Goal: Transaction & Acquisition: Purchase product/service

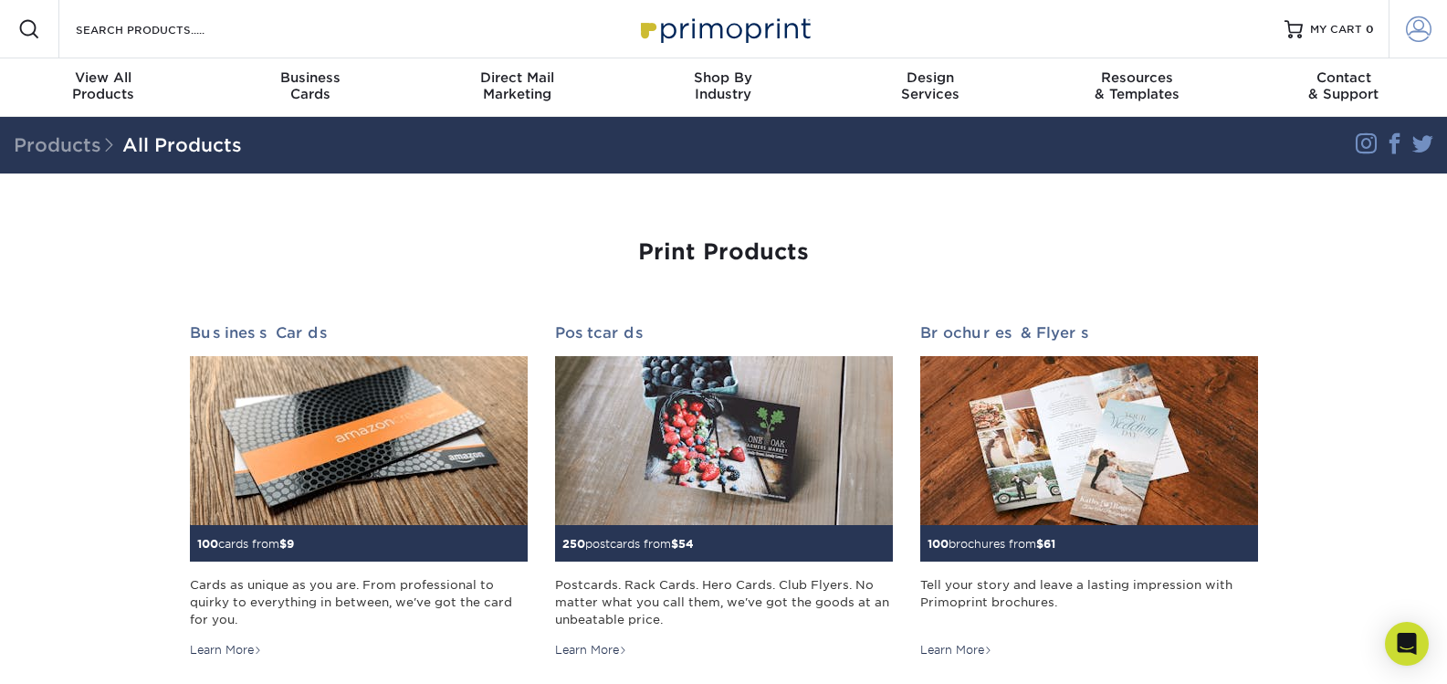
type input "[PERSON_NAME][EMAIL_ADDRESS][DOMAIN_NAME]"
click at [1418, 19] on span at bounding box center [1419, 29] width 26 height 26
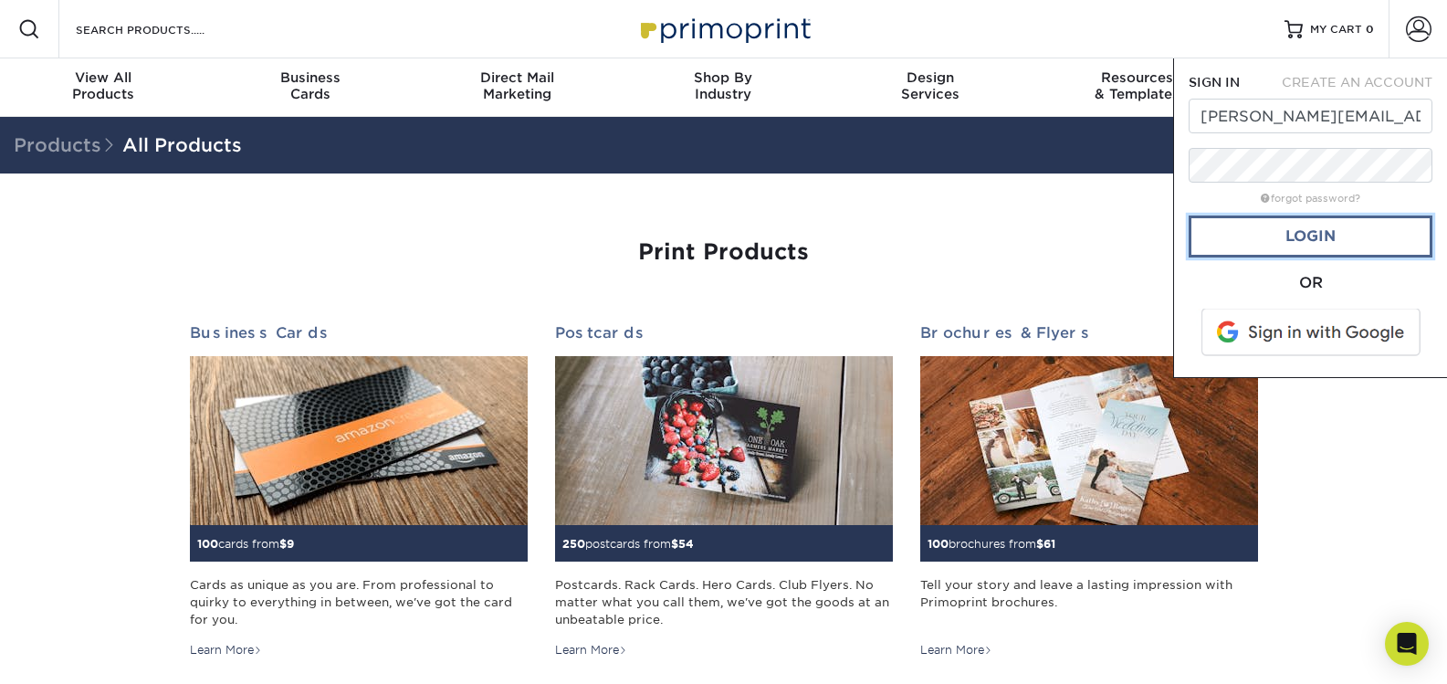
click at [1279, 243] on link "Login" at bounding box center [1311, 236] width 244 height 42
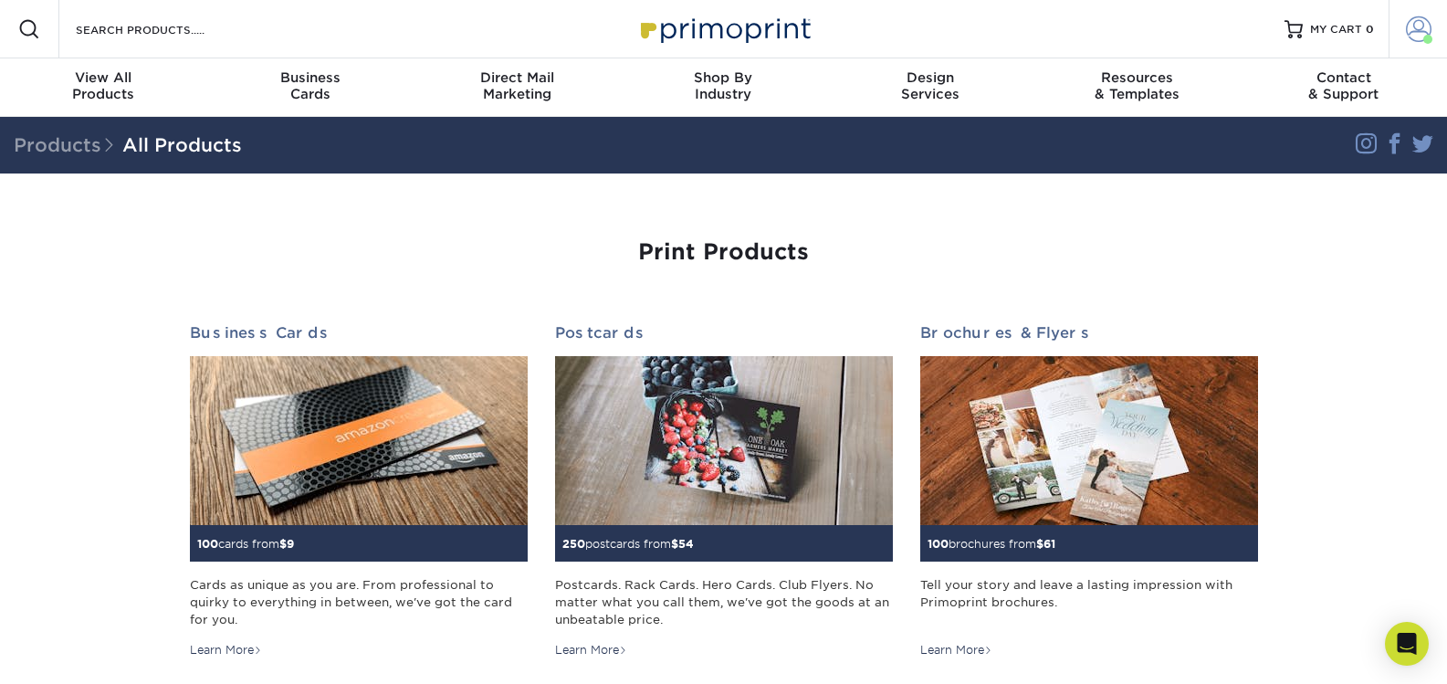
click at [1443, 16] on link "Account" at bounding box center [1418, 29] width 58 height 58
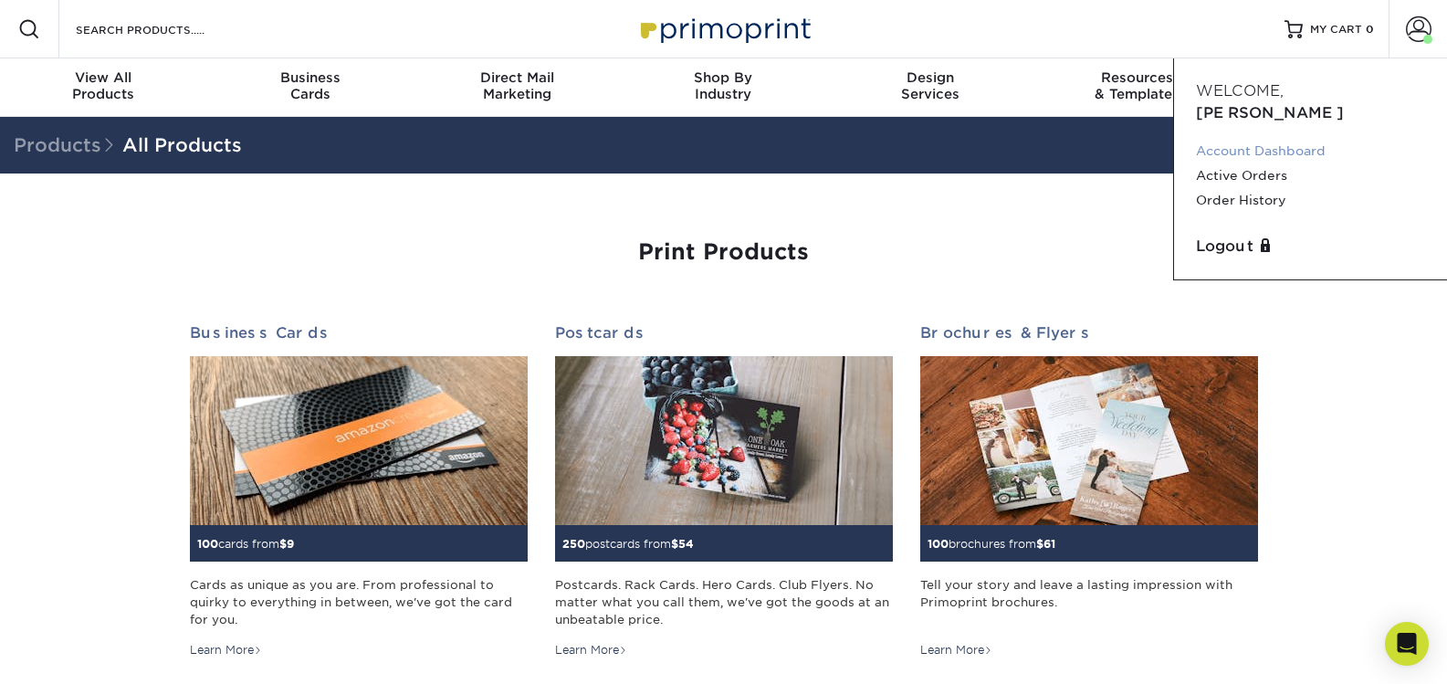
click at [1286, 139] on link "Account Dashboard" at bounding box center [1310, 151] width 229 height 25
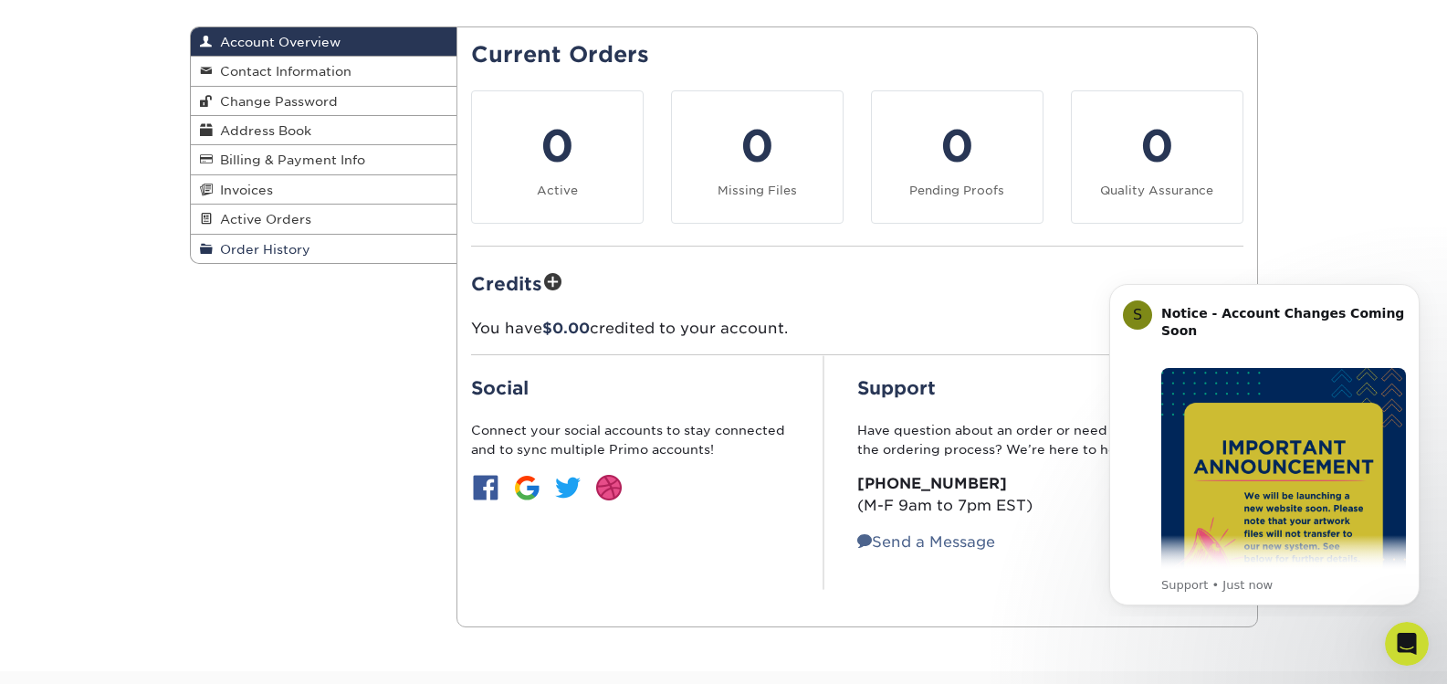
click at [272, 247] on span "Order History" at bounding box center [262, 249] width 98 height 15
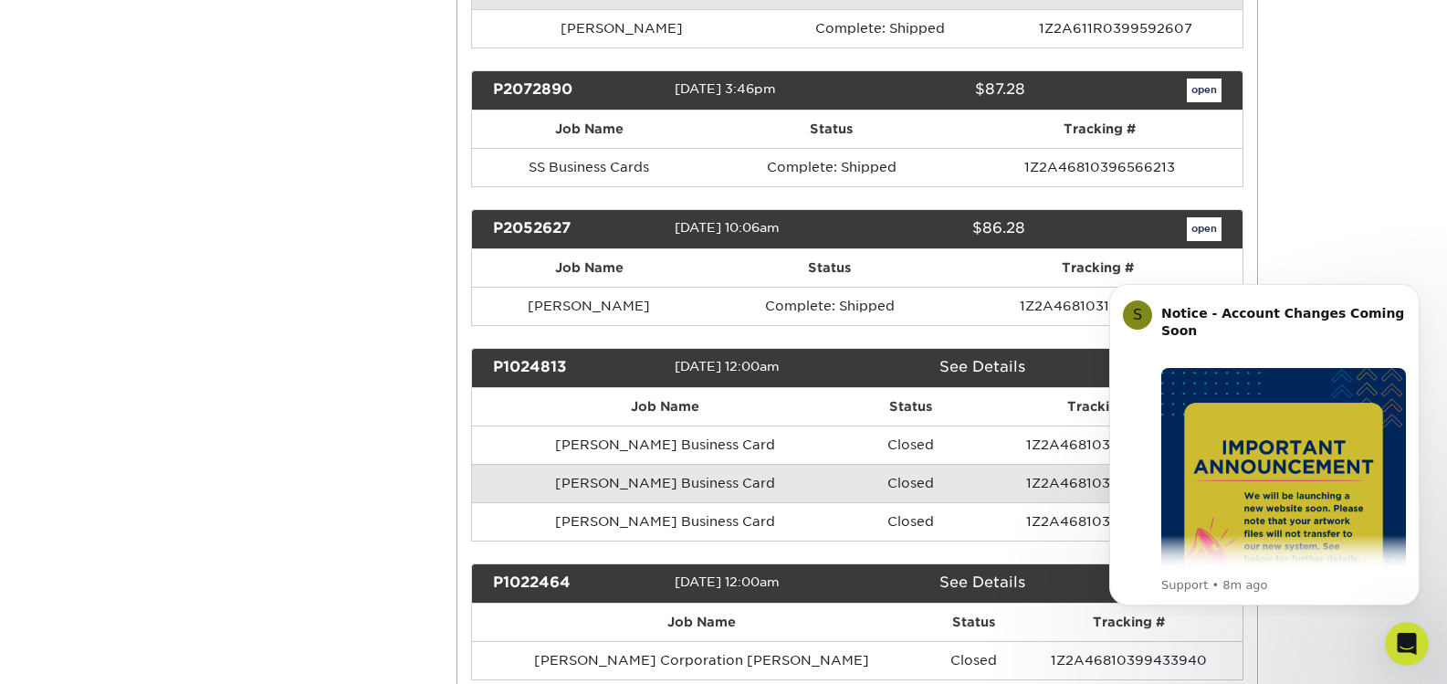
scroll to position [1096, 0]
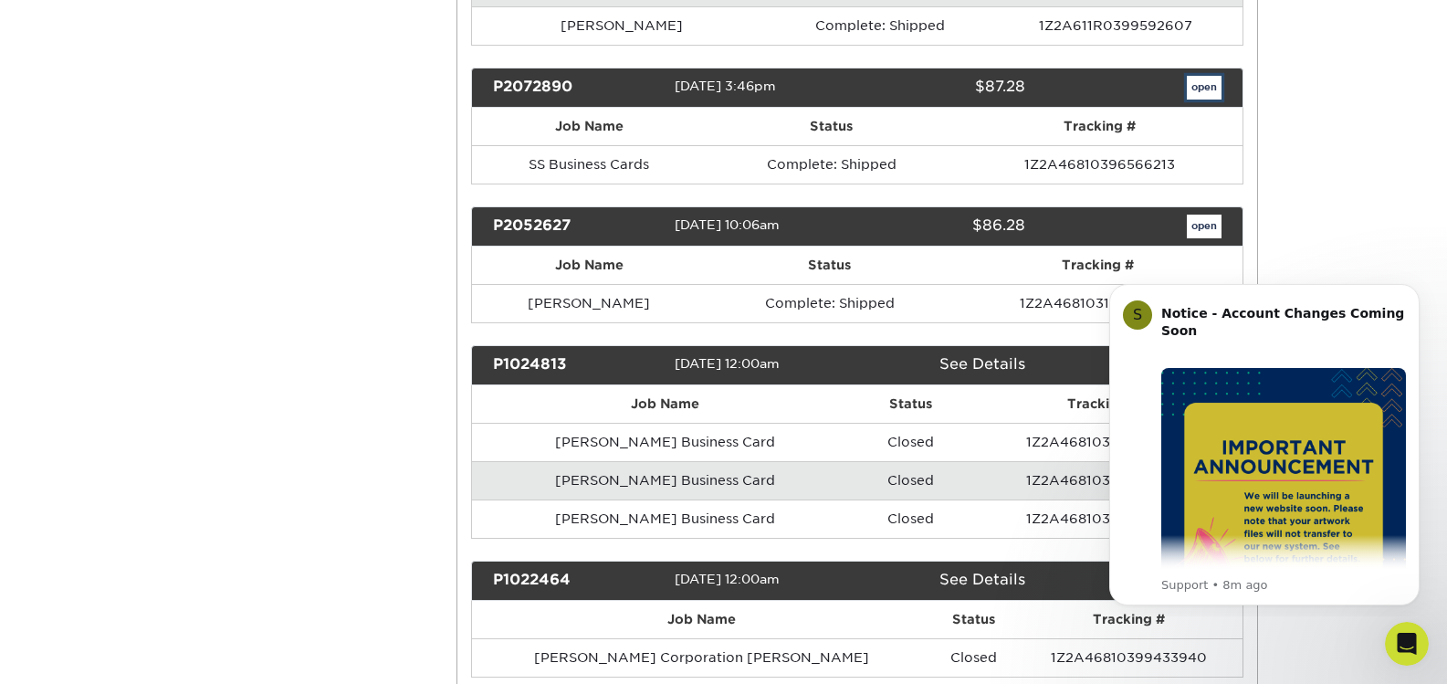
click at [1192, 84] on link "open" at bounding box center [1204, 88] width 35 height 24
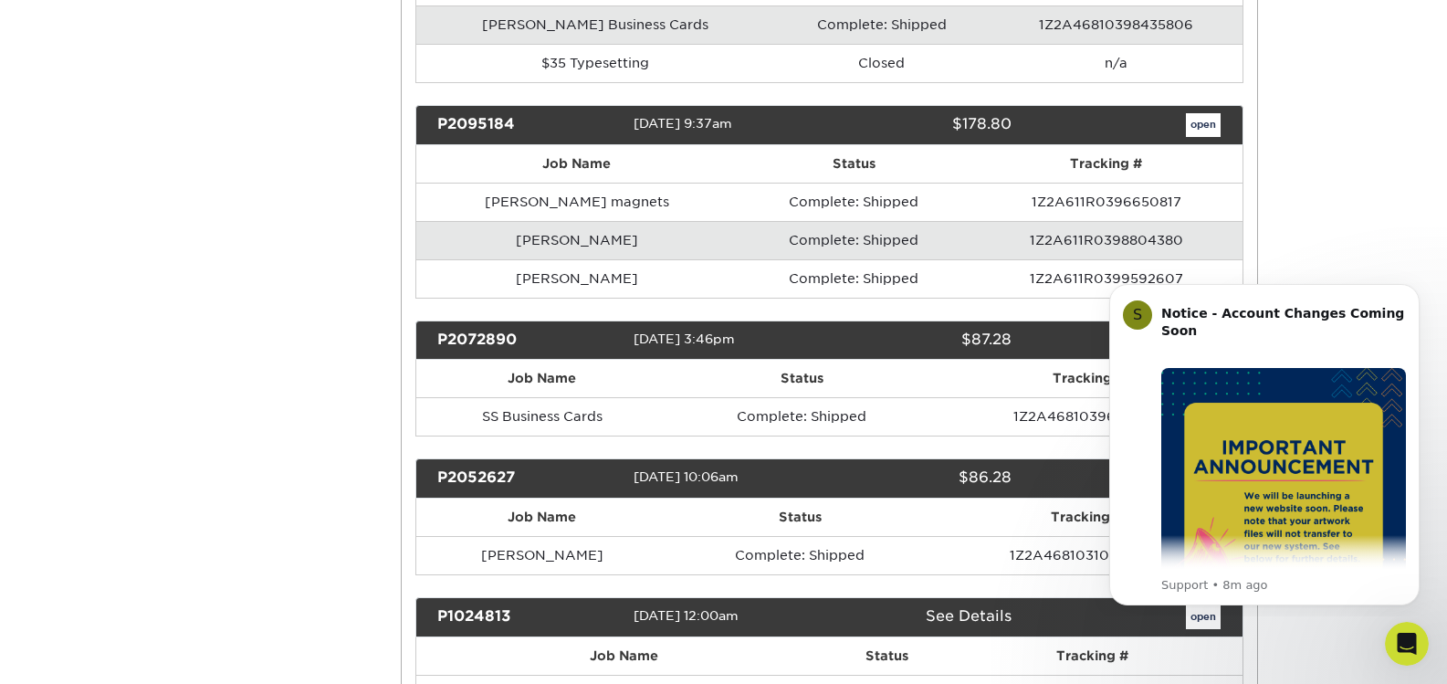
scroll to position [0, 0]
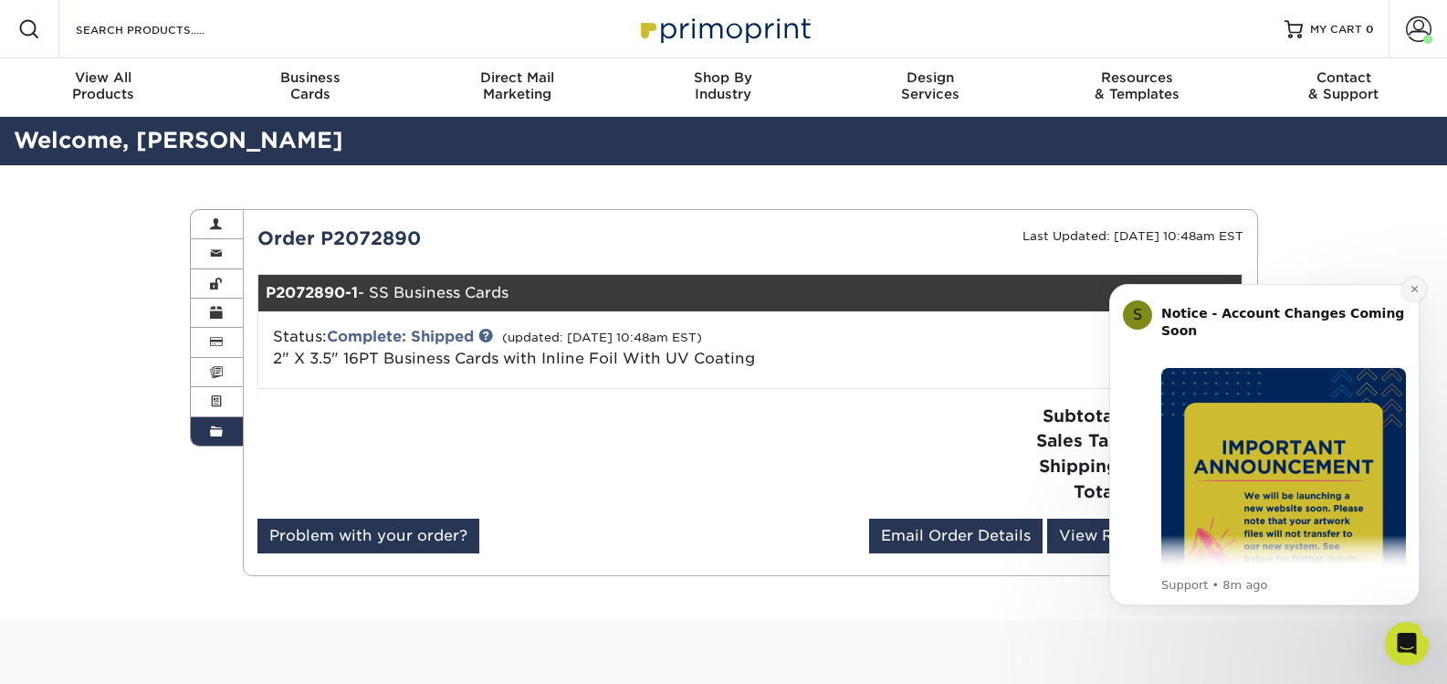
click at [1423, 290] on button "Dismiss notification" at bounding box center [1414, 290] width 24 height 24
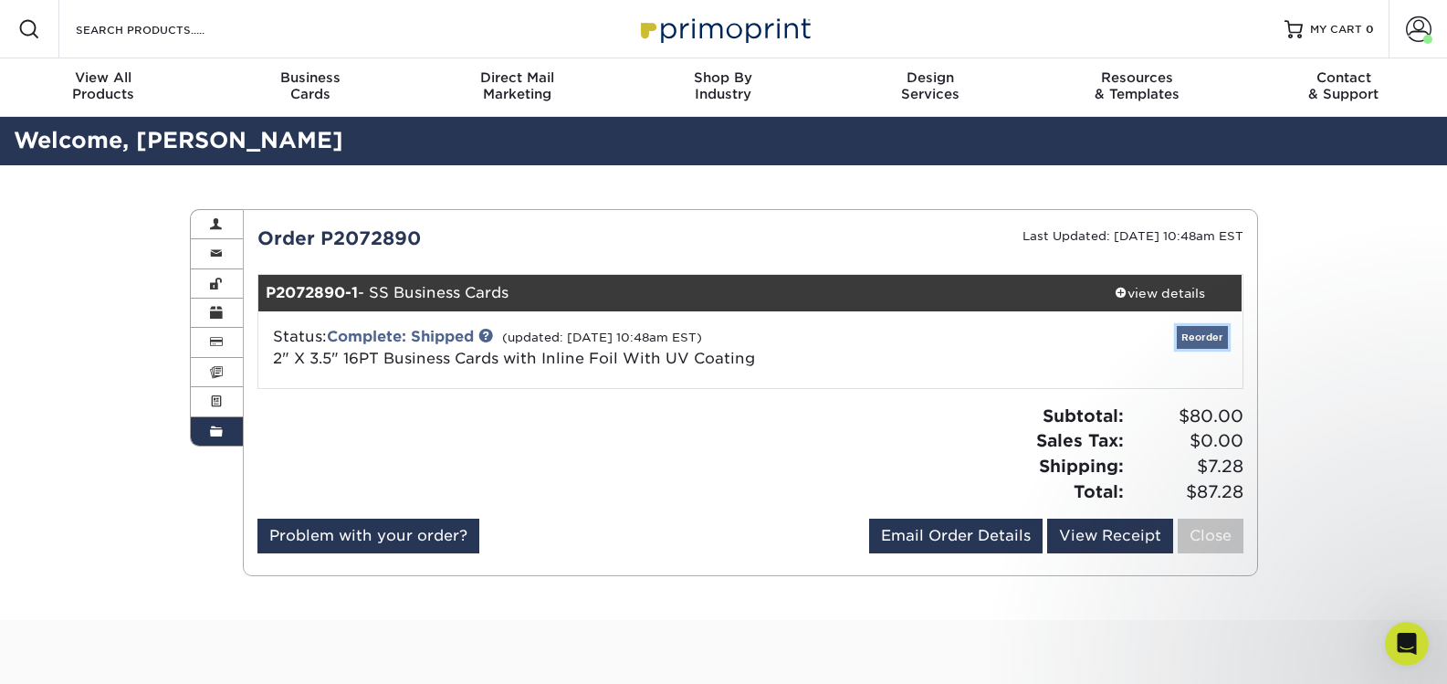
click at [1193, 337] on link "Reorder" at bounding box center [1202, 337] width 51 height 23
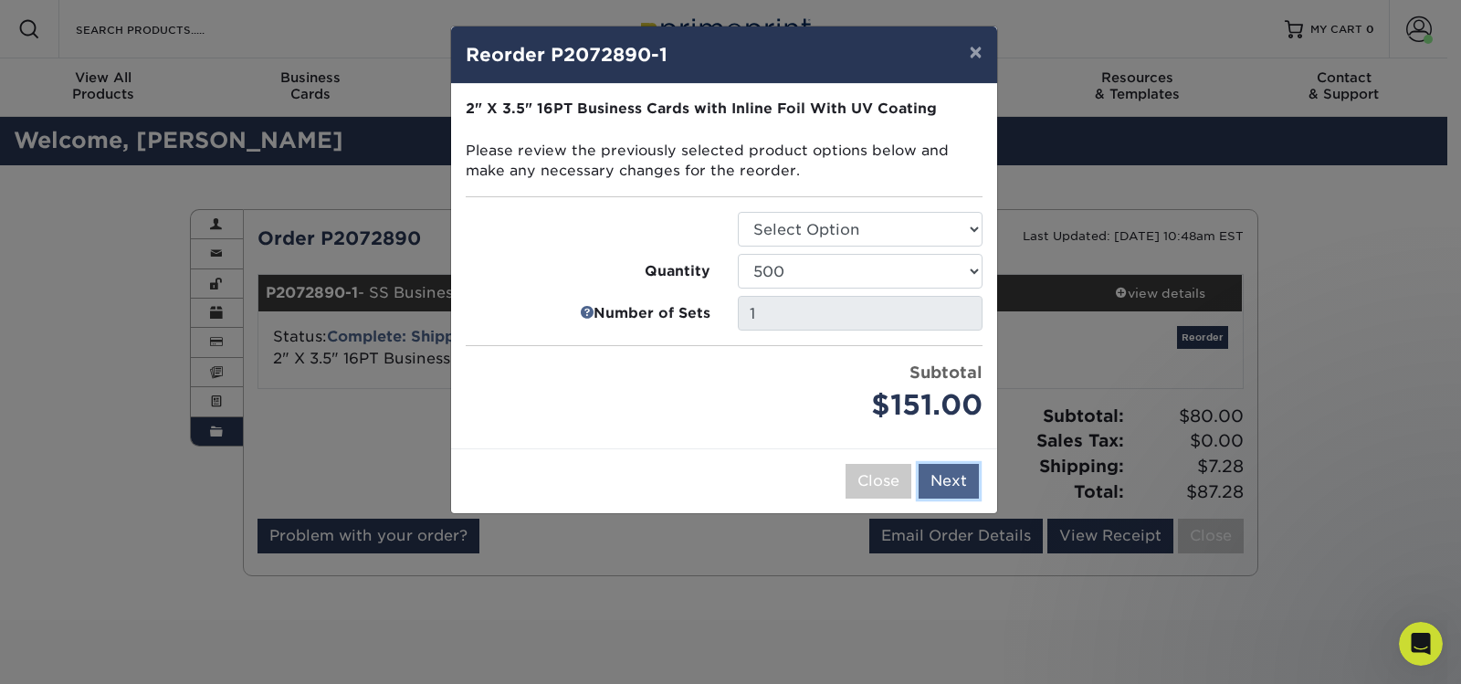
click at [961, 476] on button "Next" at bounding box center [949, 481] width 60 height 35
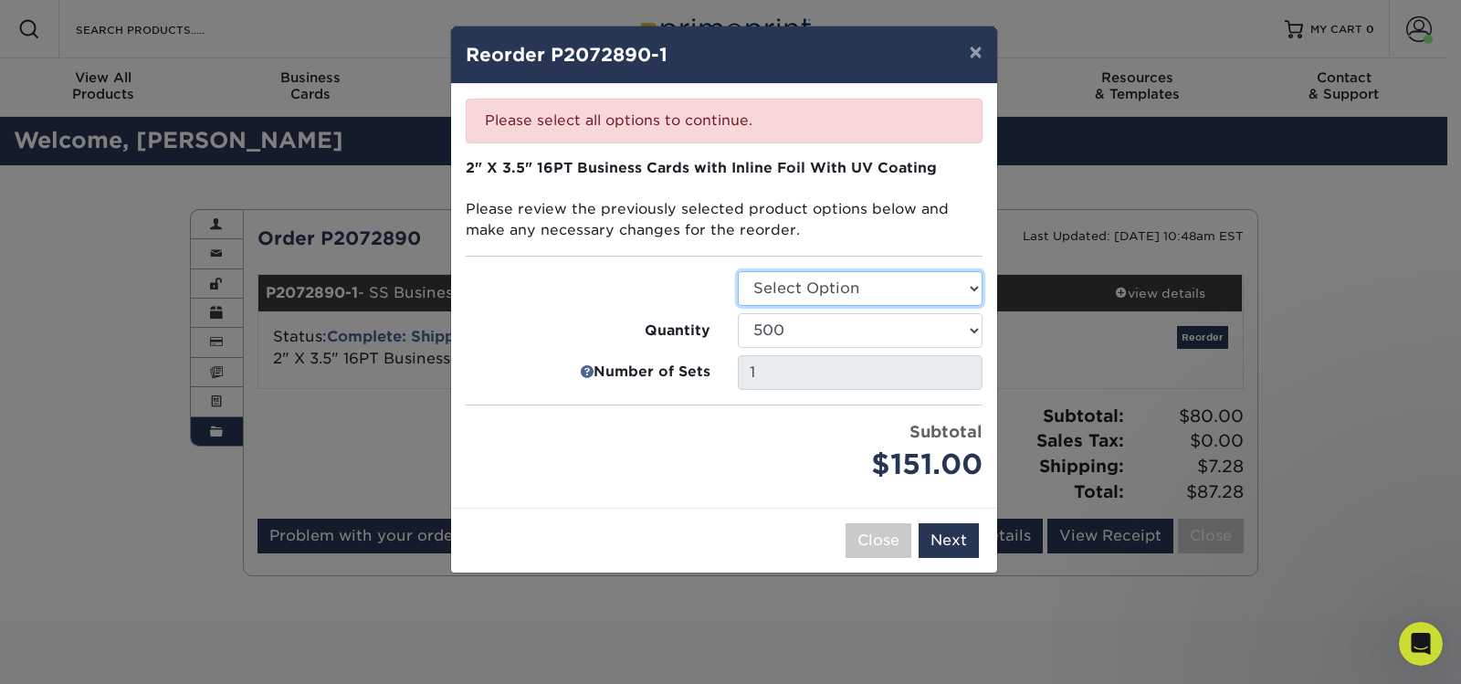
click at [832, 278] on select "Select Option Business Cards" at bounding box center [860, 288] width 245 height 35
select select "3b5148f1-0588-4f88-a218-97bcfdce65c1"
click at [738, 271] on select "Select Option Business Cards" at bounding box center [860, 288] width 245 height 35
click at [938, 536] on button "Next" at bounding box center [949, 540] width 60 height 35
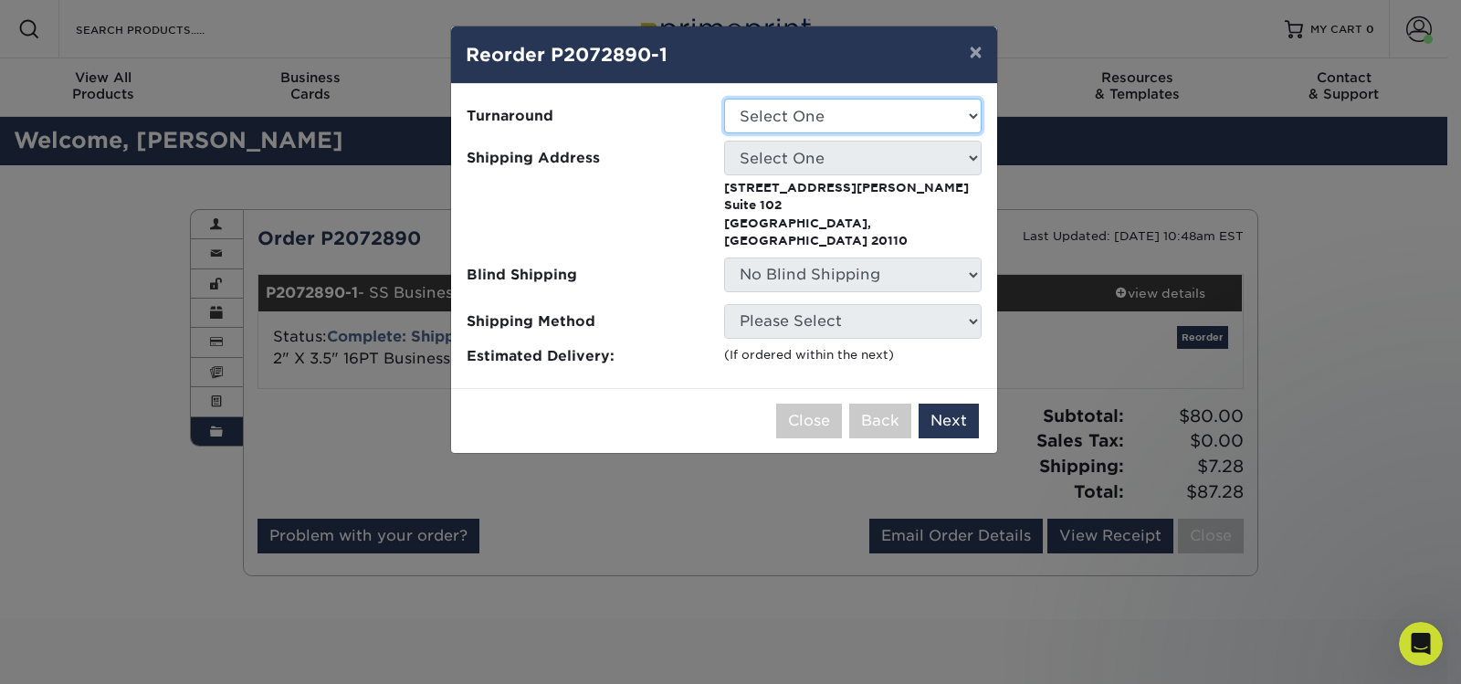
click at [751, 121] on select "Select One 2-4 Business Days" at bounding box center [852, 116] width 257 height 35
select select "aa9302a8-6b11-44e5-b7fa-e87a5ffc4f08"
click at [724, 99] on select "Select One 2-4 Business Days" at bounding box center [852, 116] width 257 height 35
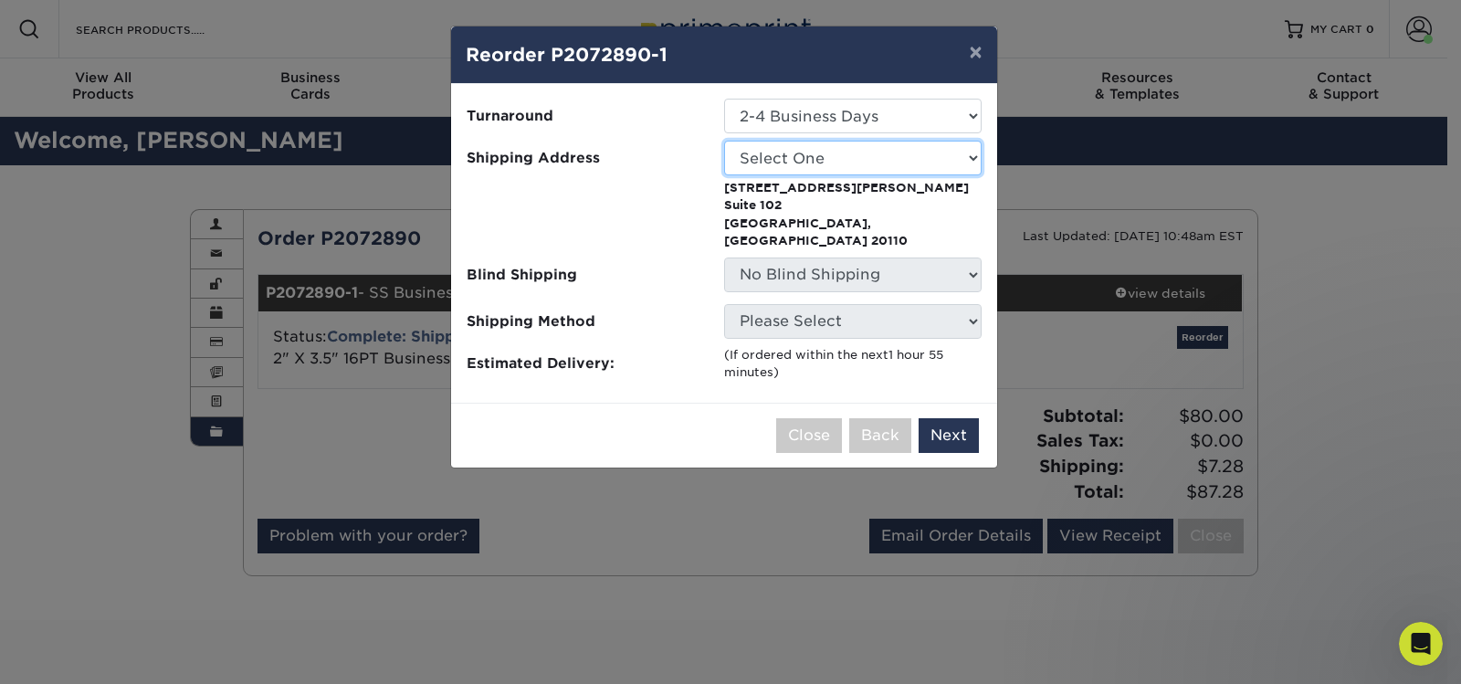
click at [757, 171] on select "Select One Sherlin Corporation Capital One" at bounding box center [852, 158] width 257 height 35
click at [803, 215] on p "8645 Mathis Ave Suite 102 Manassas, VA 20110" at bounding box center [852, 214] width 257 height 71
click at [838, 168] on select "Select One Sherlin Corporation Capital One" at bounding box center [852, 158] width 257 height 35
select select "11131"
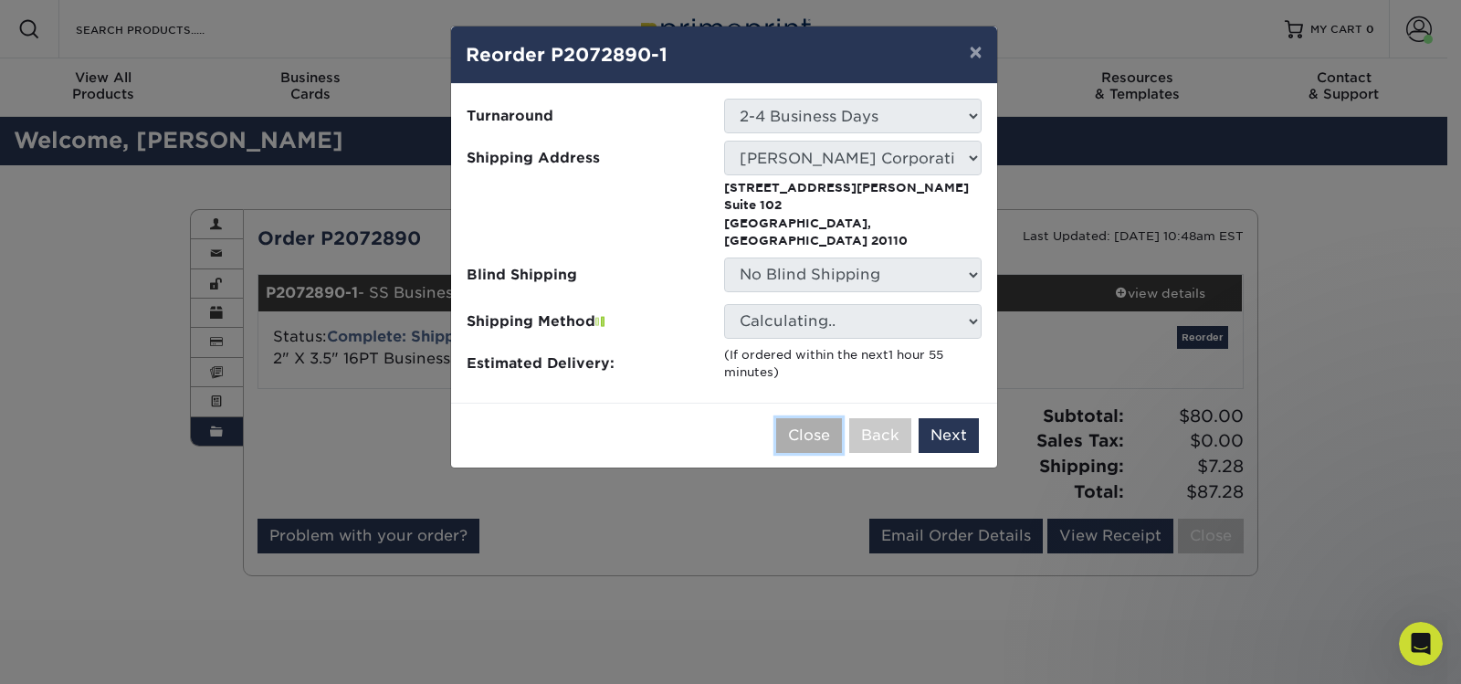
click at [825, 418] on button "Close" at bounding box center [809, 435] width 66 height 35
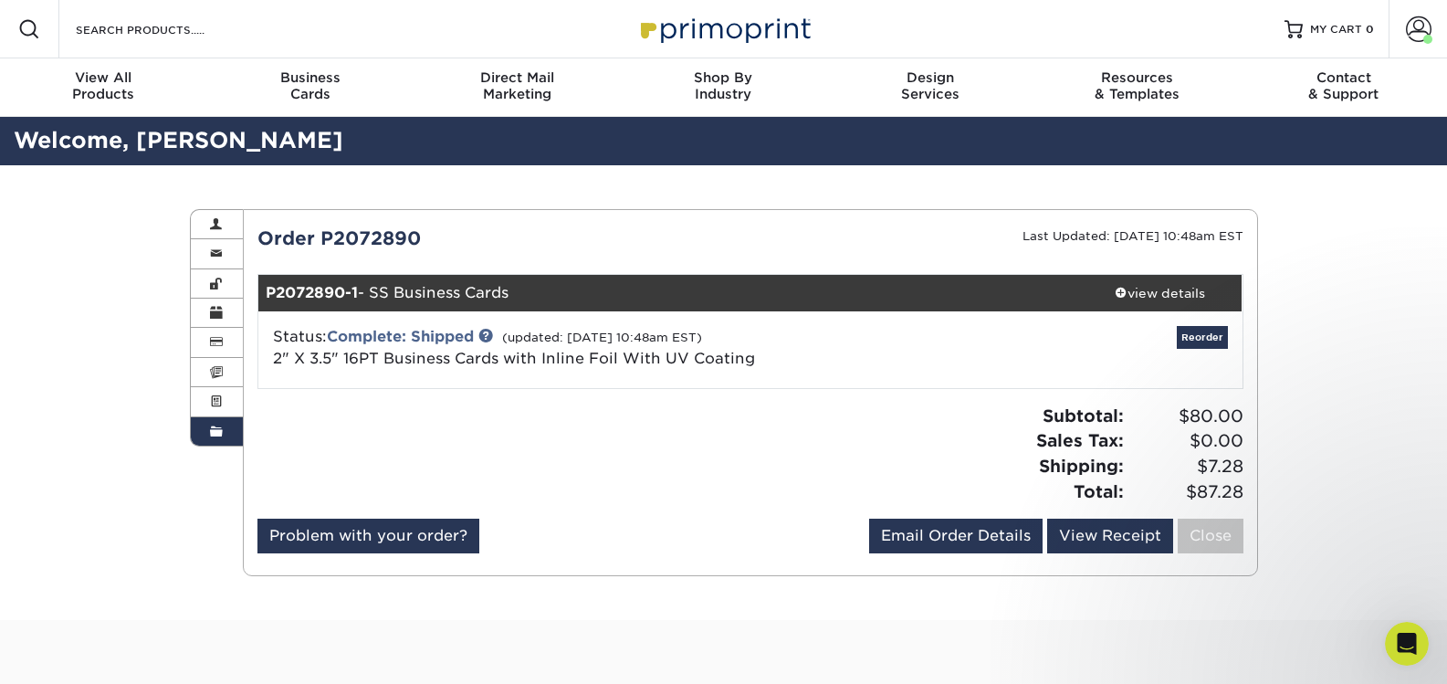
click at [1338, 271] on div "Order History Account Overview Contact Information Change Password Address Book…" at bounding box center [723, 392] width 1447 height 455
click at [1396, 15] on link "Account" at bounding box center [1418, 29] width 58 height 58
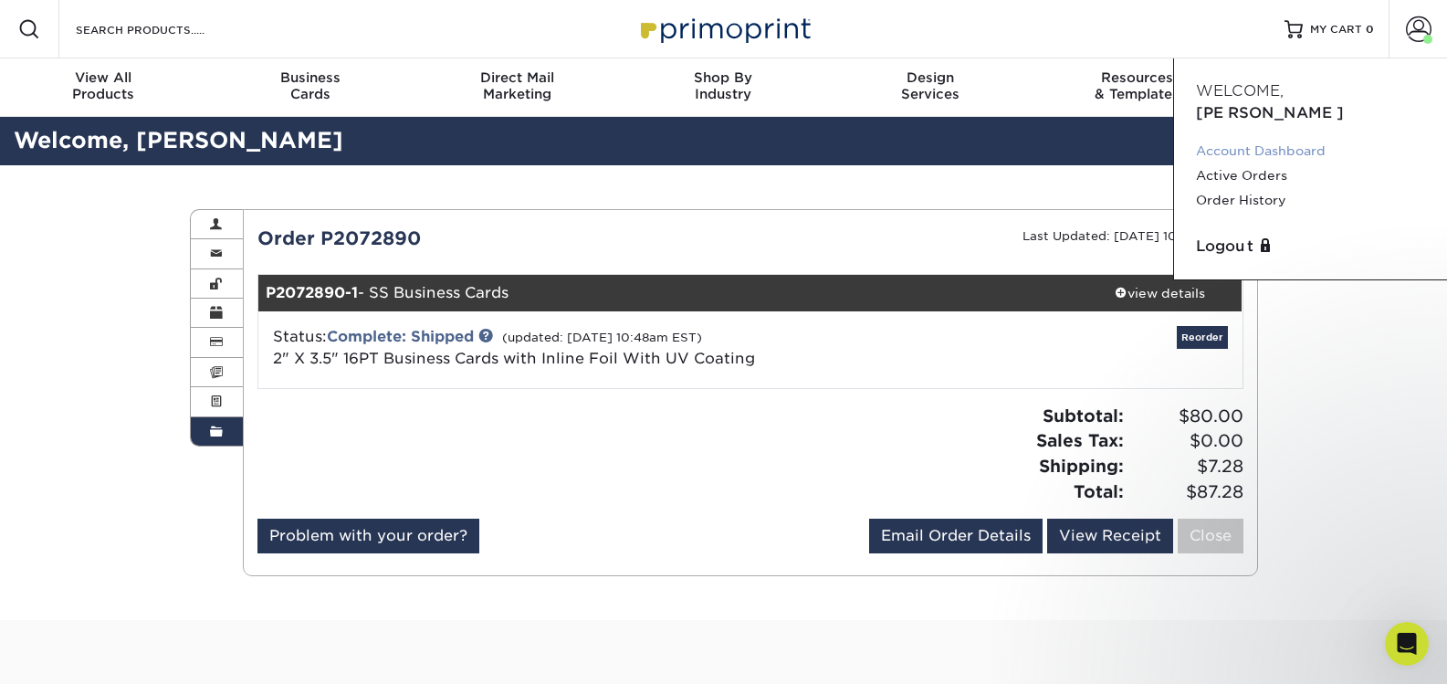
click at [1265, 139] on link "Account Dashboard" at bounding box center [1310, 151] width 229 height 25
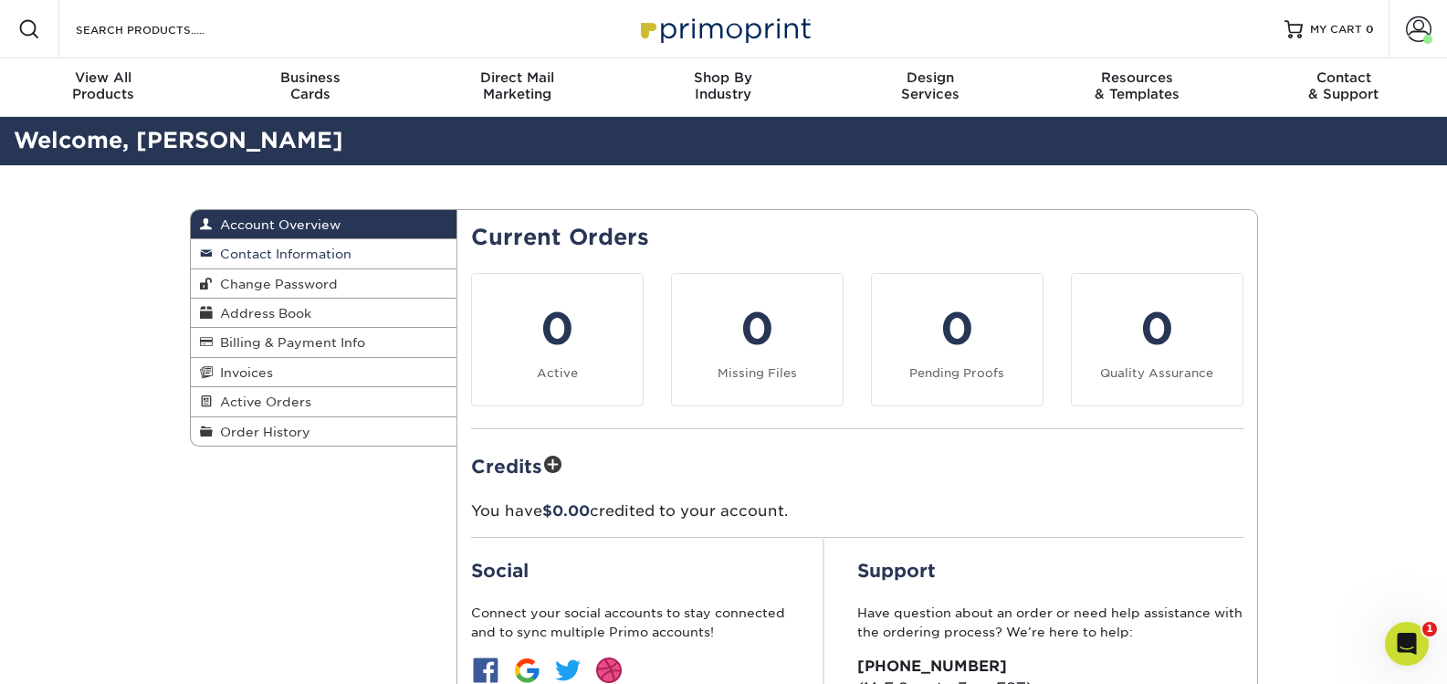
click at [358, 257] on link "Contact Information" at bounding box center [324, 253] width 267 height 29
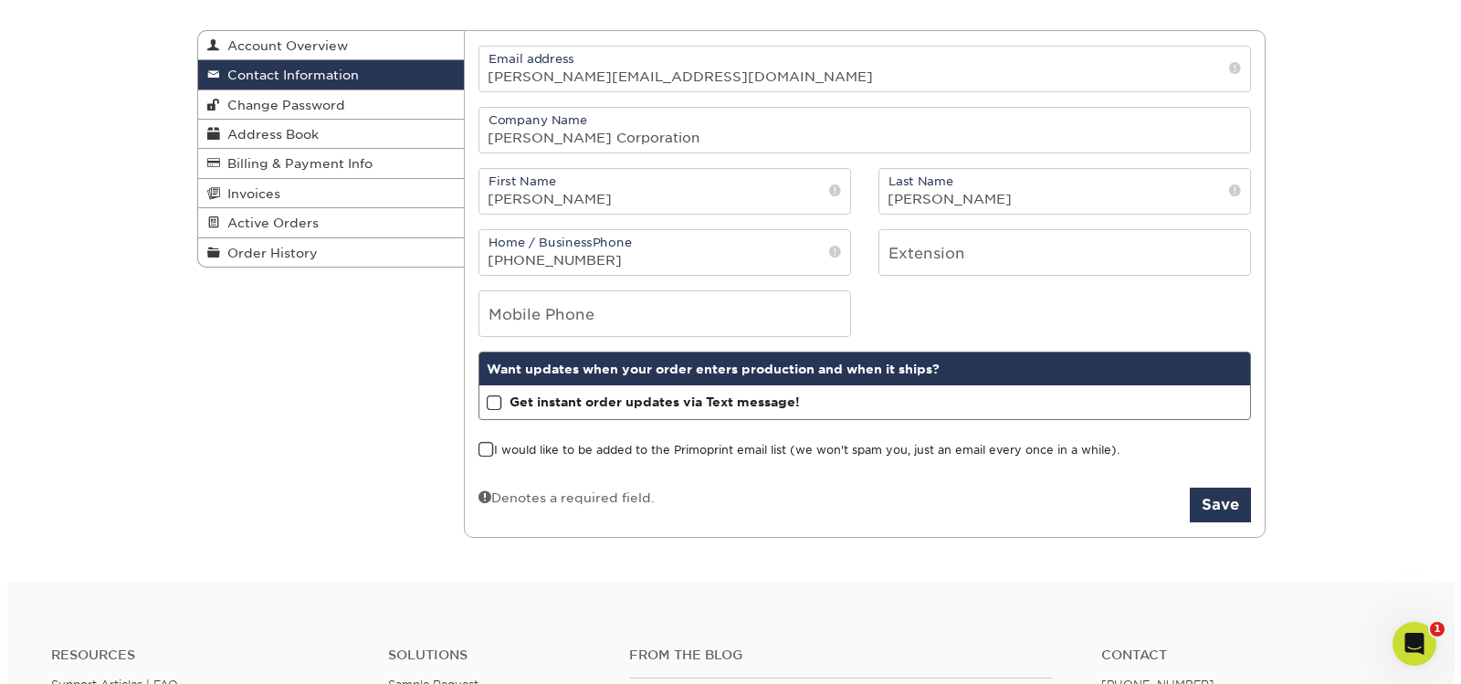
scroll to position [183, 0]
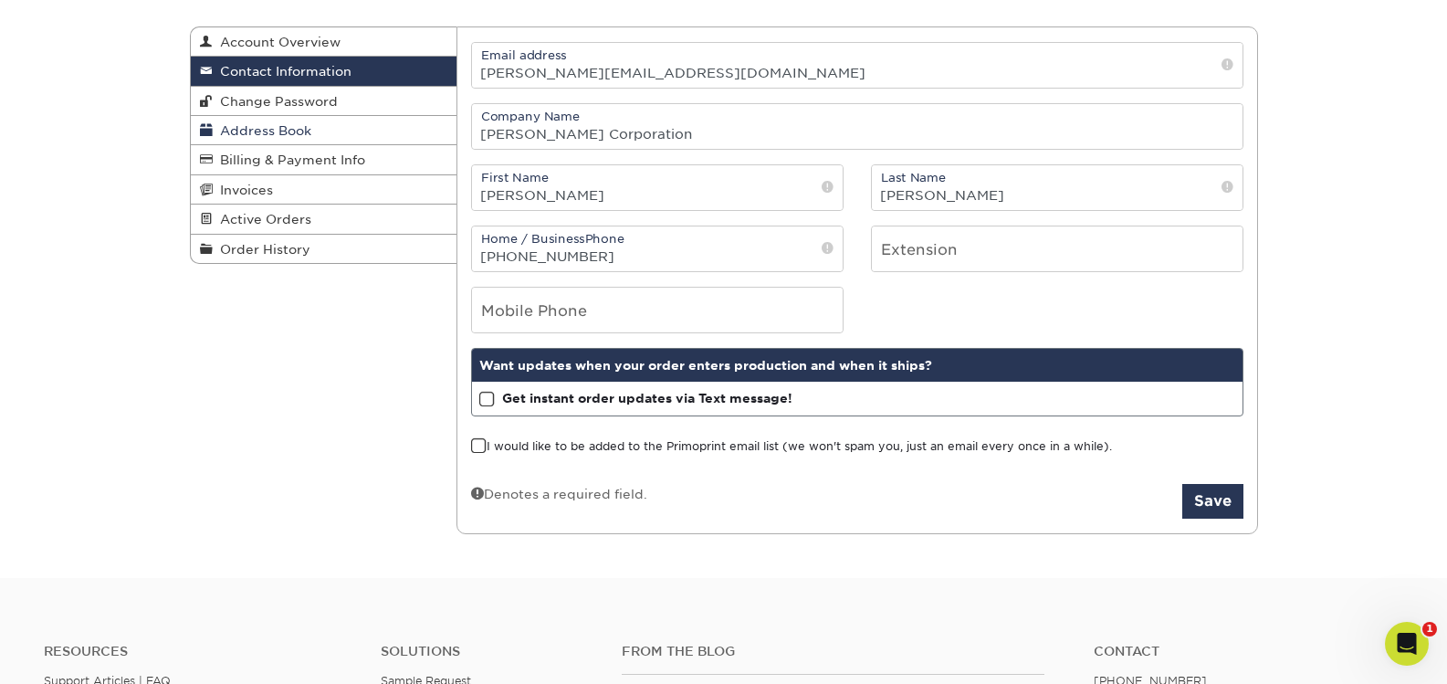
click at [256, 131] on span "Address Book" at bounding box center [262, 130] width 99 height 15
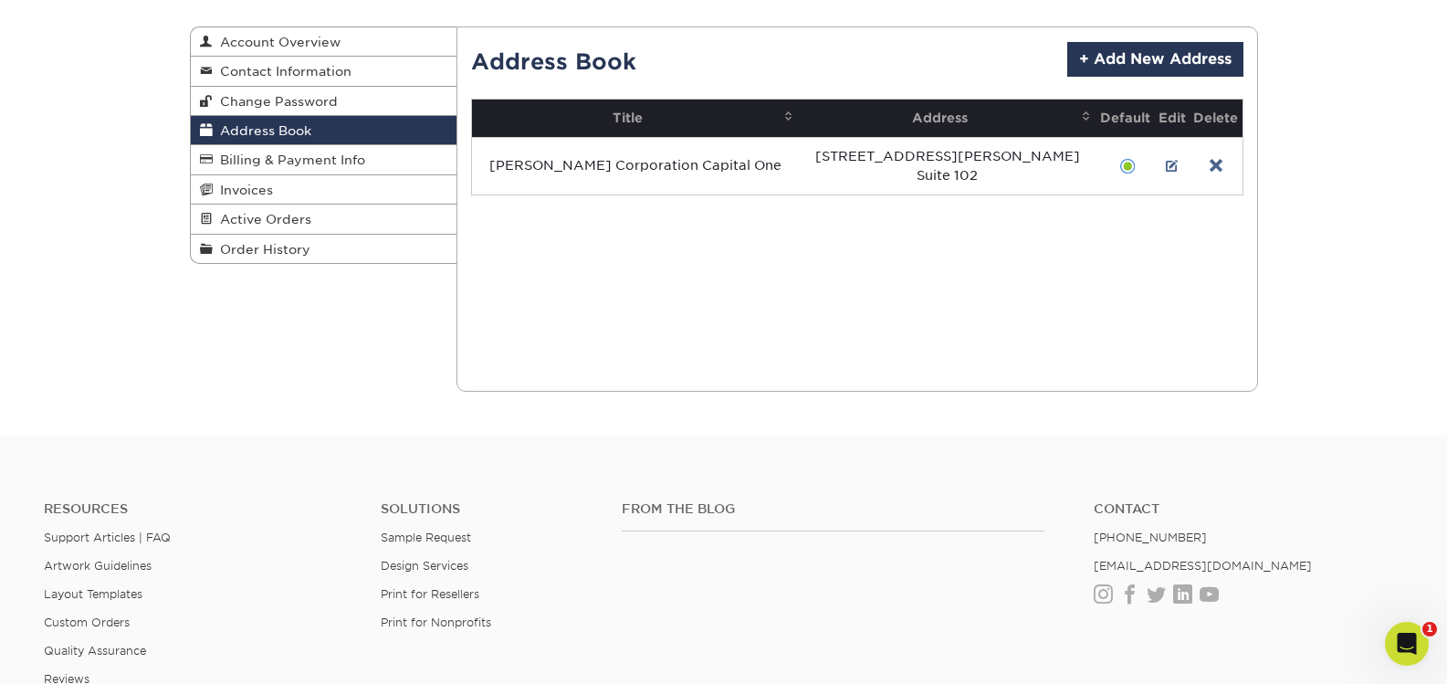
click at [1089, 82] on div "Address Book + Add New Address Title Address Default Edit Delete [STREET_ADDRES…" at bounding box center [857, 118] width 772 height 153
click at [1091, 67] on link "+ Add New Address" at bounding box center [1155, 59] width 176 height 35
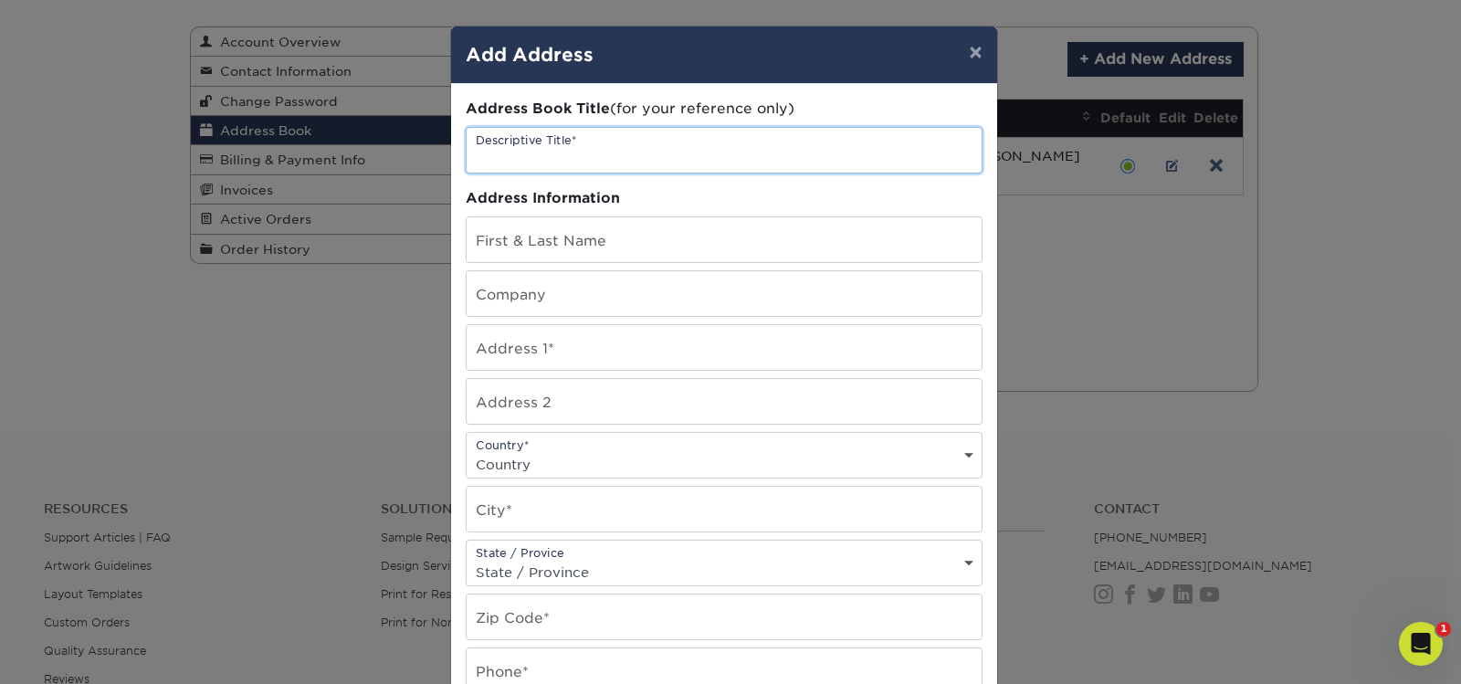
click at [543, 161] on input "text" at bounding box center [724, 150] width 515 height 45
type input "[PERSON_NAME] Corporation Ashton Office"
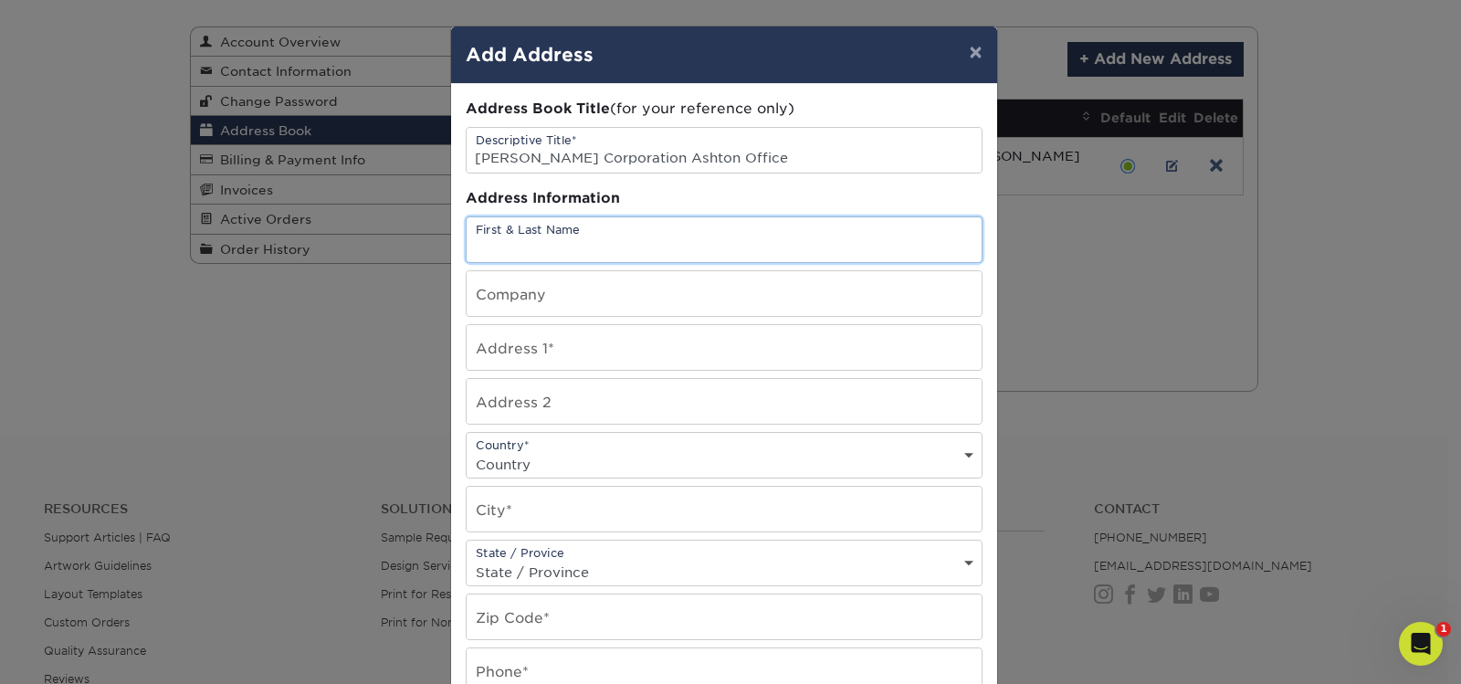
click at [550, 244] on input "text" at bounding box center [724, 239] width 515 height 45
click at [545, 279] on input "text" at bounding box center [724, 293] width 515 height 45
click at [542, 247] on input "text" at bounding box center [724, 239] width 515 height 45
type input "[PERSON_NAME] Corporation"
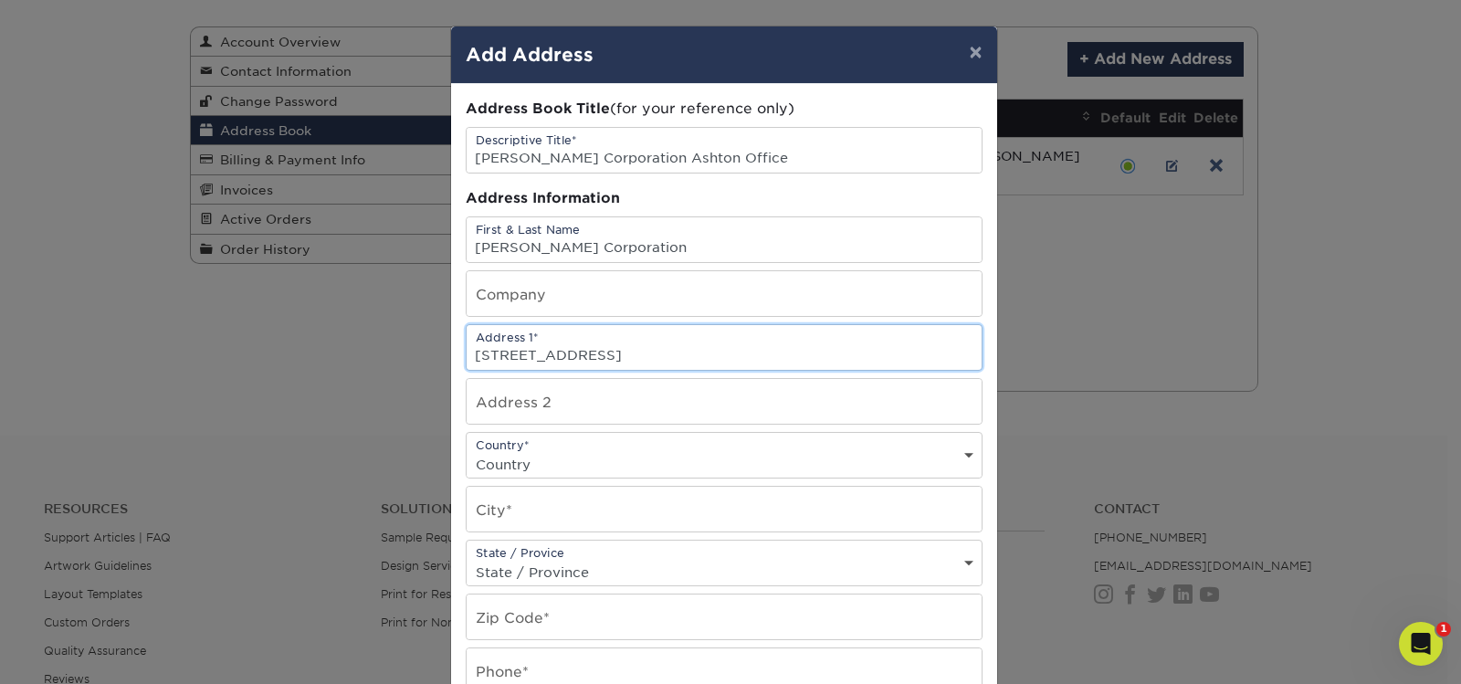
type input "[STREET_ADDRESS]"
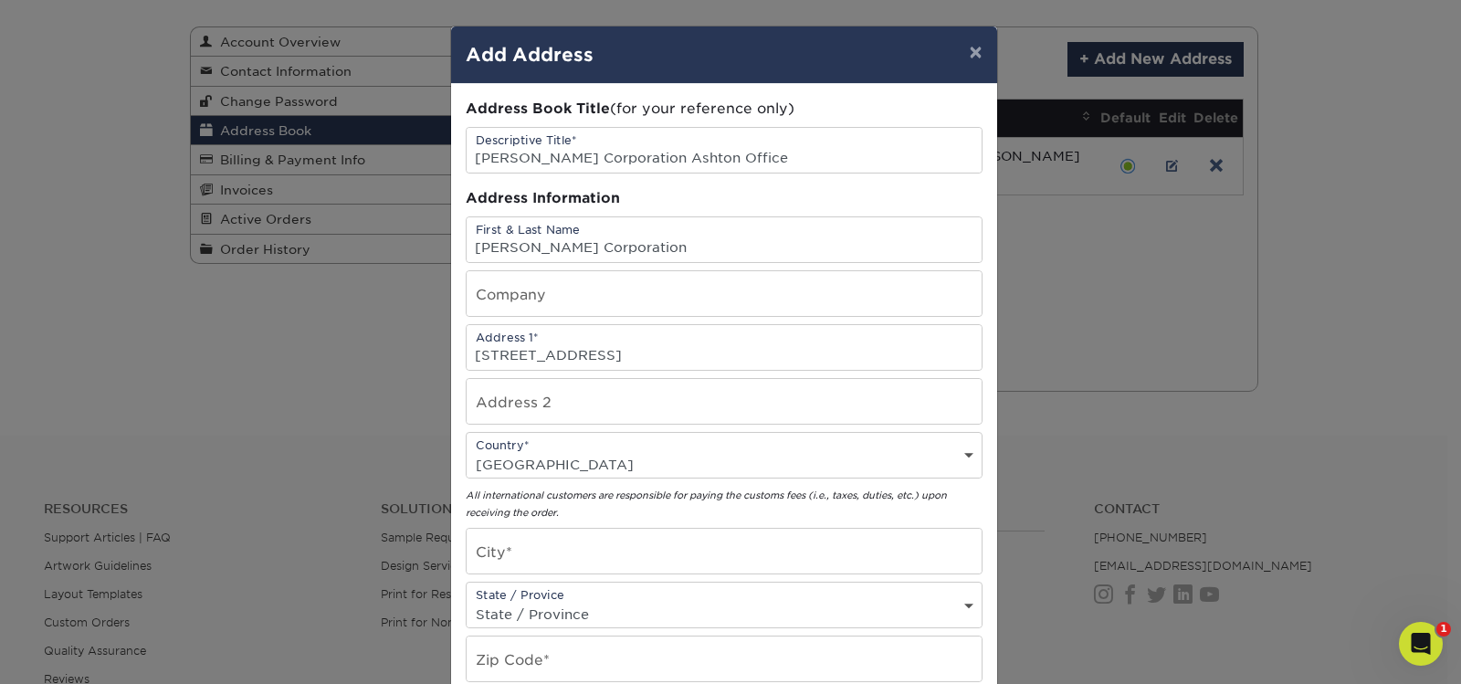
click at [965, 449] on div "Country* Country United States Canada ----------------------------- Afghanistan…" at bounding box center [724, 455] width 517 height 47
click at [941, 442] on div "Country* Country United States Canada ----------------------------- Afghanistan…" at bounding box center [724, 455] width 517 height 47
click at [957, 447] on div "Country* Country United States Canada ----------------------------- Afghanistan…" at bounding box center [724, 455] width 517 height 47
click at [960, 463] on select "Country United States Canada ----------------------------- Afghanistan Albania …" at bounding box center [724, 464] width 515 height 26
select select "US"
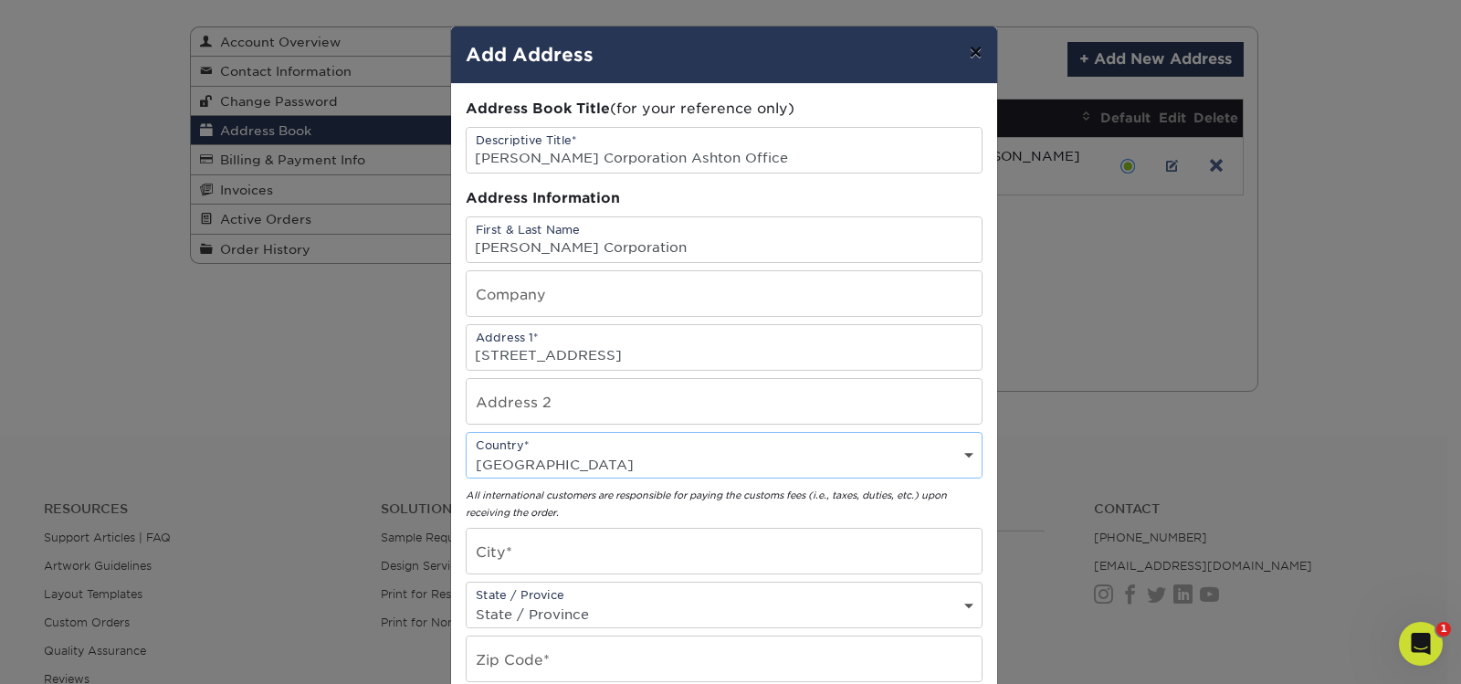
click at [467, 451] on select "Country United States Canada ----------------------------- Afghanistan Albania …" at bounding box center [724, 464] width 515 height 26
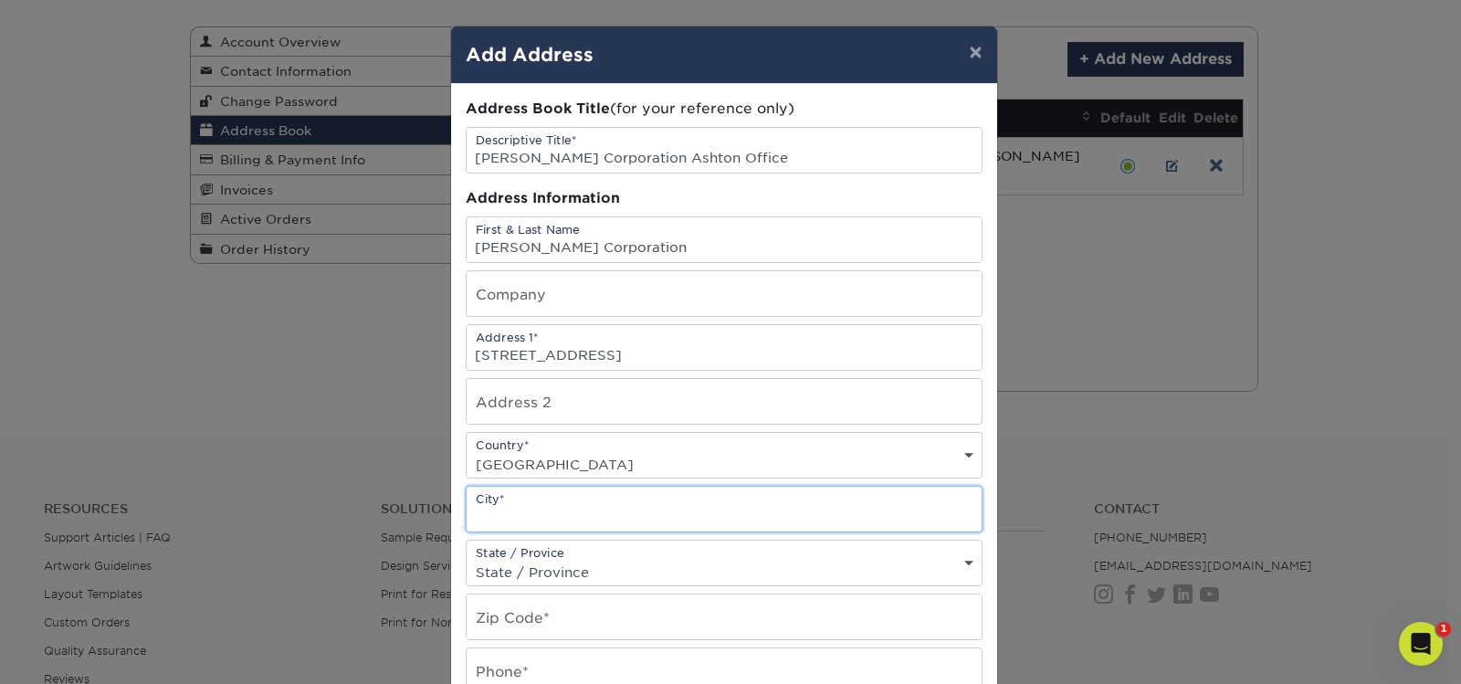
click at [763, 502] on input "text" at bounding box center [724, 509] width 515 height 45
type input "Manassas"
click at [790, 567] on select "State / Province Alabama Alaska Arizona Arkansas California Colorado Connecticu…" at bounding box center [724, 572] width 515 height 26
select select "VA"
click at [467, 559] on select "State / Province Alabama Alaska Arizona Arkansas California Colorado Connecticu…" at bounding box center [724, 572] width 515 height 26
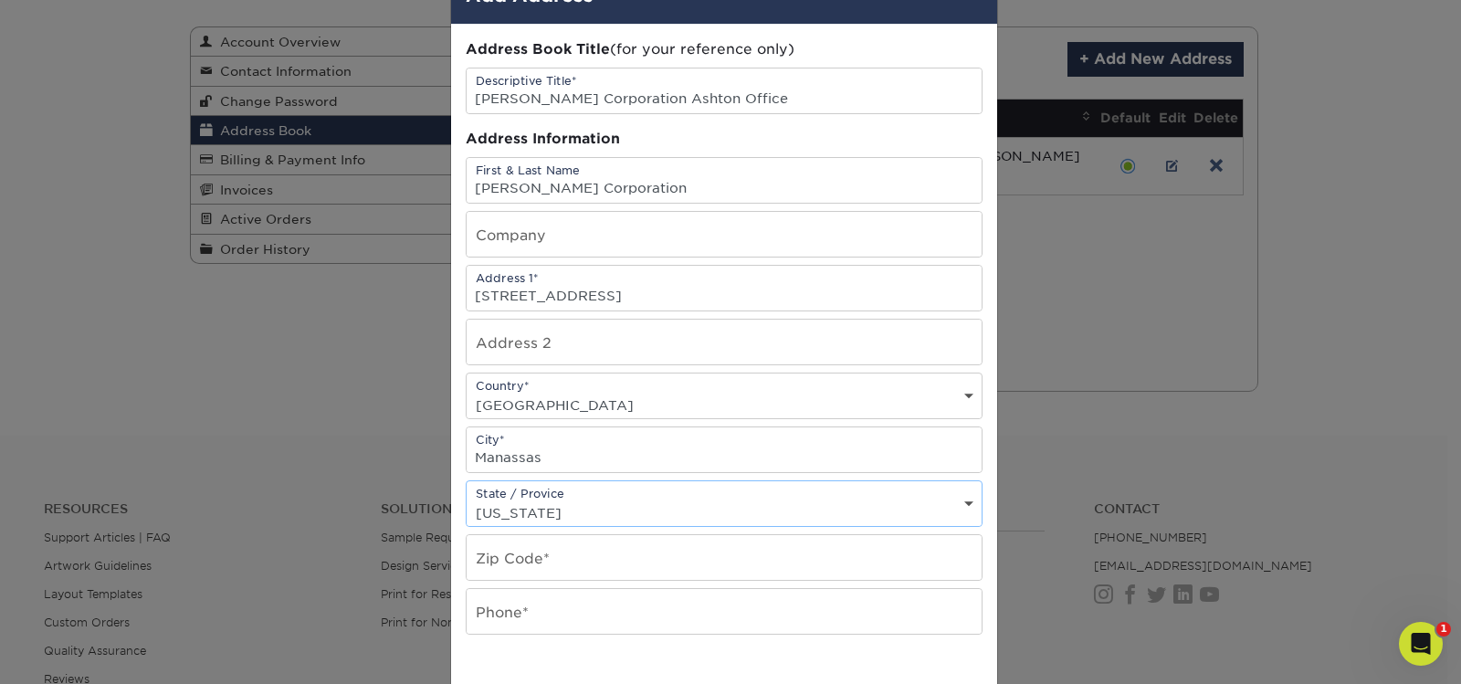
scroll to position [91, 0]
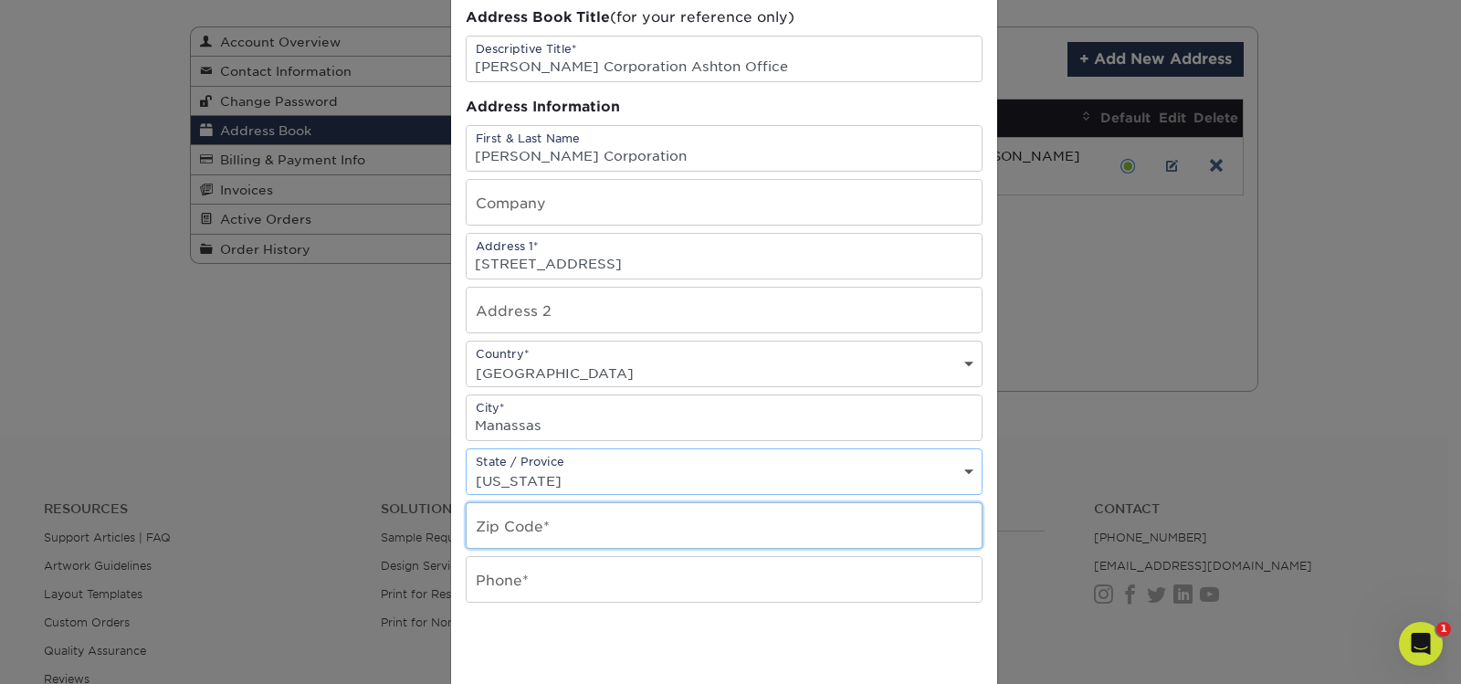
click at [670, 520] on input "text" at bounding box center [724, 525] width 515 height 45
type input "20110"
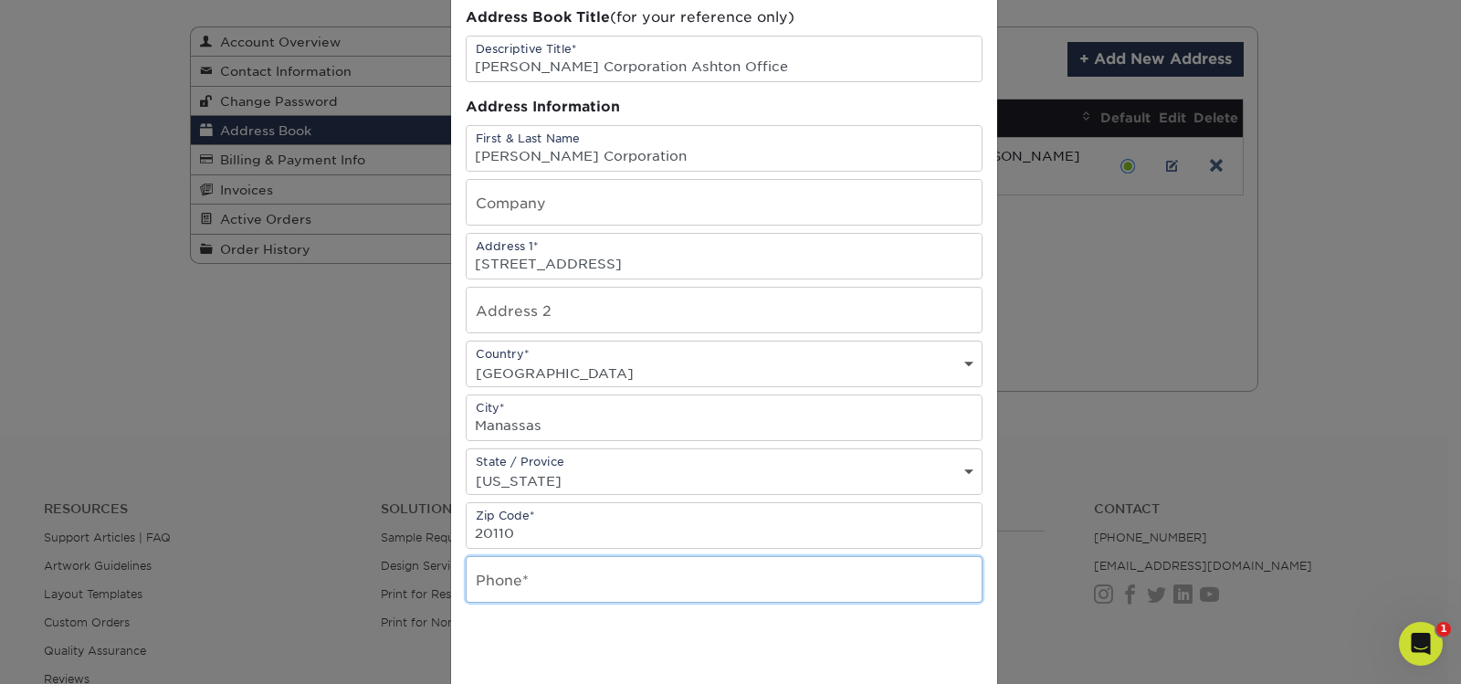
click at [728, 565] on input "text" at bounding box center [724, 579] width 515 height 45
type input "7033681574"
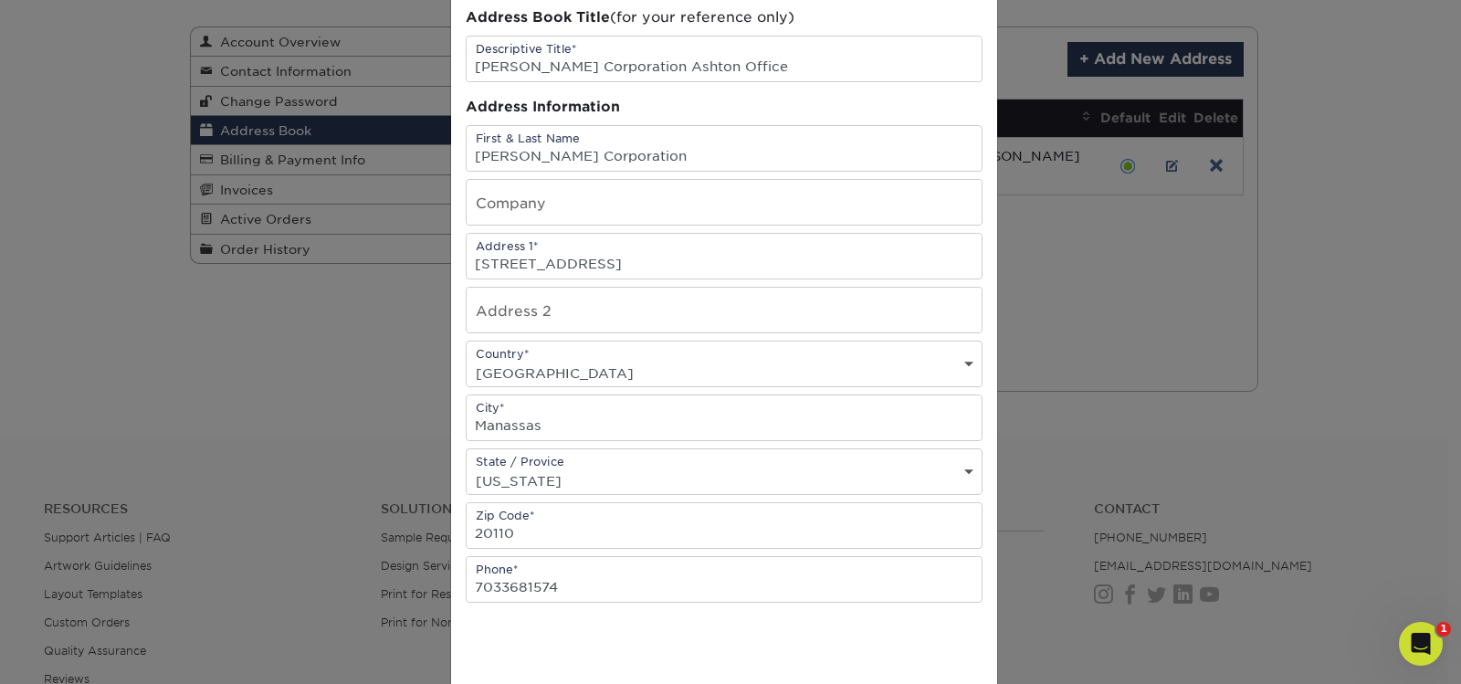
click at [829, 620] on div "Address Book Title (for your reference only) Descriptive Title* Sherlin Corpora…" at bounding box center [724, 401] width 517 height 788
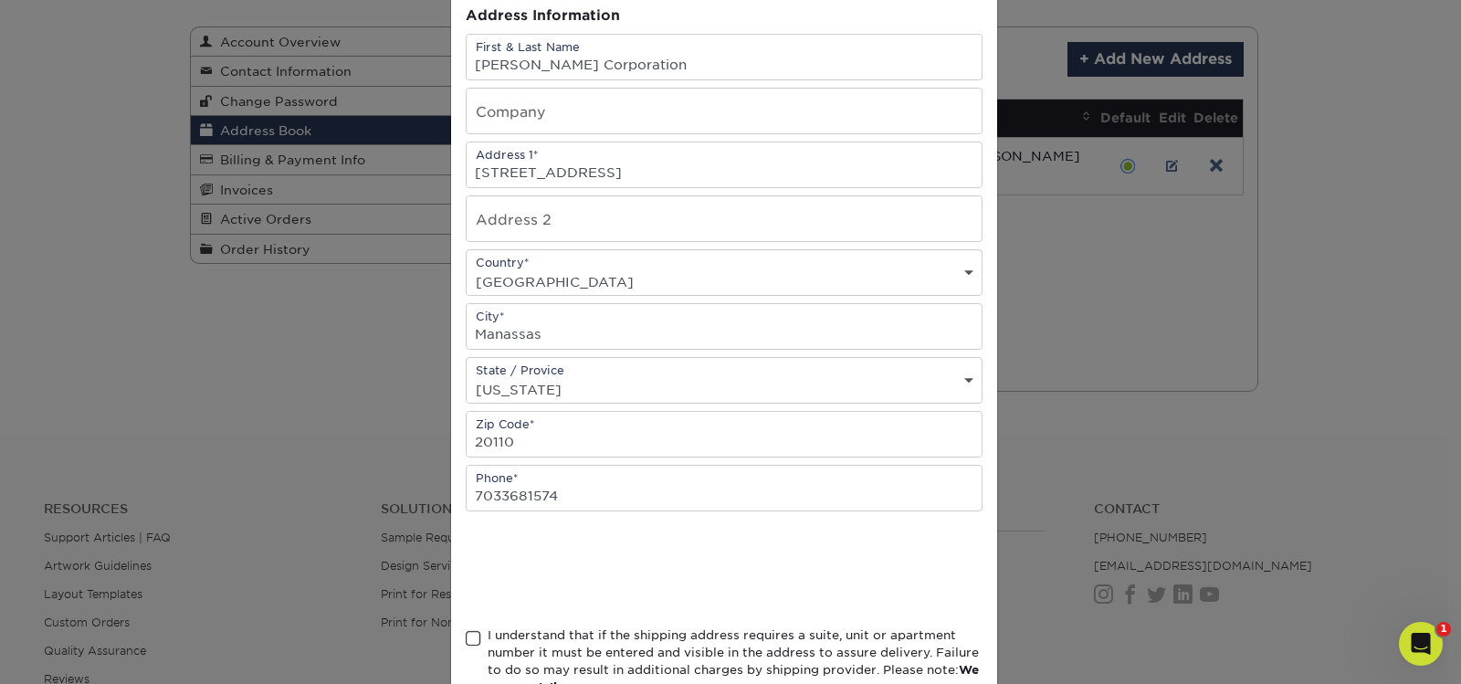
scroll to position [274, 0]
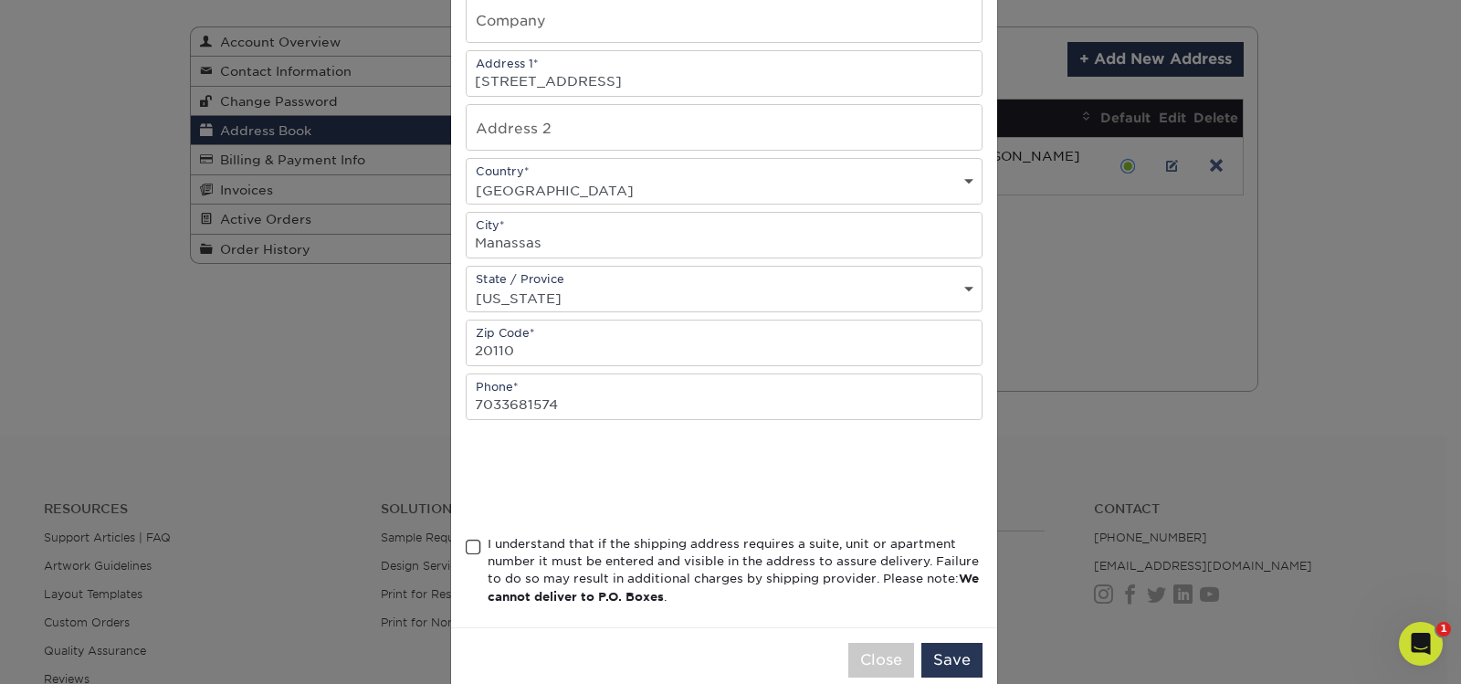
click at [454, 550] on div "Address Book Title (for your reference only) Descriptive Title* Sherlin Corpora…" at bounding box center [724, 218] width 546 height 817
click at [466, 550] on span at bounding box center [474, 547] width 16 height 17
click at [0, 0] on input "I understand that if the shipping address requires a suite, unit or apartment n…" at bounding box center [0, 0] width 0 height 0
click at [931, 651] on button "Save" at bounding box center [951, 660] width 61 height 35
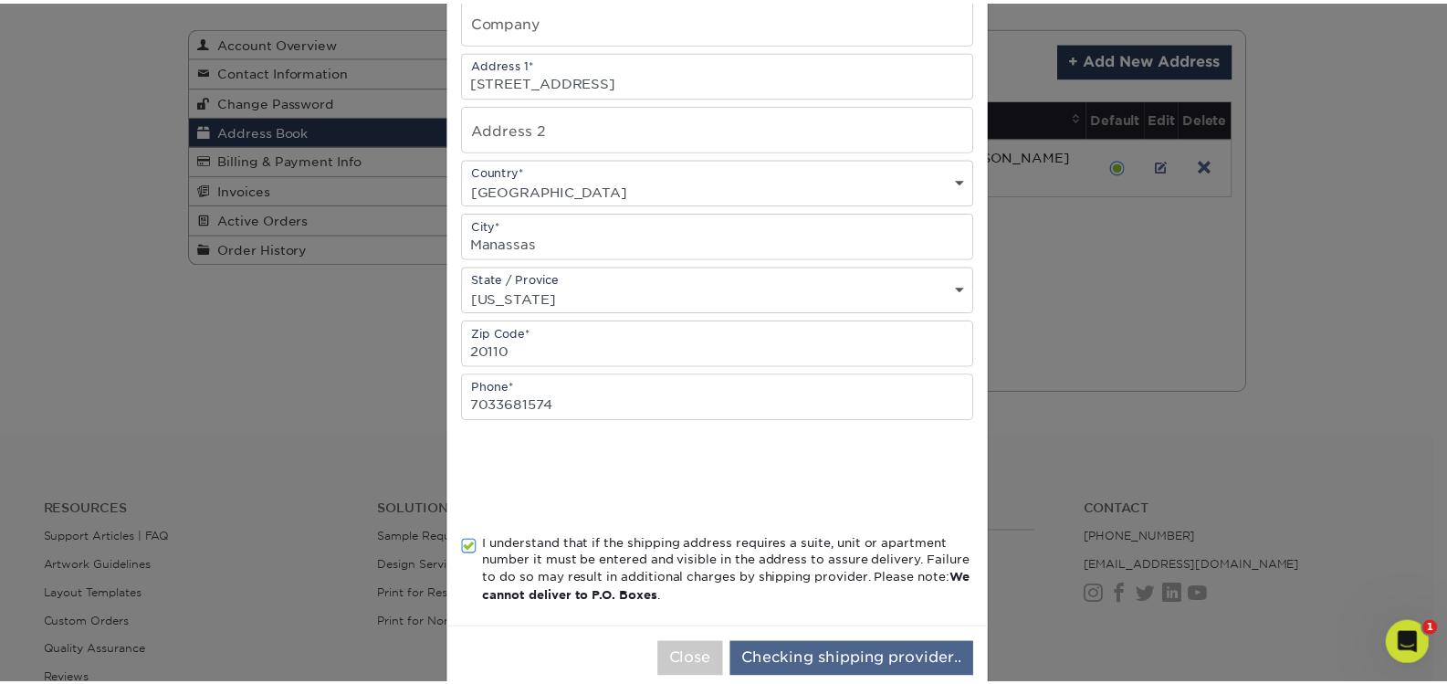
scroll to position [0, 0]
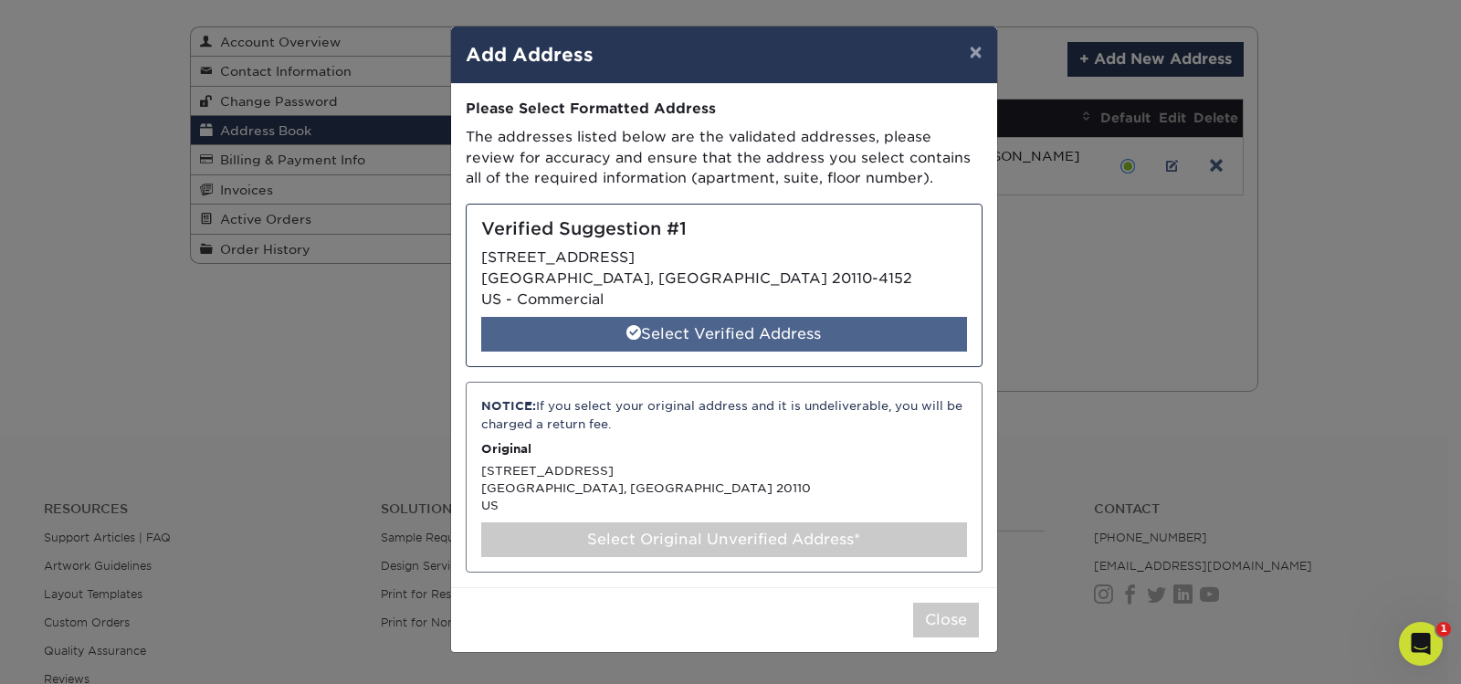
click at [629, 328] on span at bounding box center [633, 332] width 15 height 15
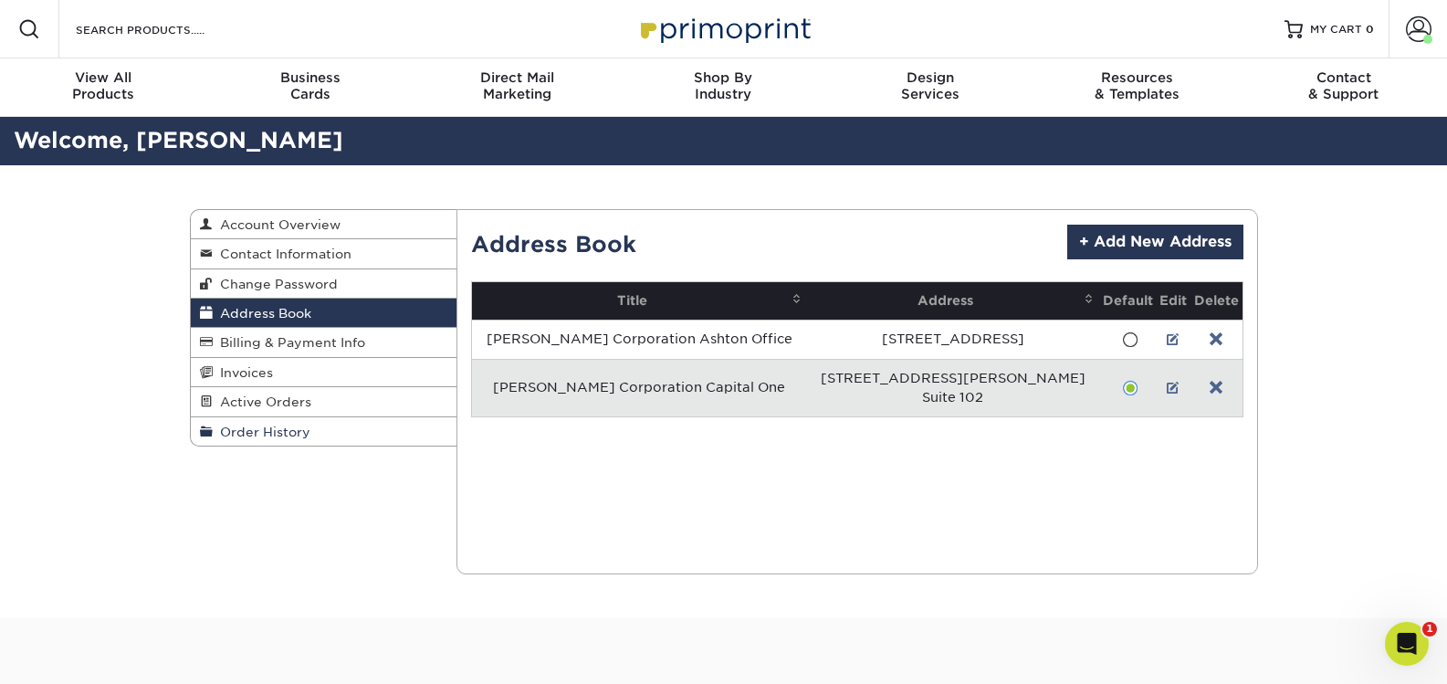
click at [260, 431] on span "Order History" at bounding box center [262, 432] width 98 height 15
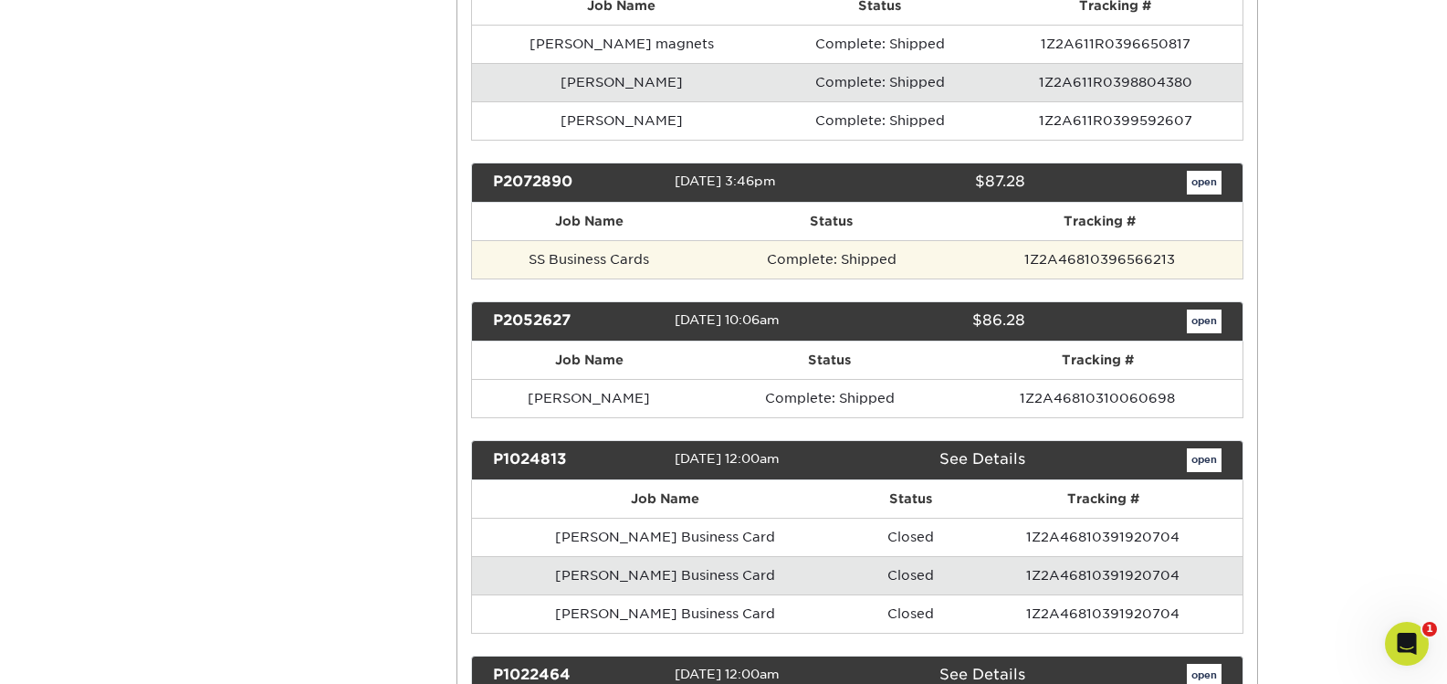
scroll to position [1096, 0]
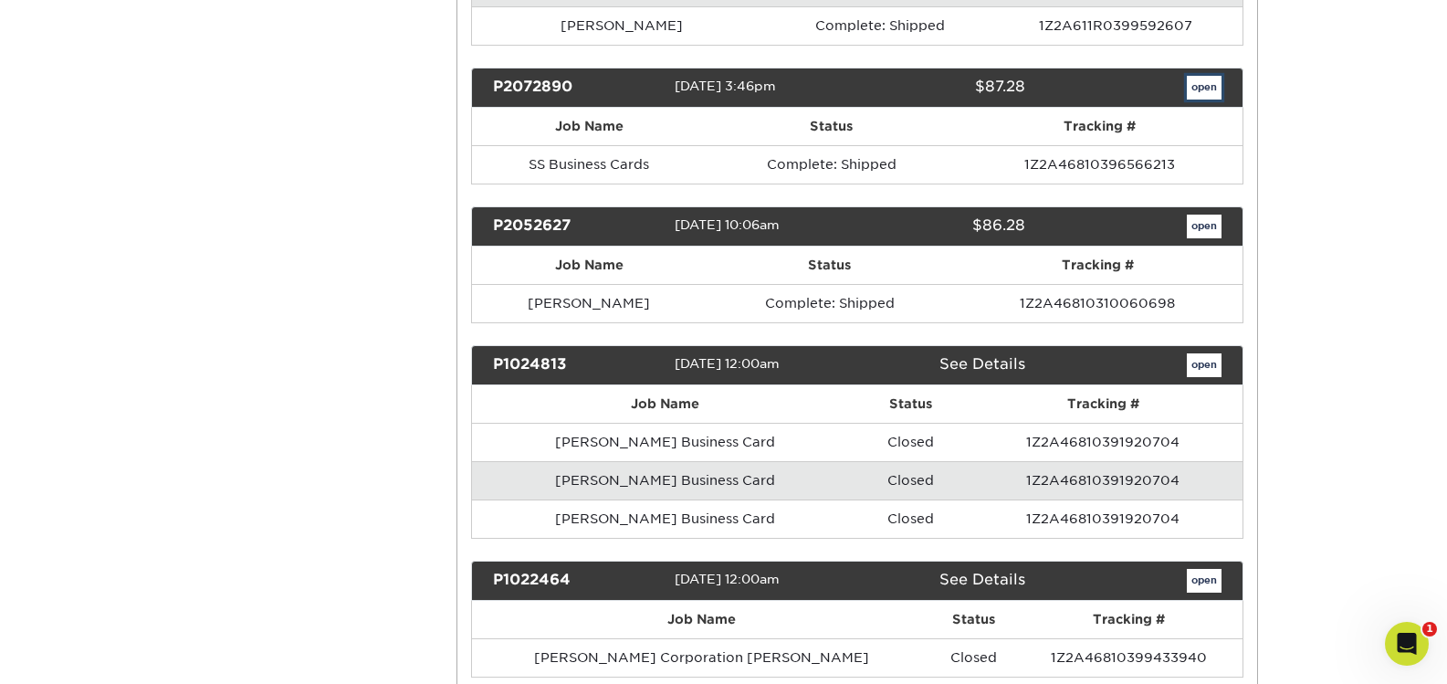
click at [1202, 94] on link "open" at bounding box center [1204, 88] width 35 height 24
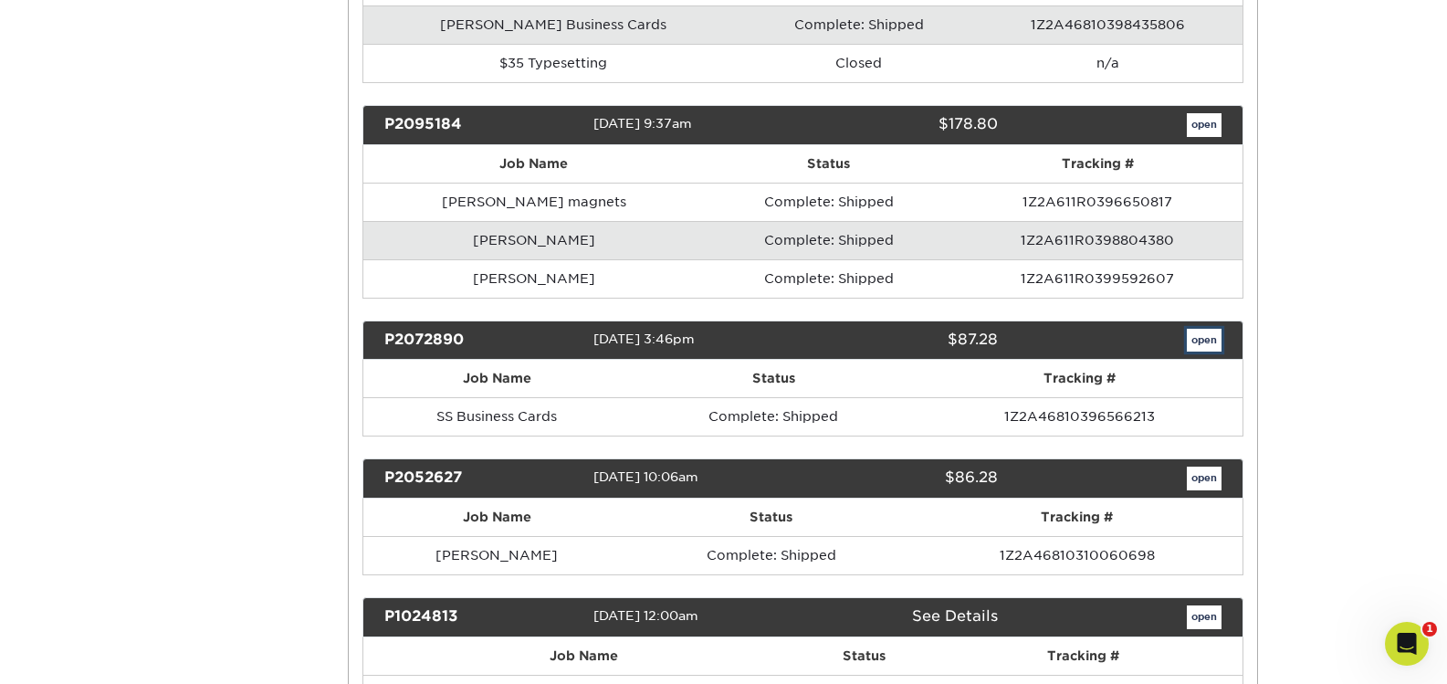
scroll to position [0, 0]
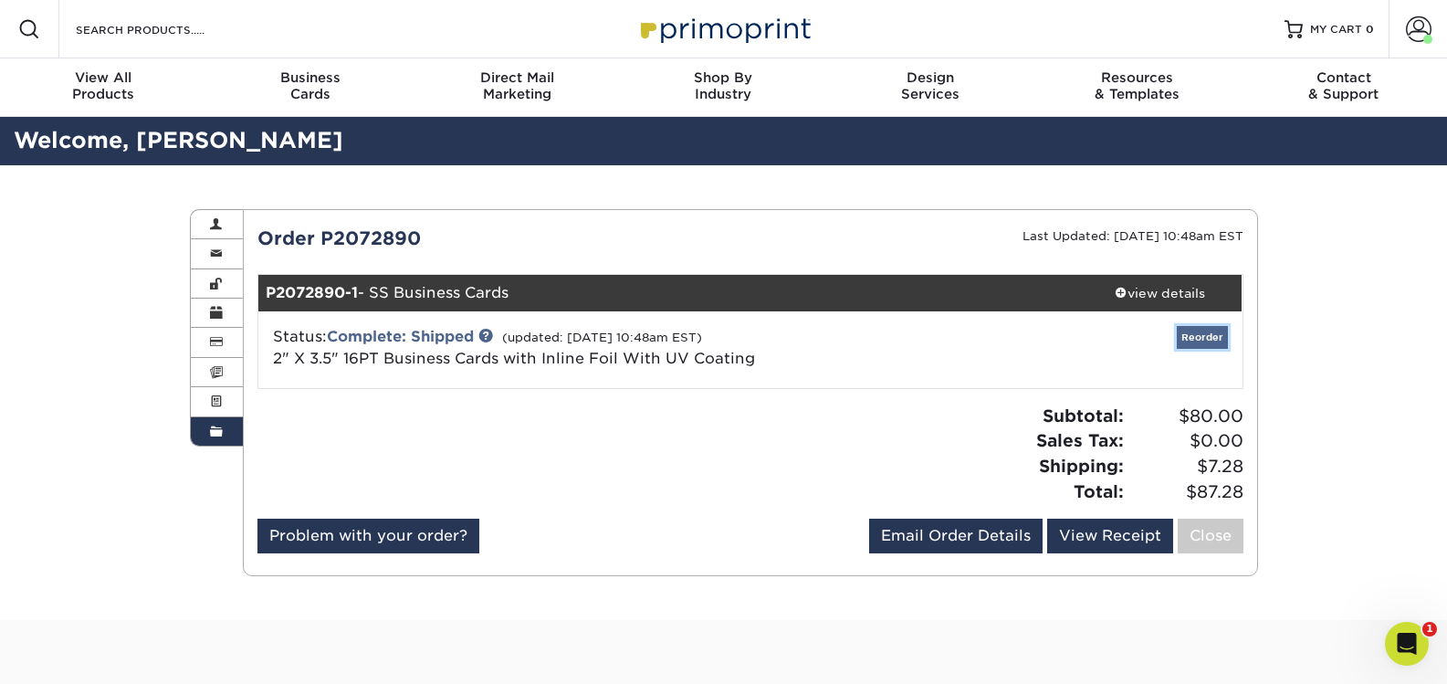
click at [1192, 335] on link "Reorder" at bounding box center [1202, 337] width 51 height 23
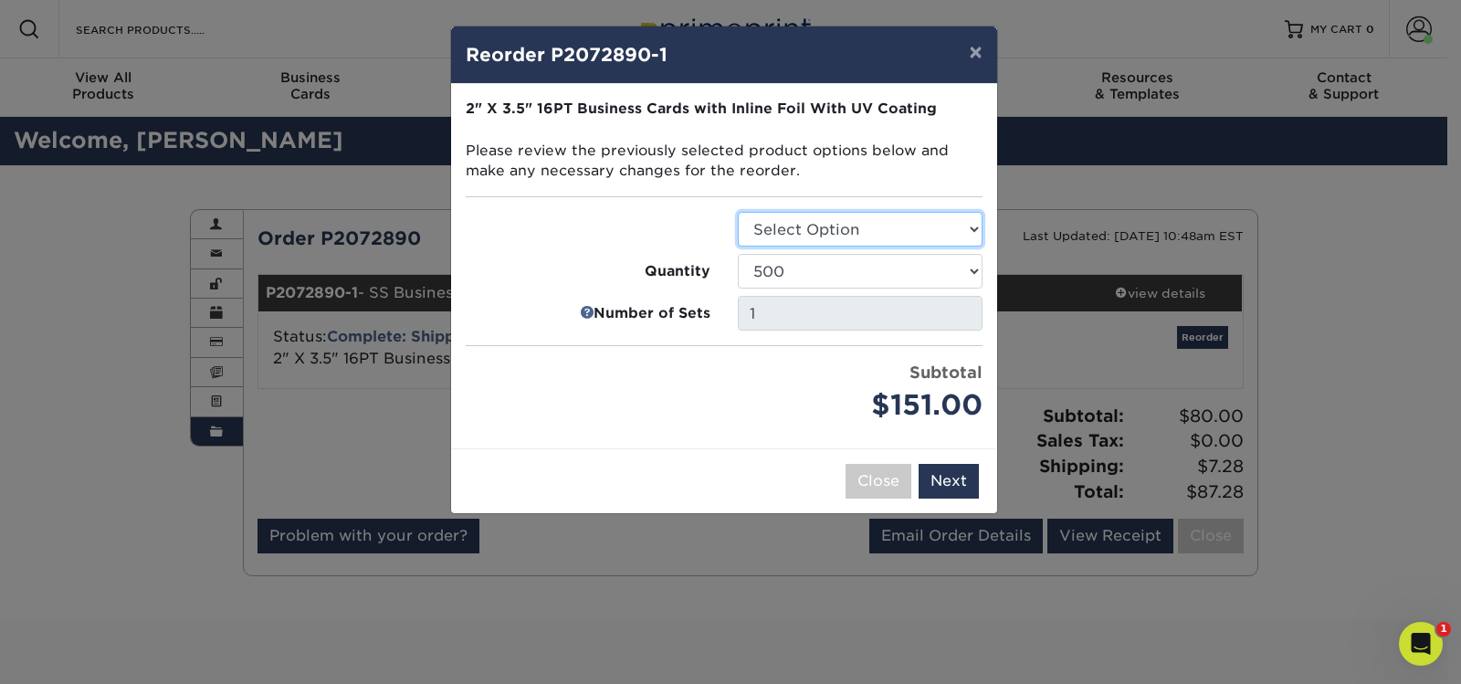
click at [847, 229] on select "Select Option Business Cards" at bounding box center [860, 229] width 245 height 35
select select "3b5148f1-0588-4f88-a218-97bcfdce65c1"
click at [738, 212] on select "Select Option Business Cards" at bounding box center [860, 229] width 245 height 35
click at [947, 467] on button "Next" at bounding box center [949, 481] width 60 height 35
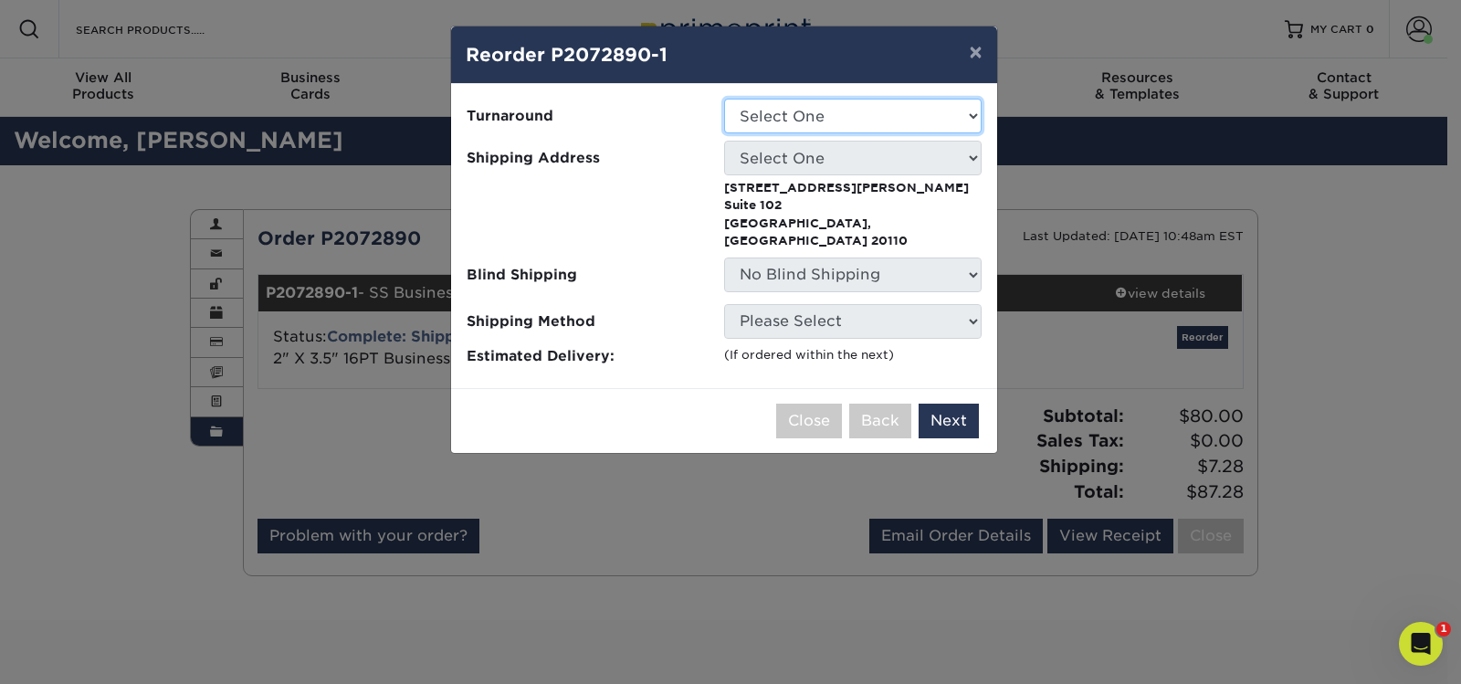
click at [842, 128] on select "Select One 2-4 Business Days" at bounding box center [852, 116] width 257 height 35
click at [724, 99] on select "Select One 2-4 Business Days" at bounding box center [852, 116] width 257 height 35
drag, startPoint x: 824, startPoint y: 113, endPoint x: 824, endPoint y: 123, distance: 10.0
click at [824, 113] on select "Select One 2-4 Business Days" at bounding box center [852, 116] width 257 height 35
select select "aa9302a8-6b11-44e5-b7fa-e87a5ffc4f08"
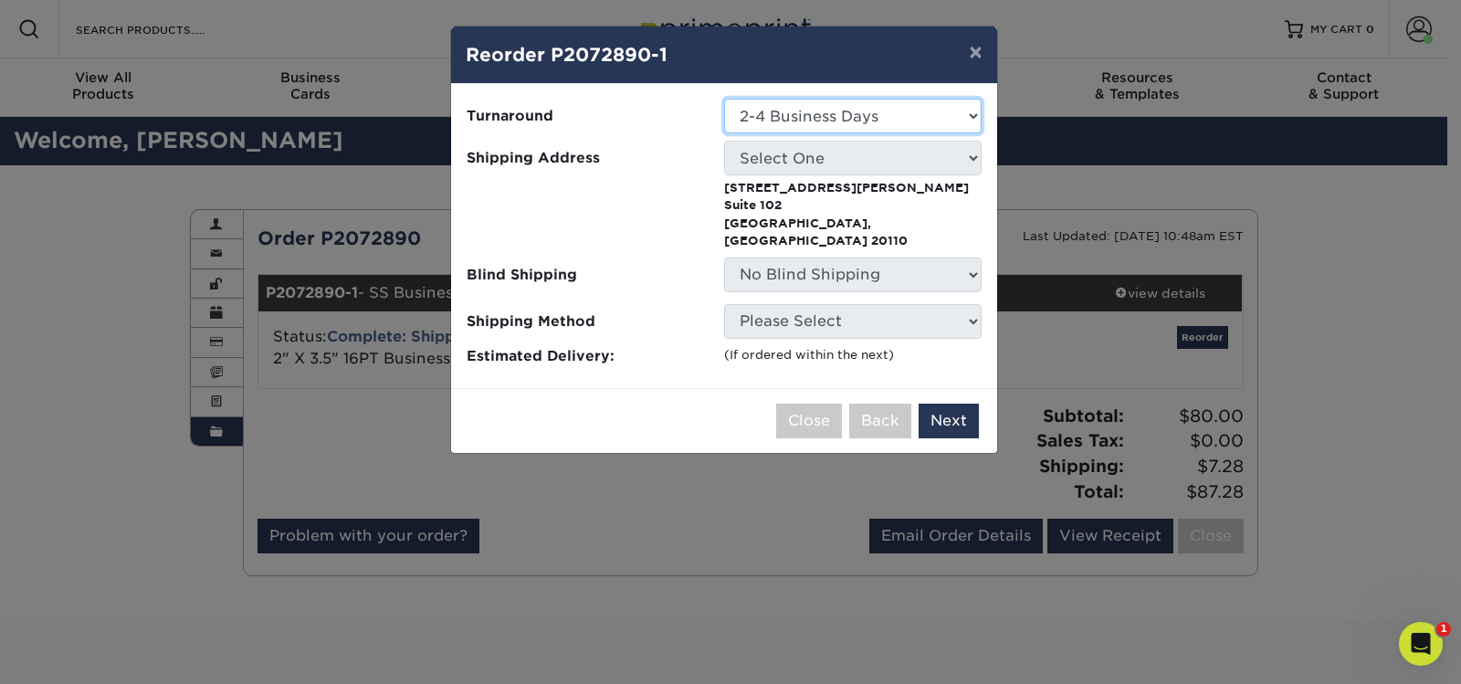
click at [724, 99] on select "Select One 2-4 Business Days" at bounding box center [852, 116] width 257 height 35
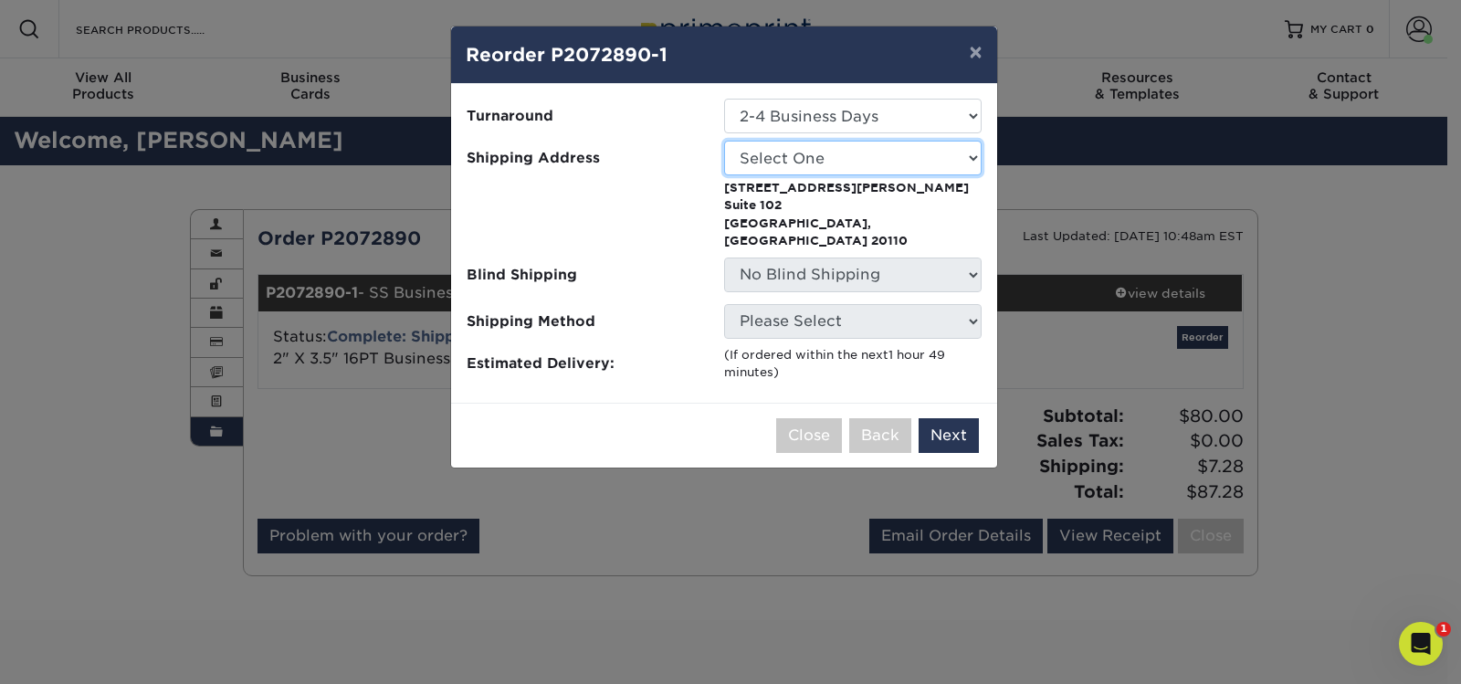
click at [824, 144] on select "Select One Sherlin Corporation Ashton Office Sherlin Corporation Capital One" at bounding box center [852, 158] width 257 height 35
select select "286612"
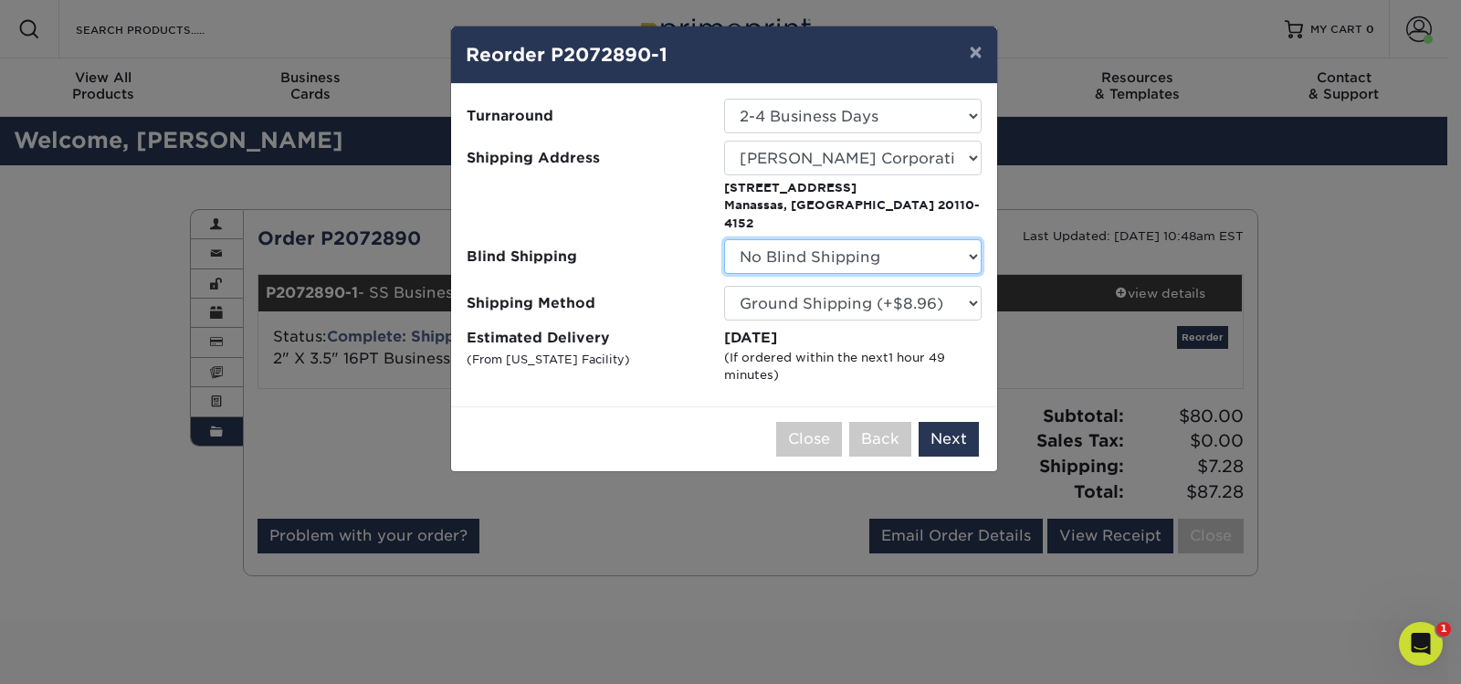
click at [835, 239] on select "No Blind Shipping Sherlin Corporation Ashton Office Sherlin Corporation Capital…" at bounding box center [852, 256] width 257 height 35
click at [840, 290] on select "Please Select Ground Shipping (+$8.96) 3 Day Shipping Service (+$18.31) 2 Day A…" at bounding box center [852, 303] width 257 height 35
click at [957, 422] on button "Next" at bounding box center [949, 439] width 60 height 35
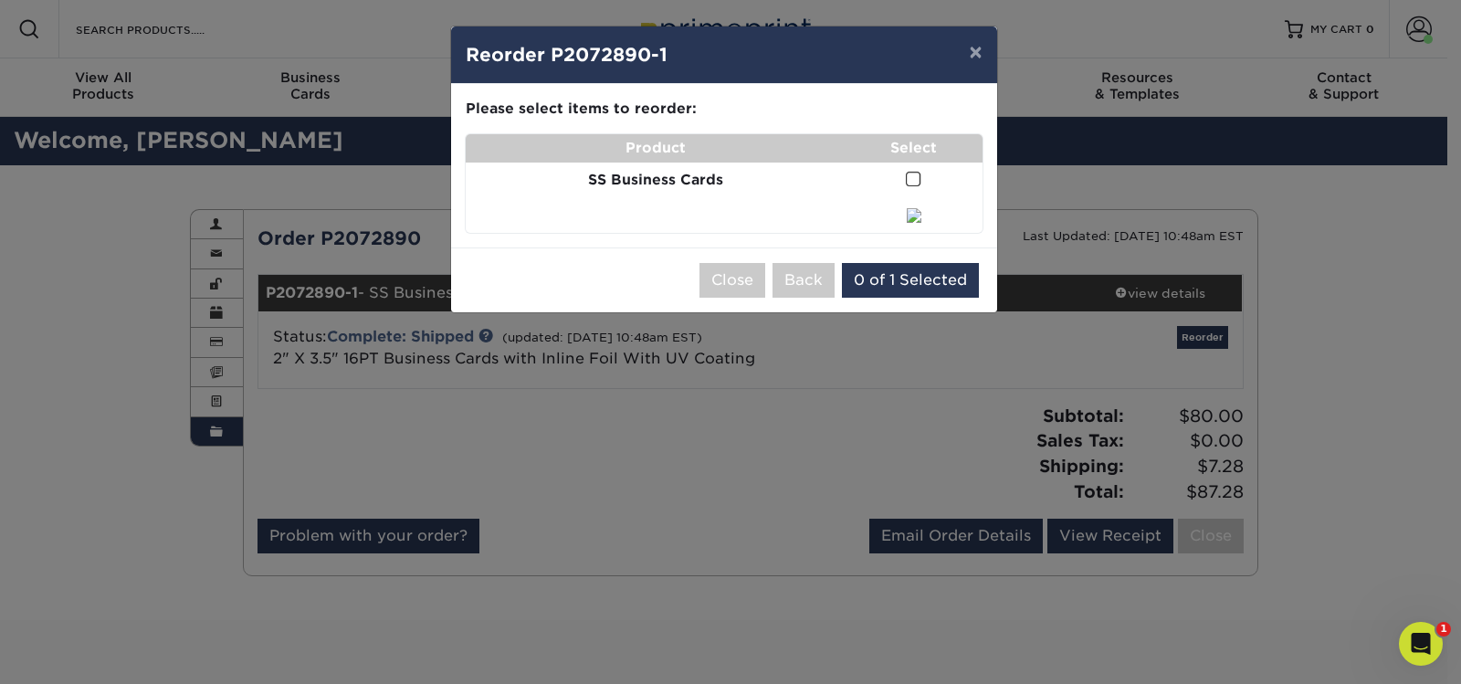
click at [912, 185] on span at bounding box center [914, 179] width 16 height 17
click at [0, 0] on input "checkbox" at bounding box center [0, 0] width 0 height 0
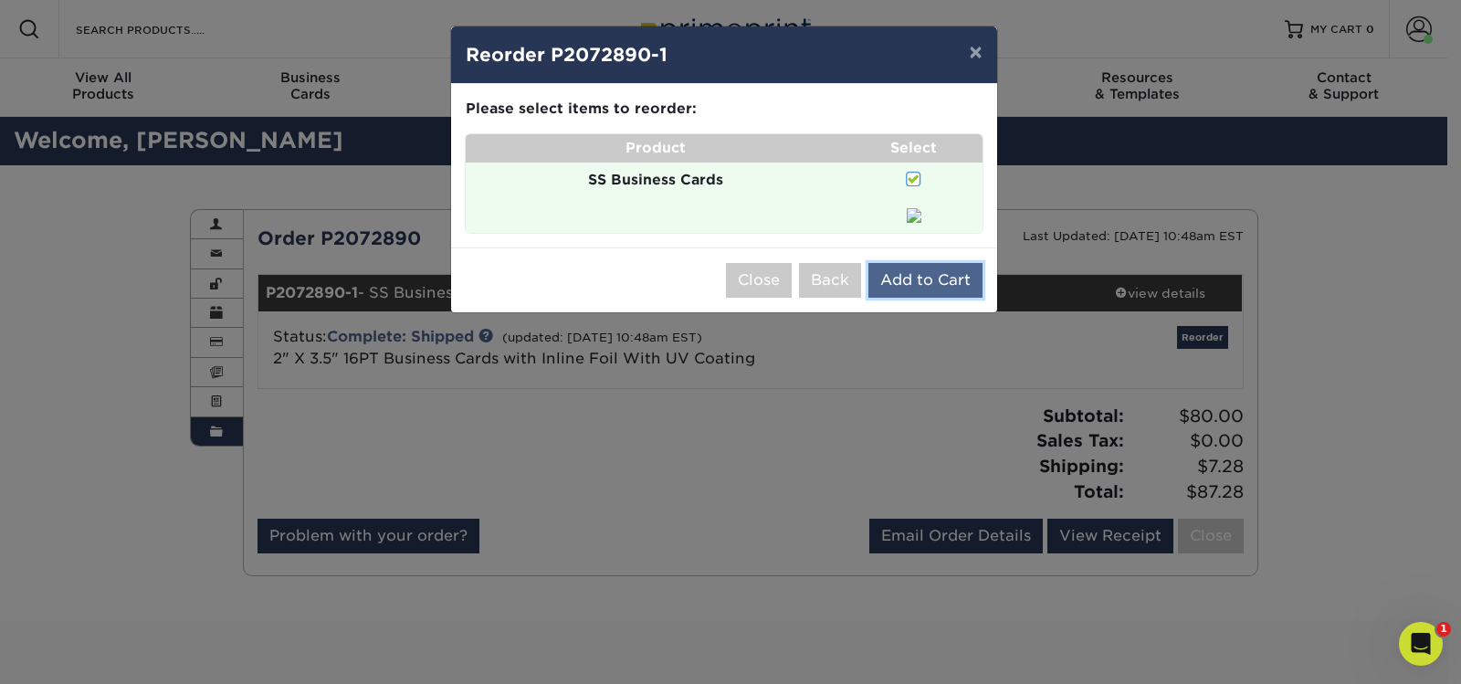
click at [919, 281] on button "Add to Cart" at bounding box center [925, 280] width 114 height 35
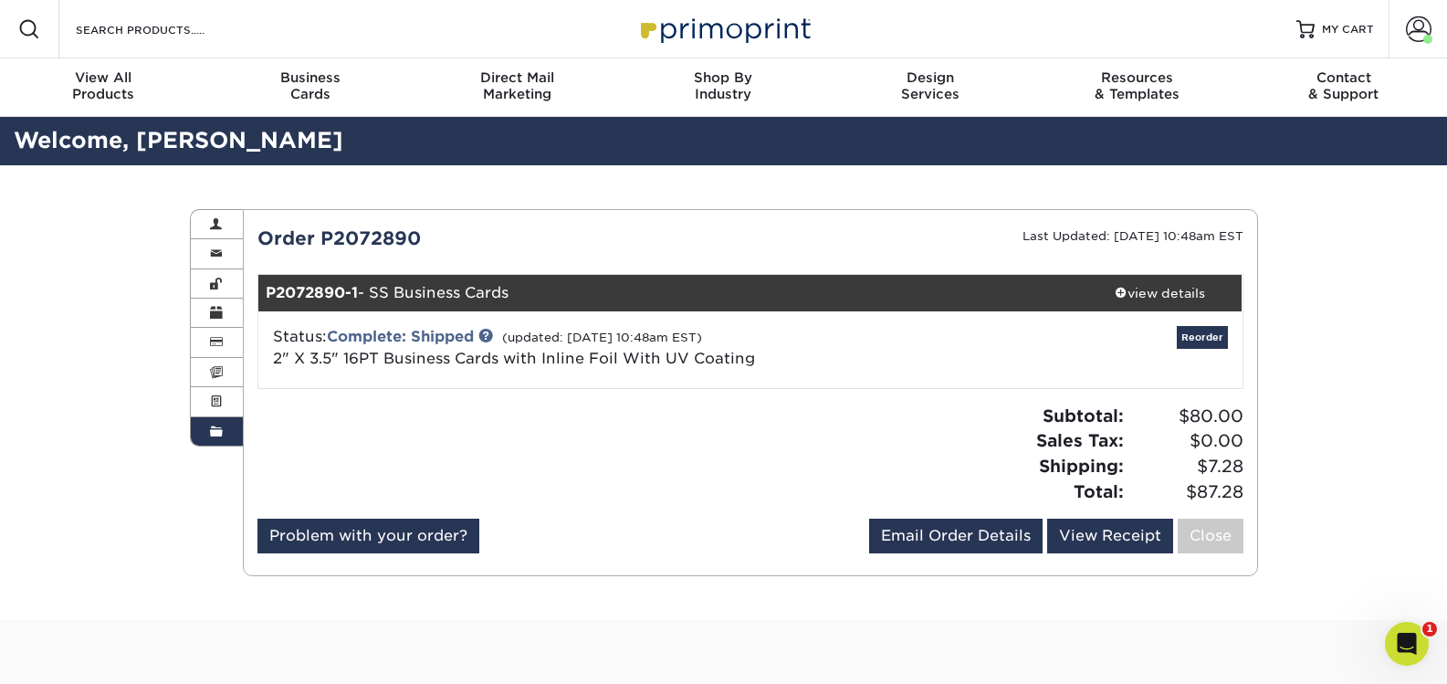
click at [219, 423] on link "Order History" at bounding box center [217, 431] width 53 height 28
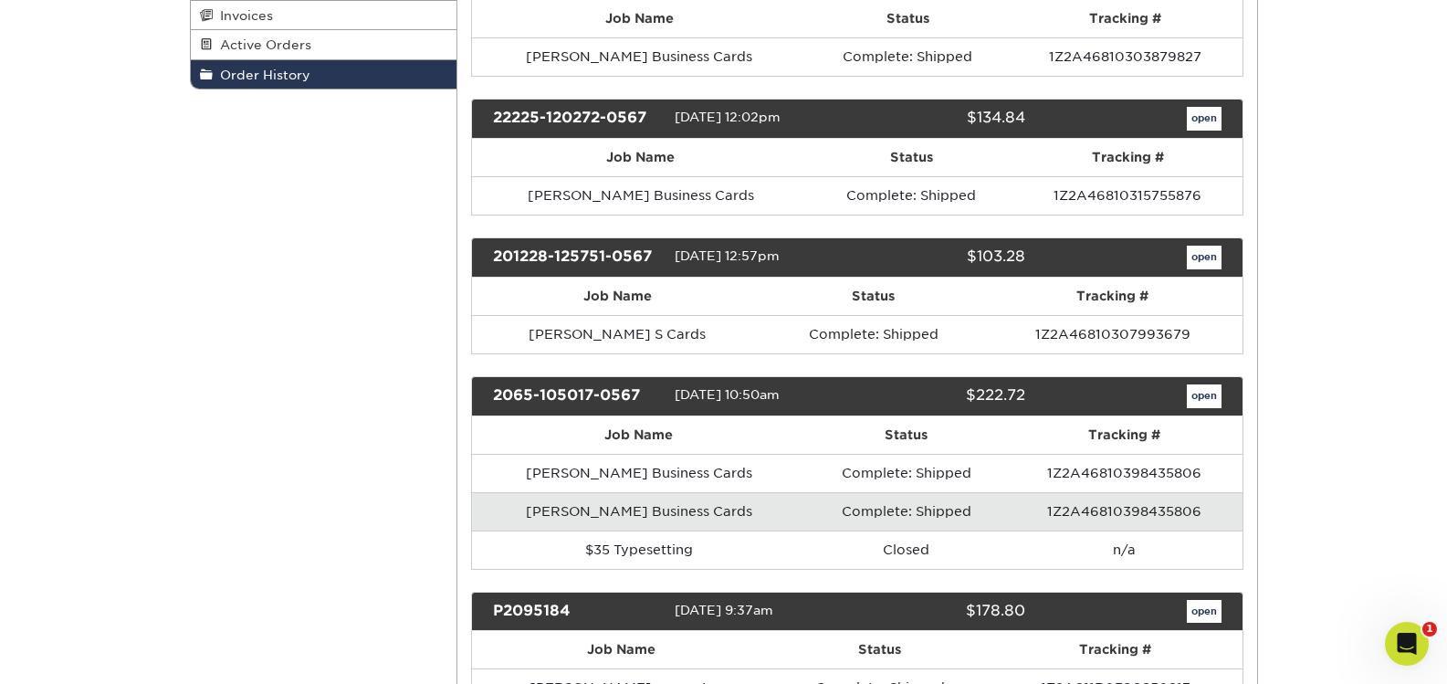
scroll to position [183, 0]
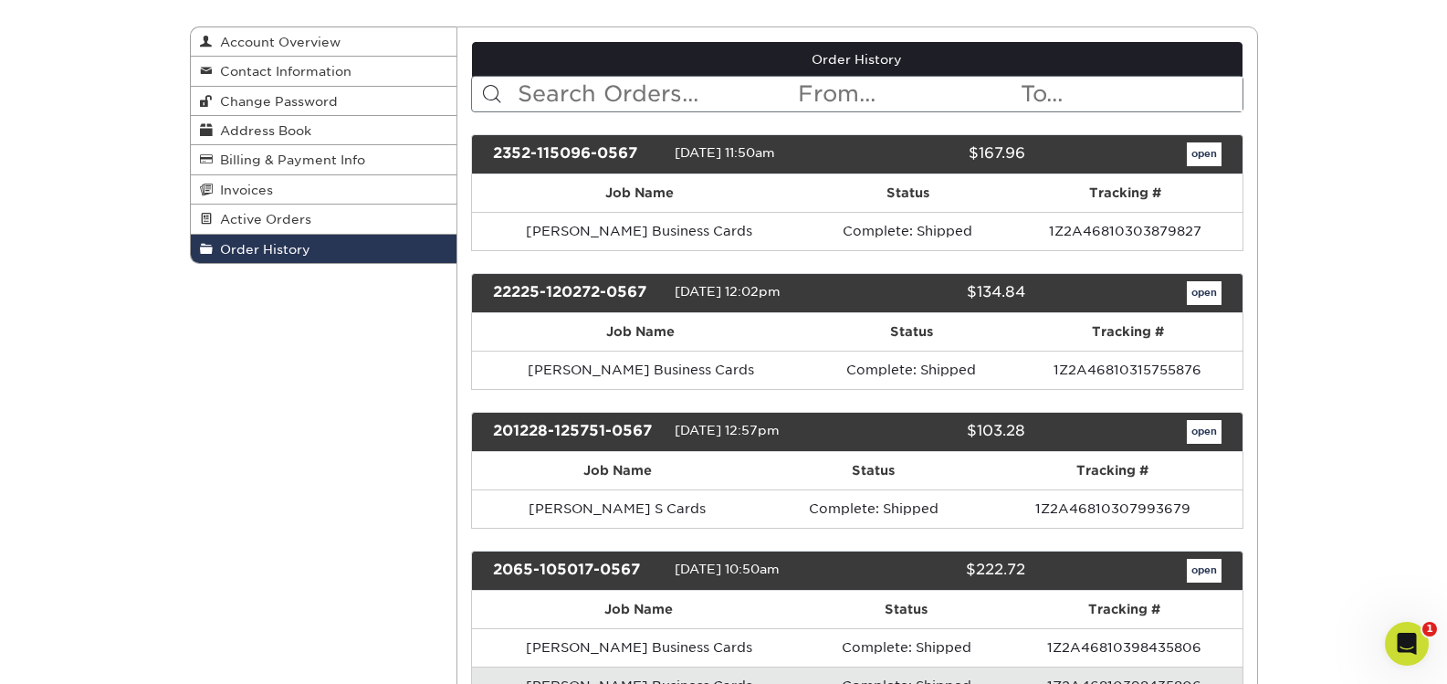
click at [1219, 444] on div "201228-125751-0567 12/28/2020 12:57pm $103.28 open" at bounding box center [857, 432] width 772 height 40
click at [1214, 437] on link "open" at bounding box center [1204, 432] width 35 height 24
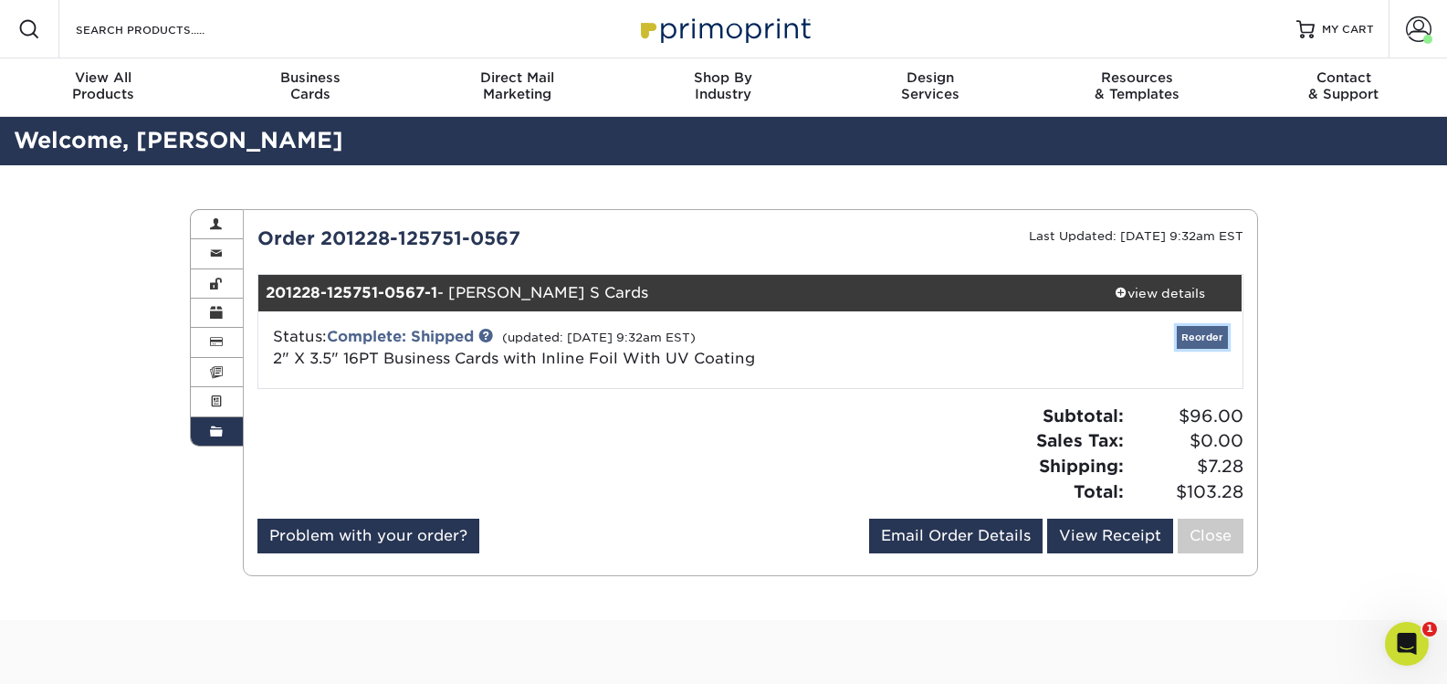
click at [1223, 334] on link "Reorder" at bounding box center [1202, 337] width 51 height 23
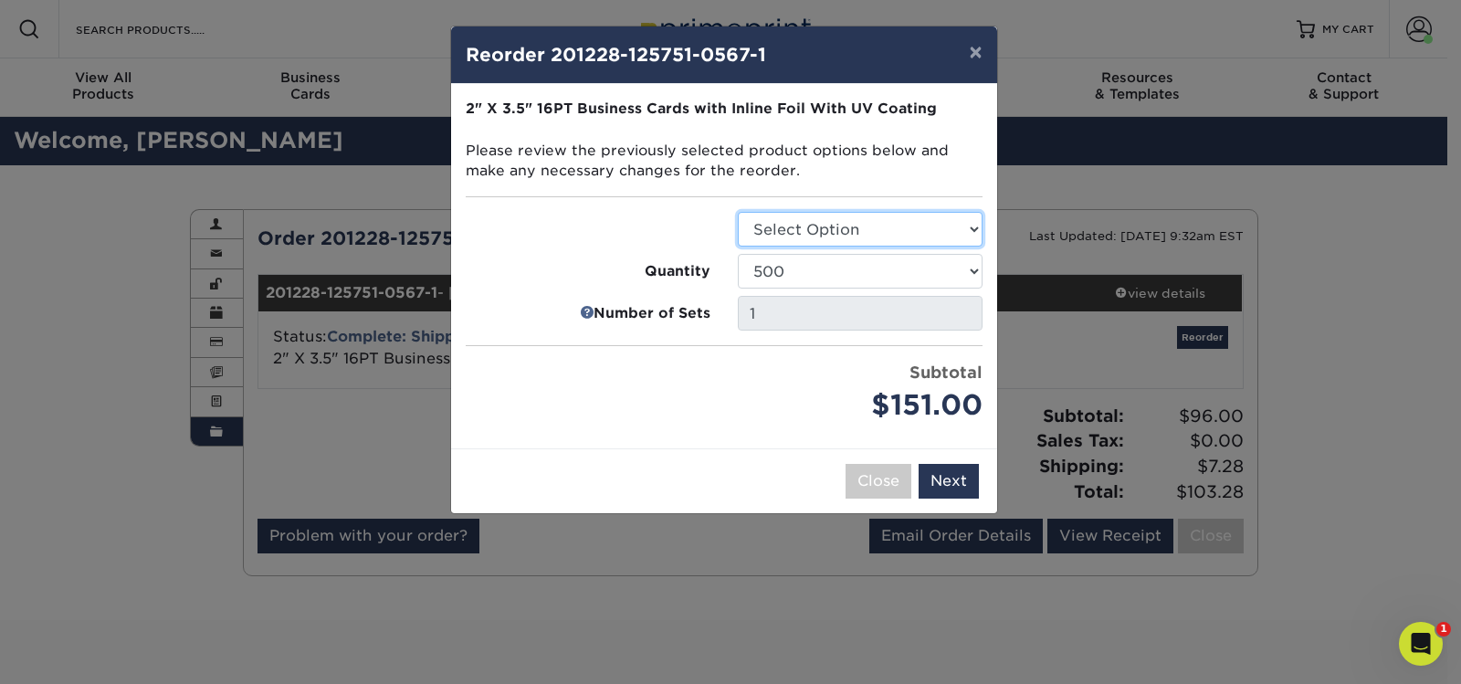
click at [889, 240] on select "Select Option Business Cards" at bounding box center [860, 229] width 245 height 35
select select "3b5148f1-0588-4f88-a218-97bcfdce65c1"
click at [738, 212] on select "Select Option Business Cards" at bounding box center [860, 229] width 245 height 35
click at [854, 269] on select "500 1000 2500 5000" at bounding box center [860, 271] width 245 height 35
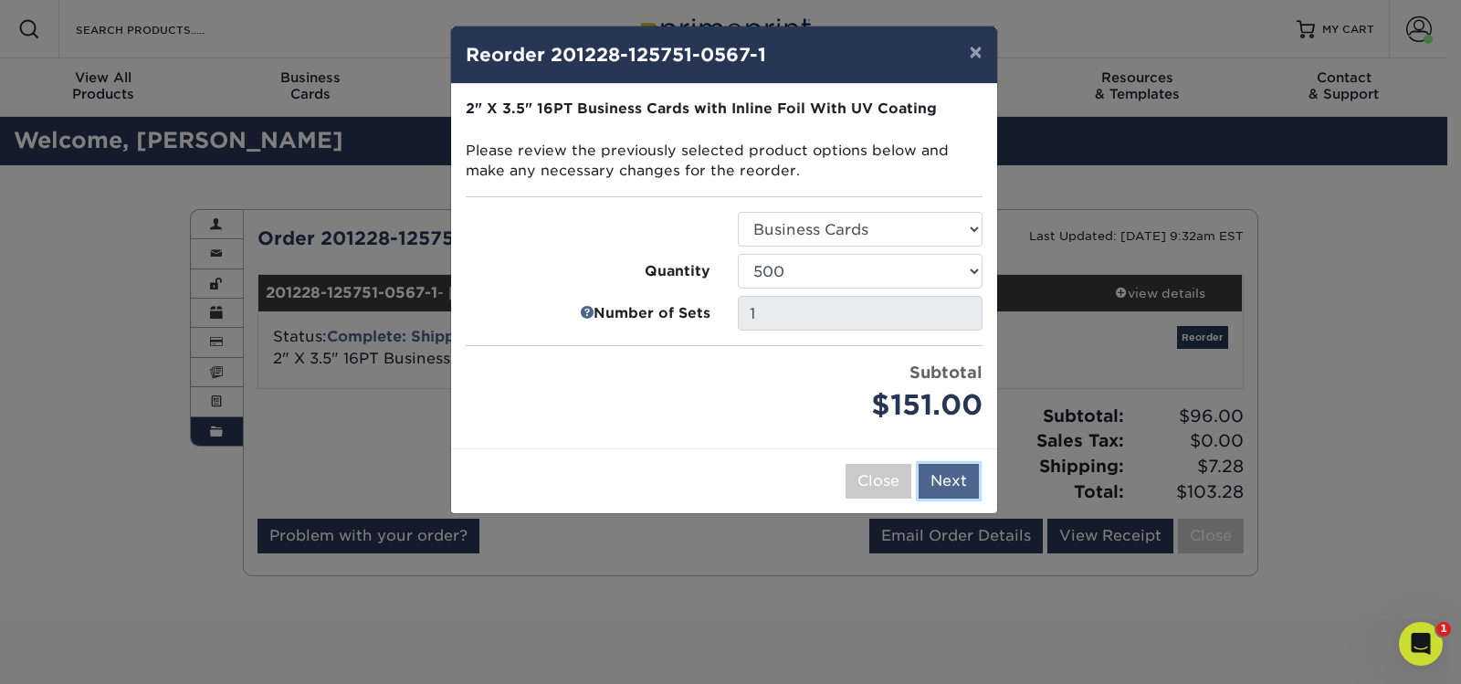
click at [950, 480] on button "Next" at bounding box center [949, 481] width 60 height 35
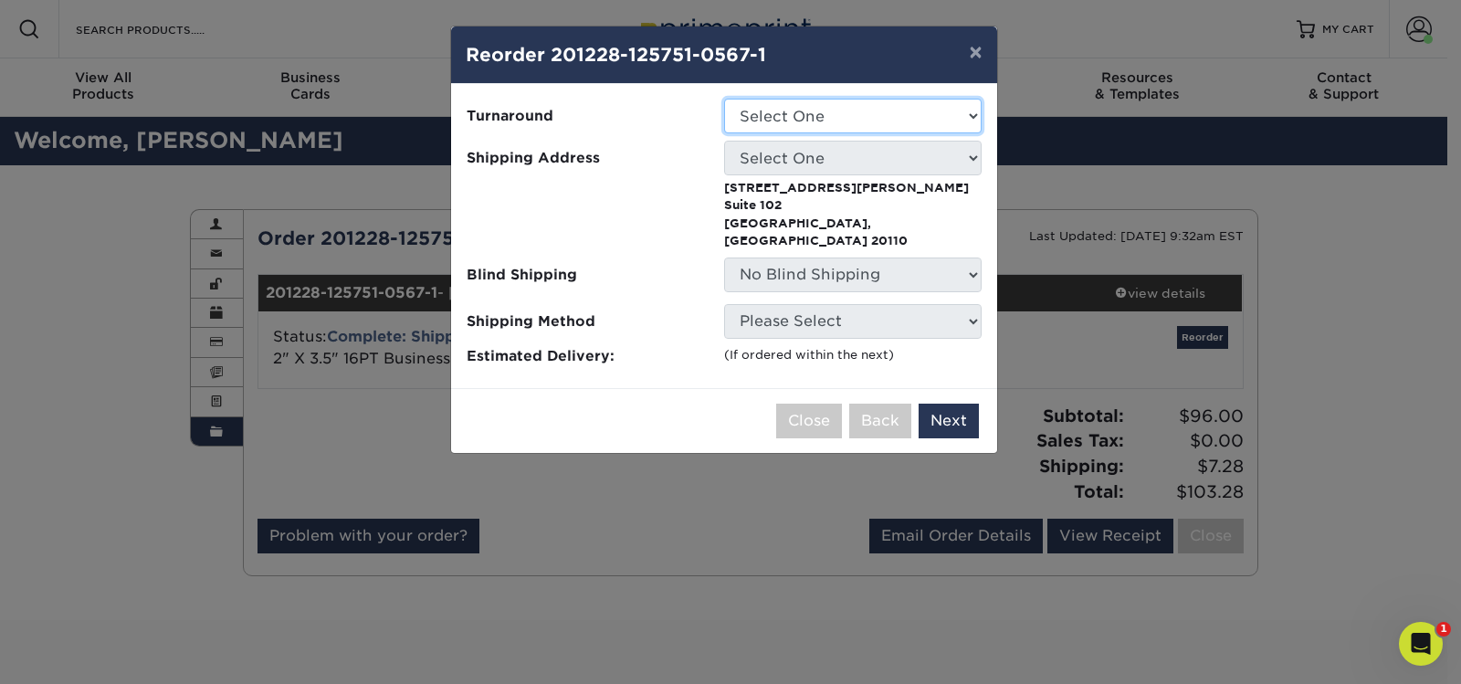
click at [783, 117] on select "Select One 2-4 Business Days" at bounding box center [852, 116] width 257 height 35
select select "aa9302a8-6b11-44e5-b7fa-e87a5ffc4f08"
click at [724, 99] on select "Select One 2-4 Business Days" at bounding box center [852, 116] width 257 height 35
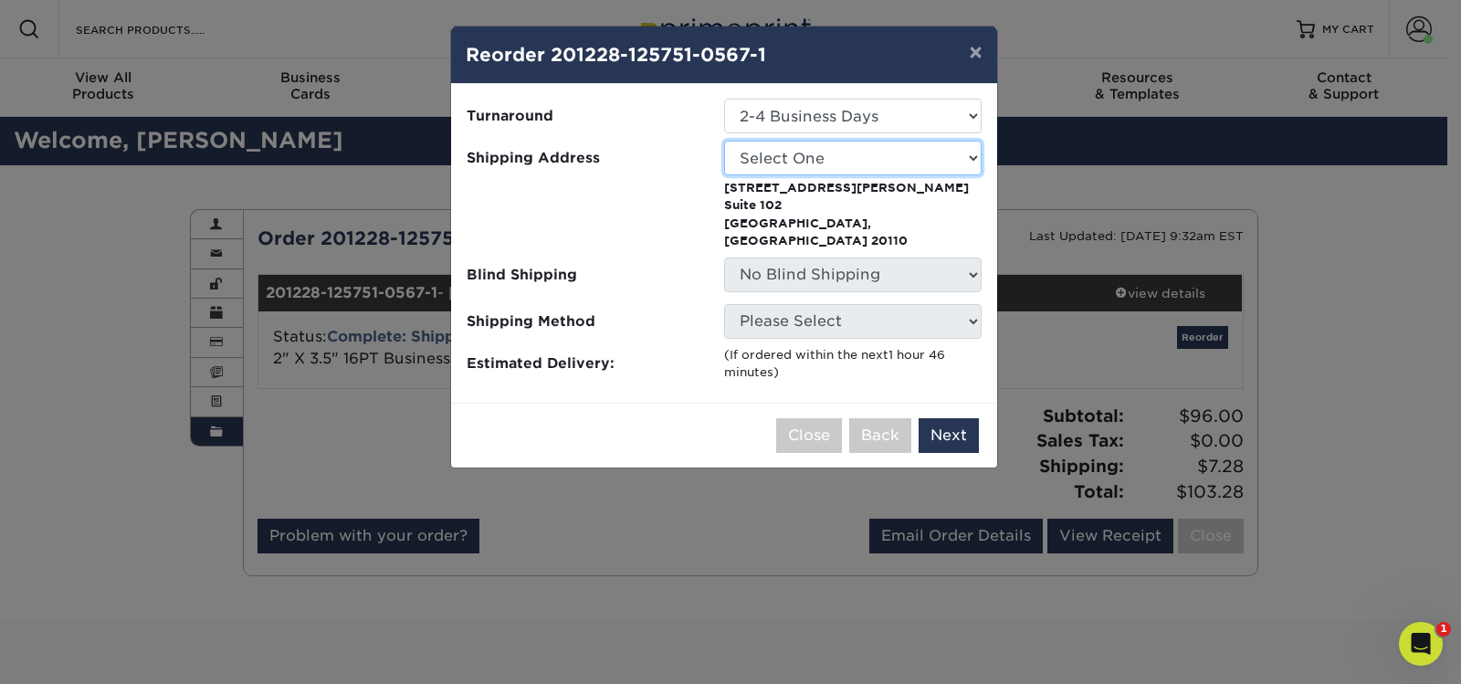
click at [808, 164] on select "Select One Sherlin Corporation Ashton Office Sherlin Corporation Capital One" at bounding box center [852, 158] width 257 height 35
click at [724, 141] on select "Select One Sherlin Corporation Ashton Office Sherlin Corporation Capital One" at bounding box center [852, 158] width 257 height 35
click at [814, 170] on select "Select One Sherlin Corporation Ashton Office Sherlin Corporation Capital One" at bounding box center [852, 158] width 257 height 35
select select "286612"
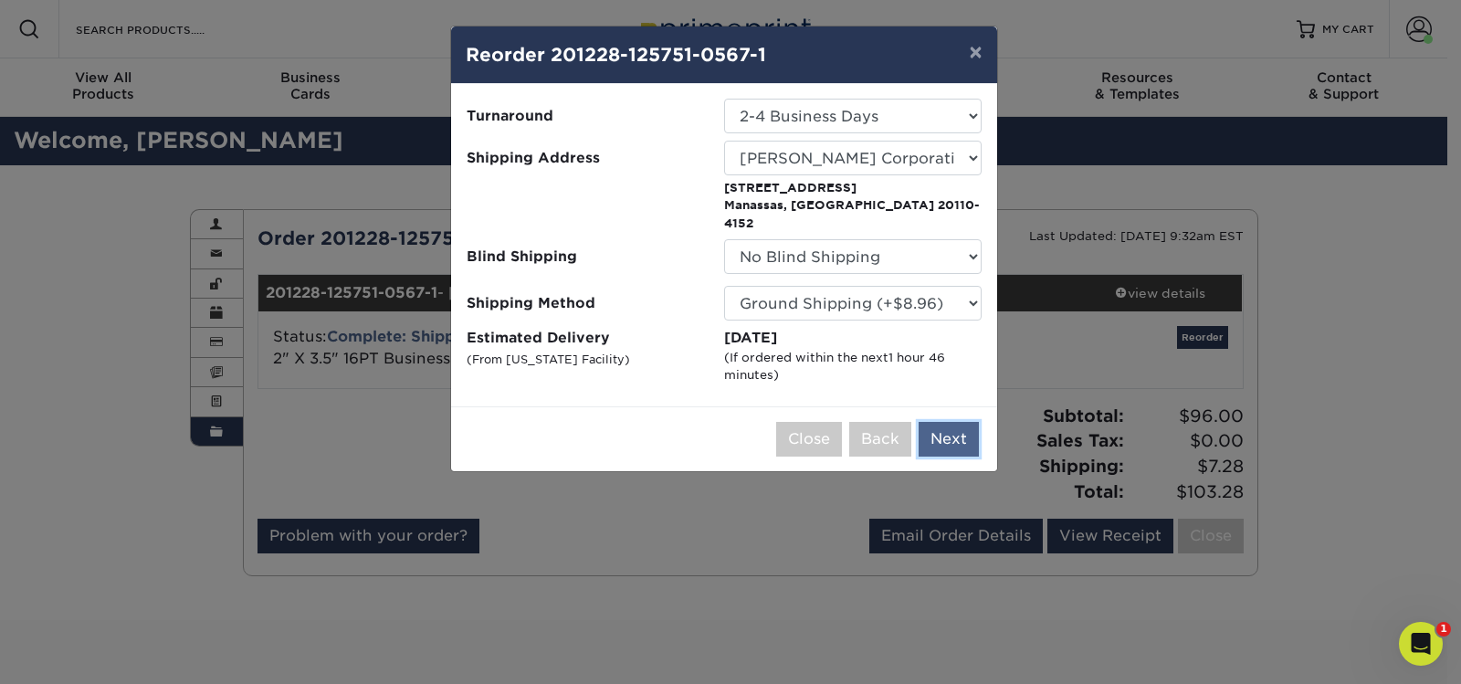
click at [959, 422] on button "Next" at bounding box center [949, 439] width 60 height 35
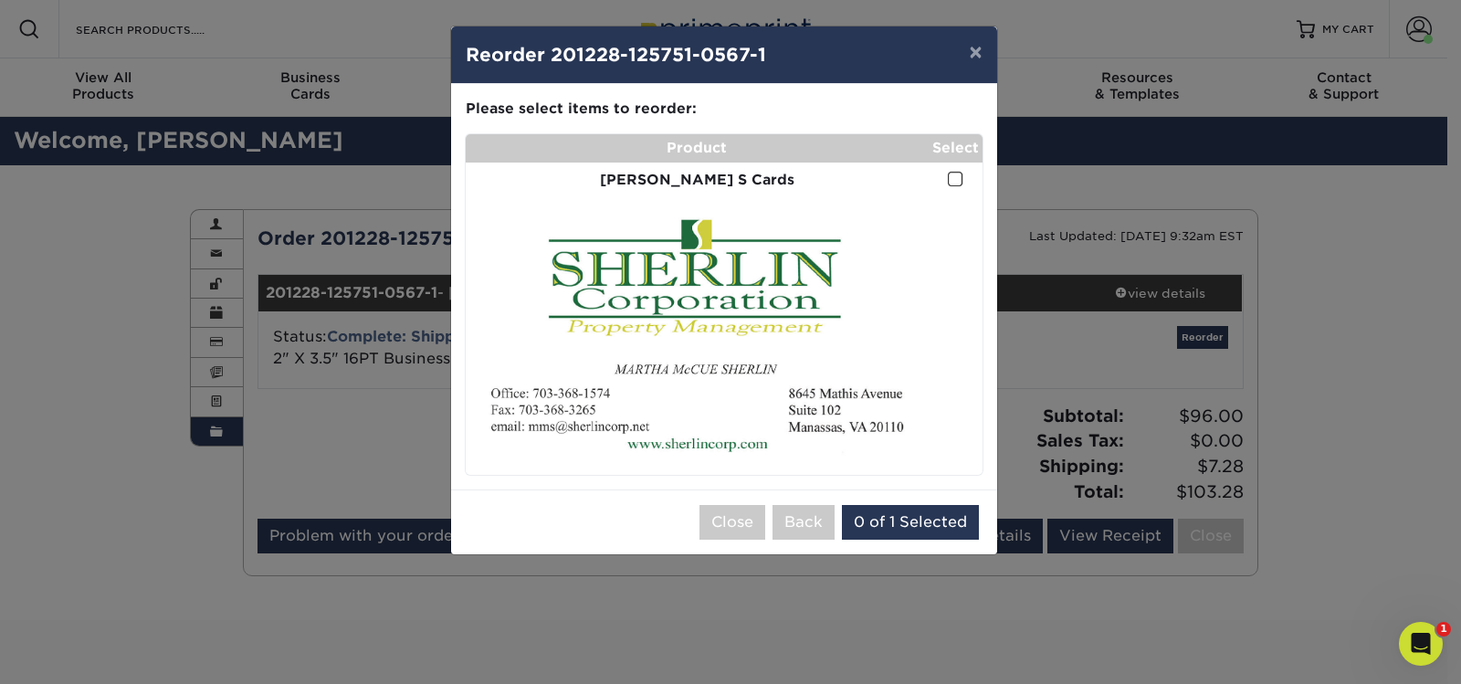
click at [956, 179] on span at bounding box center [956, 179] width 16 height 17
click at [0, 0] on input "checkbox" at bounding box center [0, 0] width 0 height 0
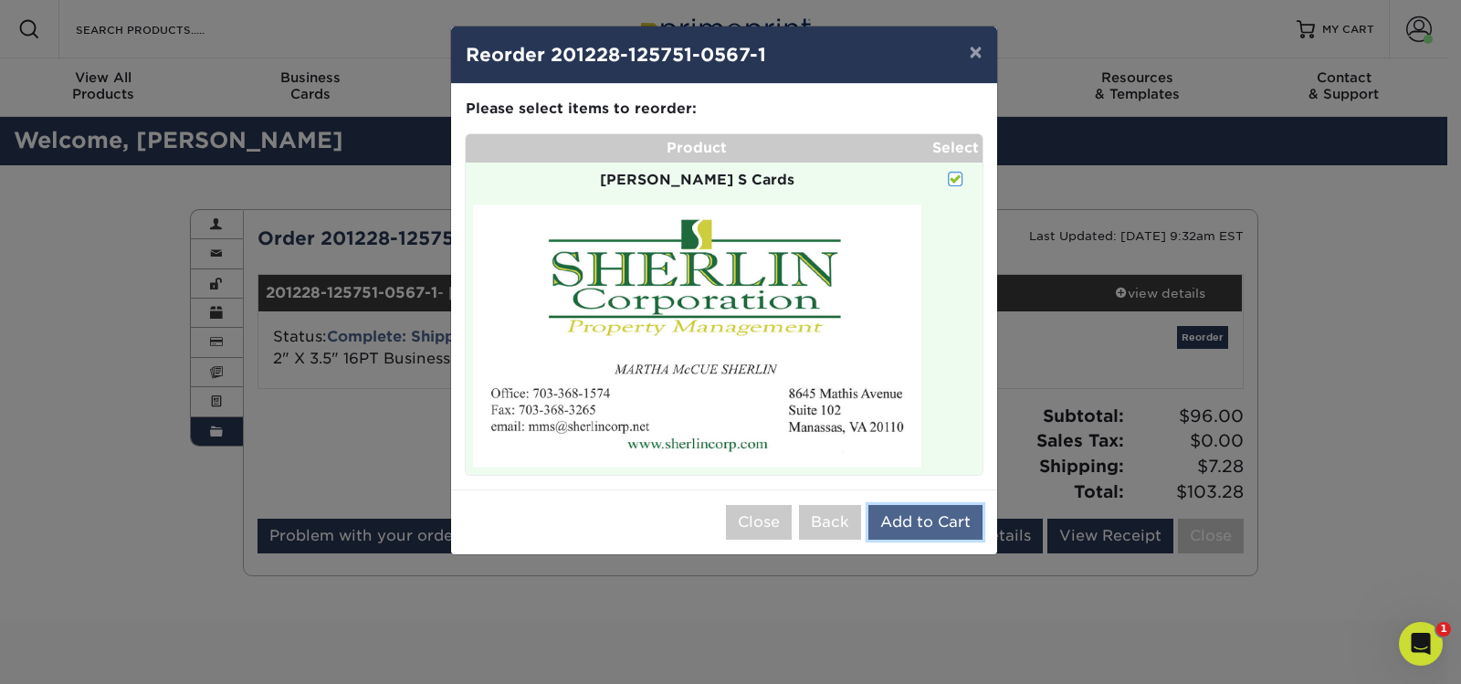
click at [889, 526] on button "Add to Cart" at bounding box center [925, 522] width 114 height 35
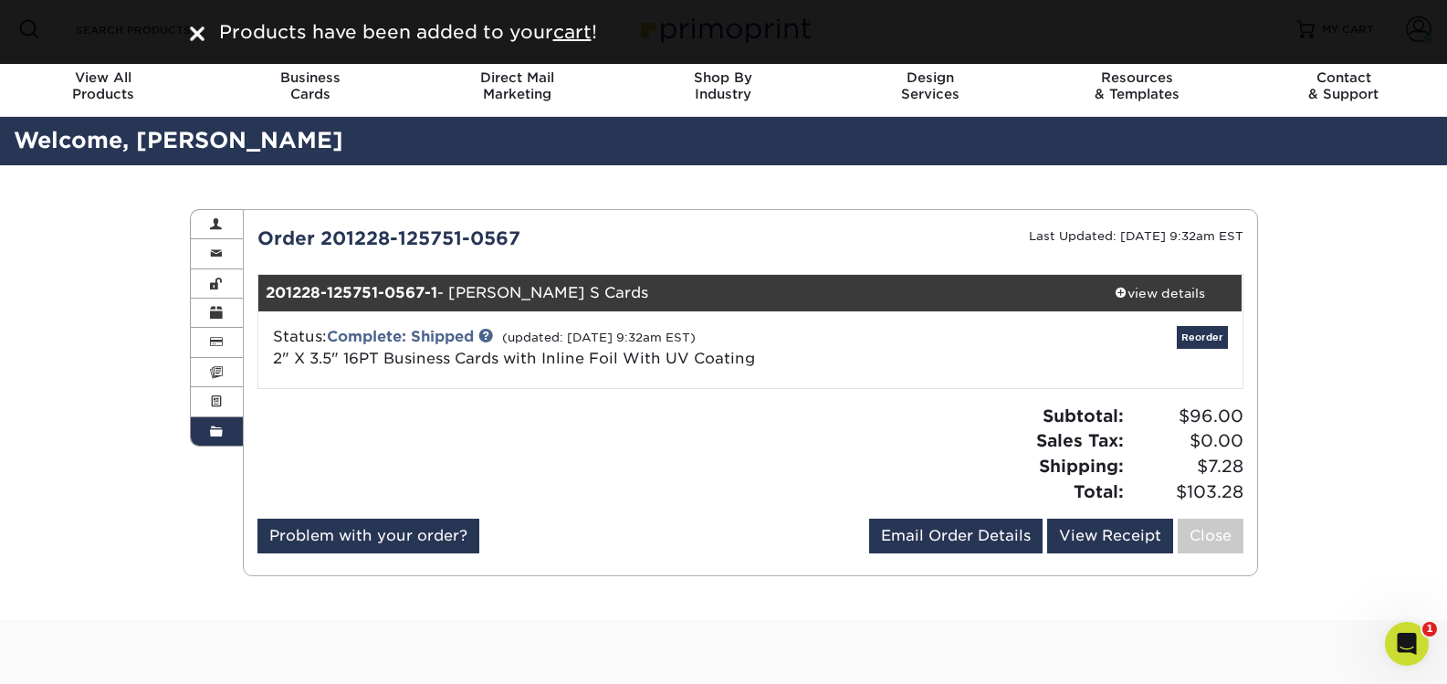
click at [212, 434] on span at bounding box center [216, 432] width 13 height 15
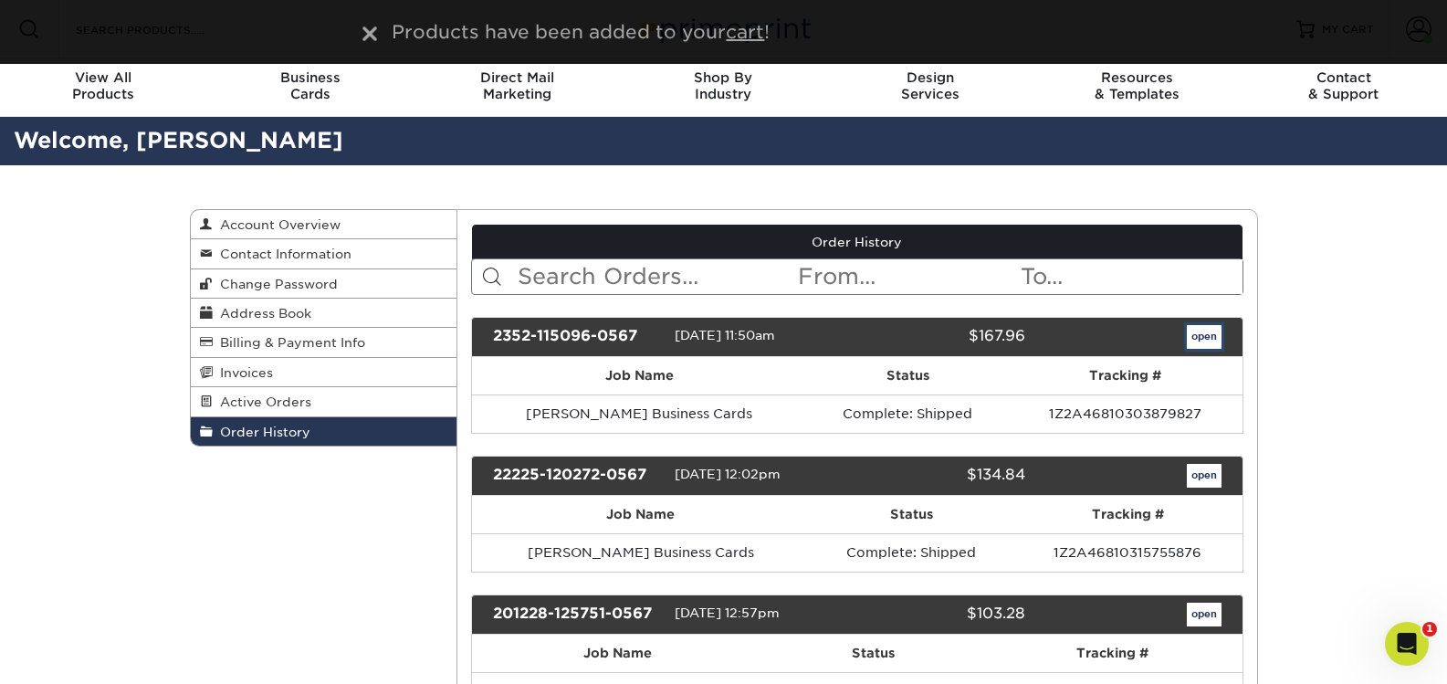
click at [1200, 327] on link "open" at bounding box center [1204, 337] width 35 height 24
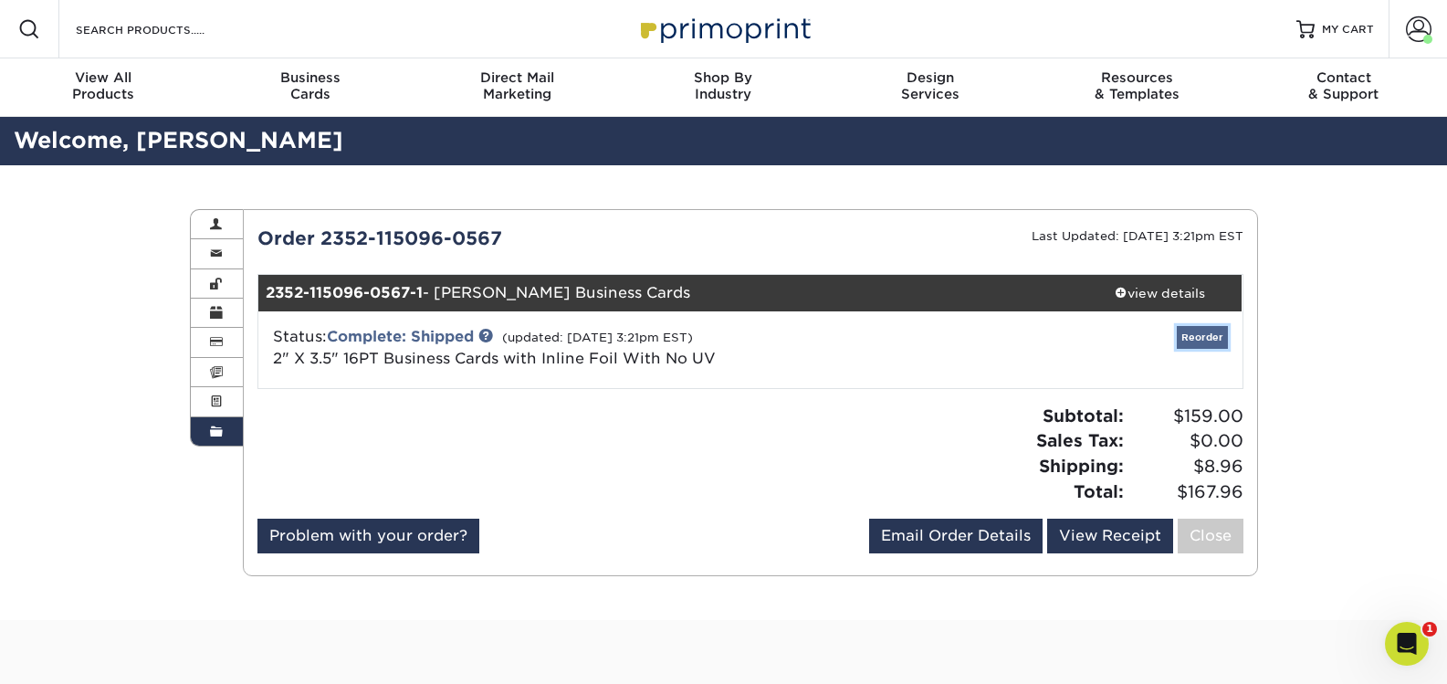
click at [1189, 336] on link "Reorder" at bounding box center [1202, 337] width 51 height 23
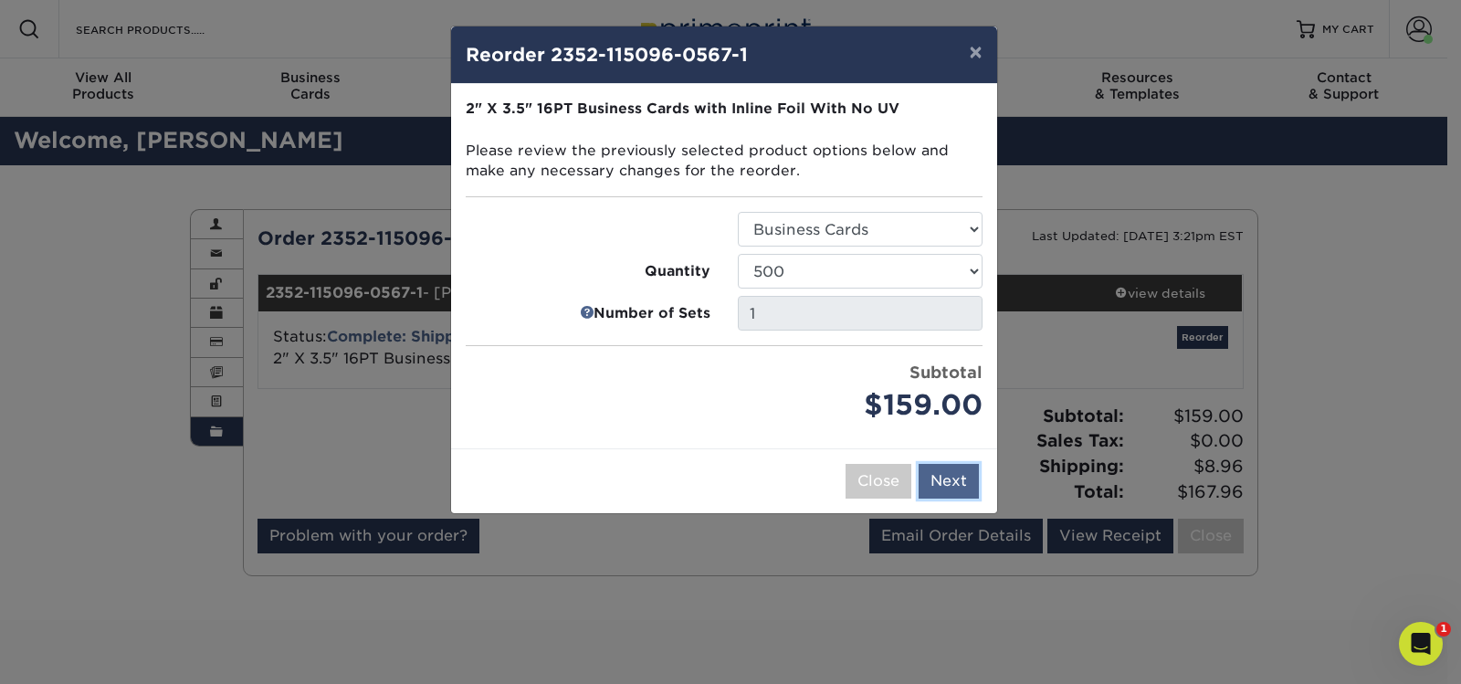
click at [939, 472] on button "Next" at bounding box center [949, 481] width 60 height 35
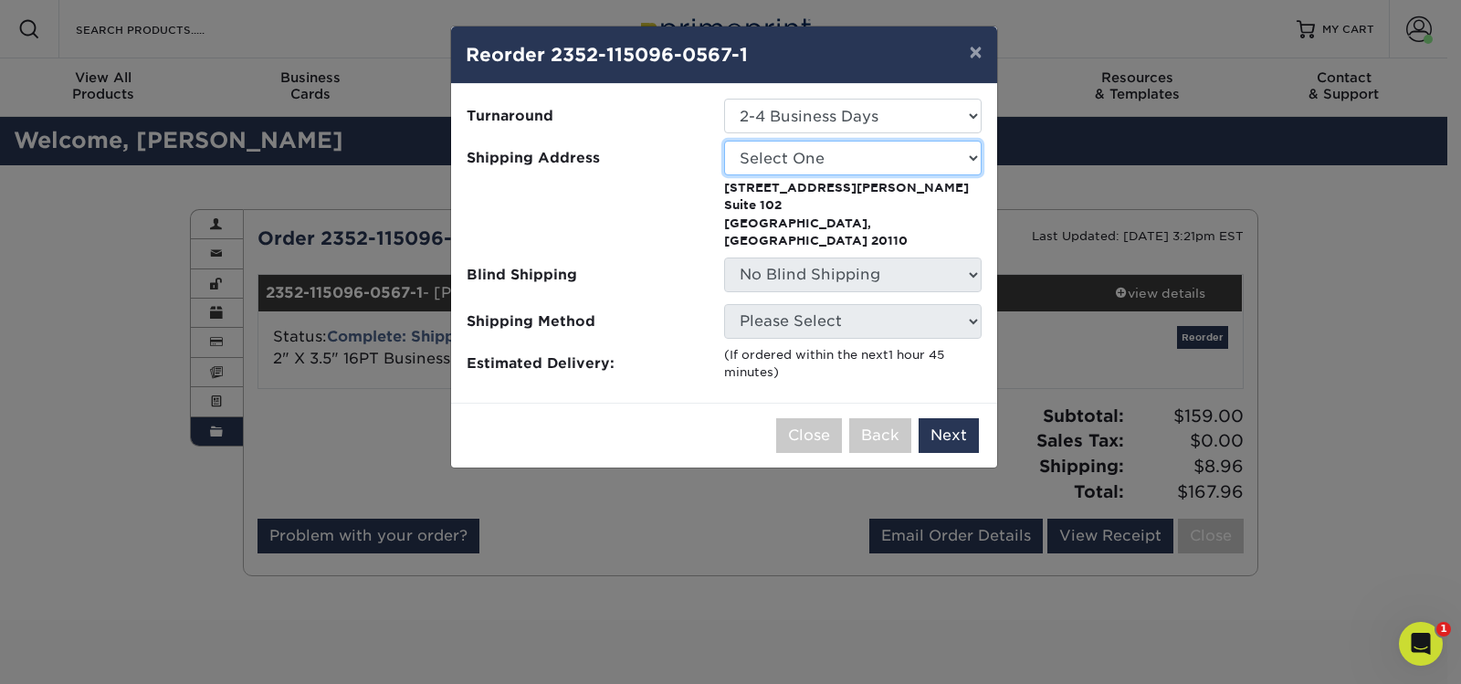
click at [834, 170] on select "Select One Sherlin Corporation Ashton Office Sherlin Corporation Capital One" at bounding box center [852, 158] width 257 height 35
select select "286612"
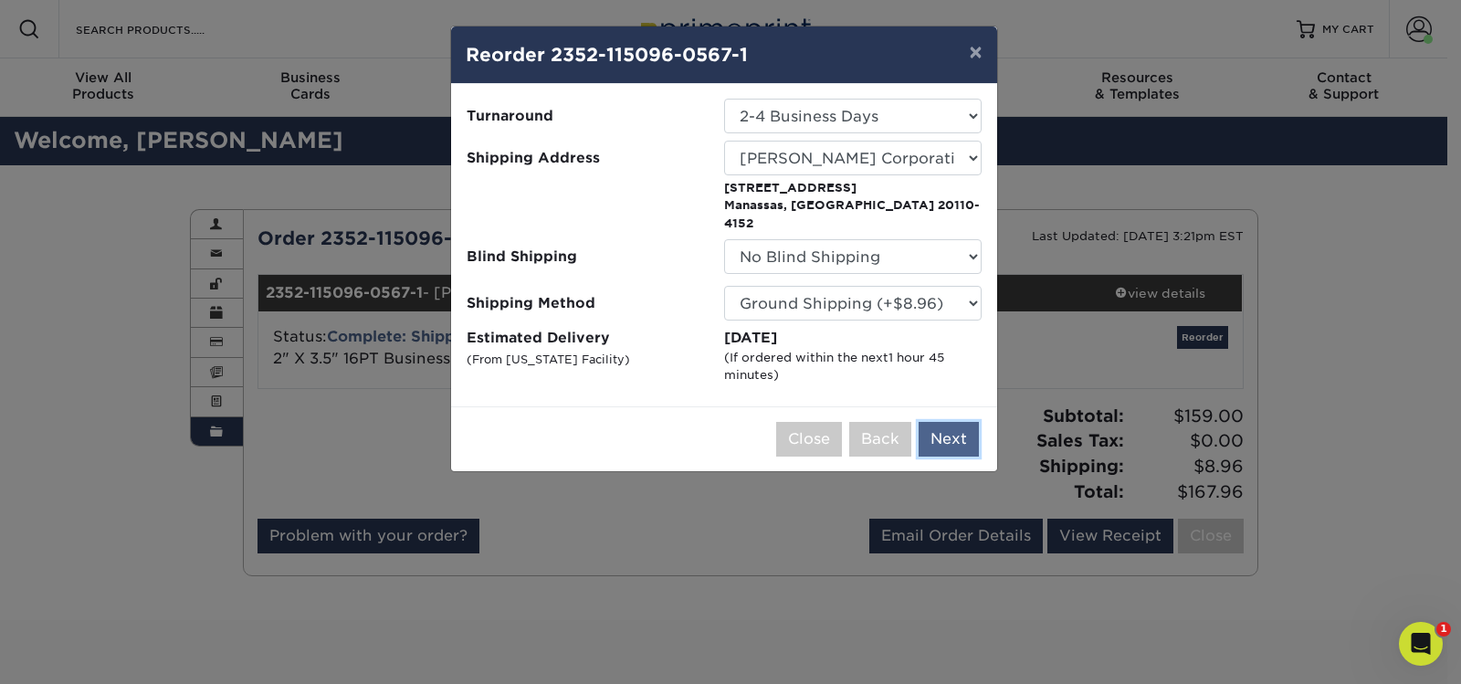
click at [944, 425] on button "Next" at bounding box center [949, 439] width 60 height 35
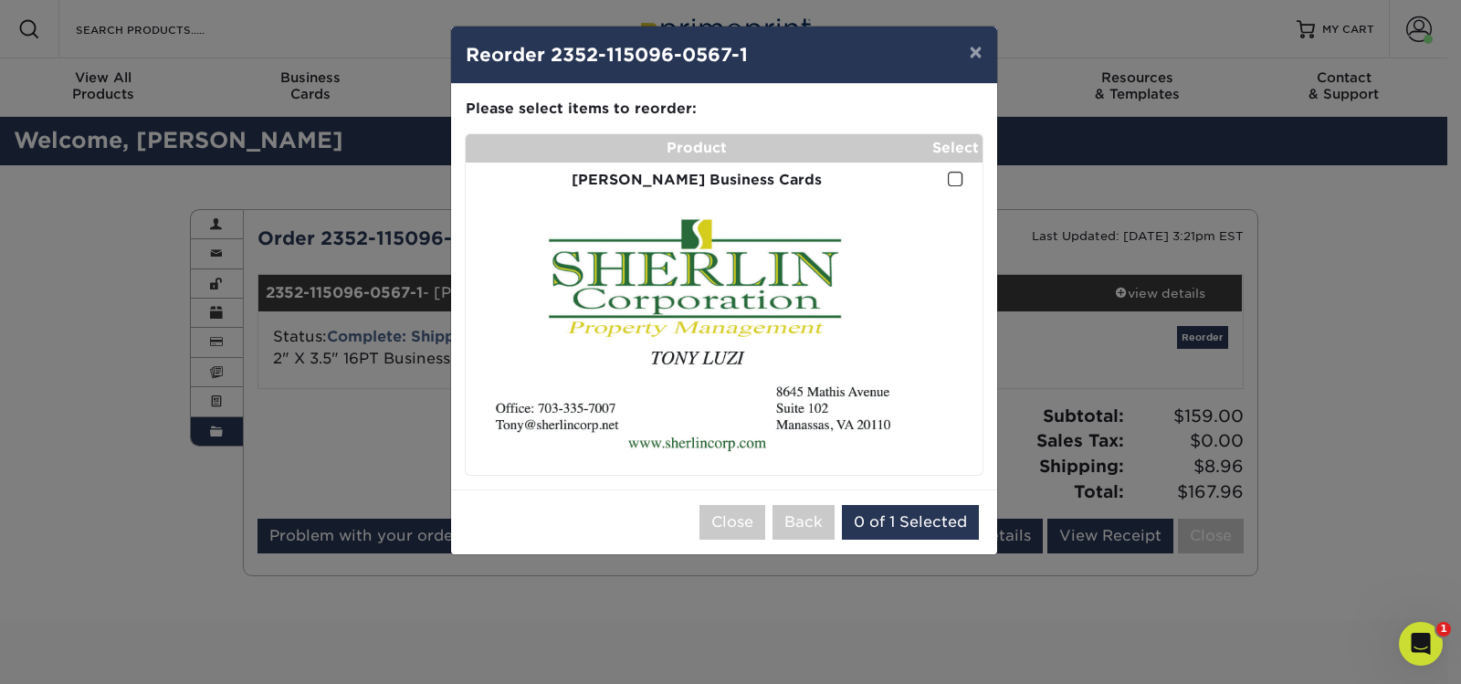
click at [949, 184] on span at bounding box center [956, 179] width 16 height 17
click at [0, 0] on input "checkbox" at bounding box center [0, 0] width 0 height 0
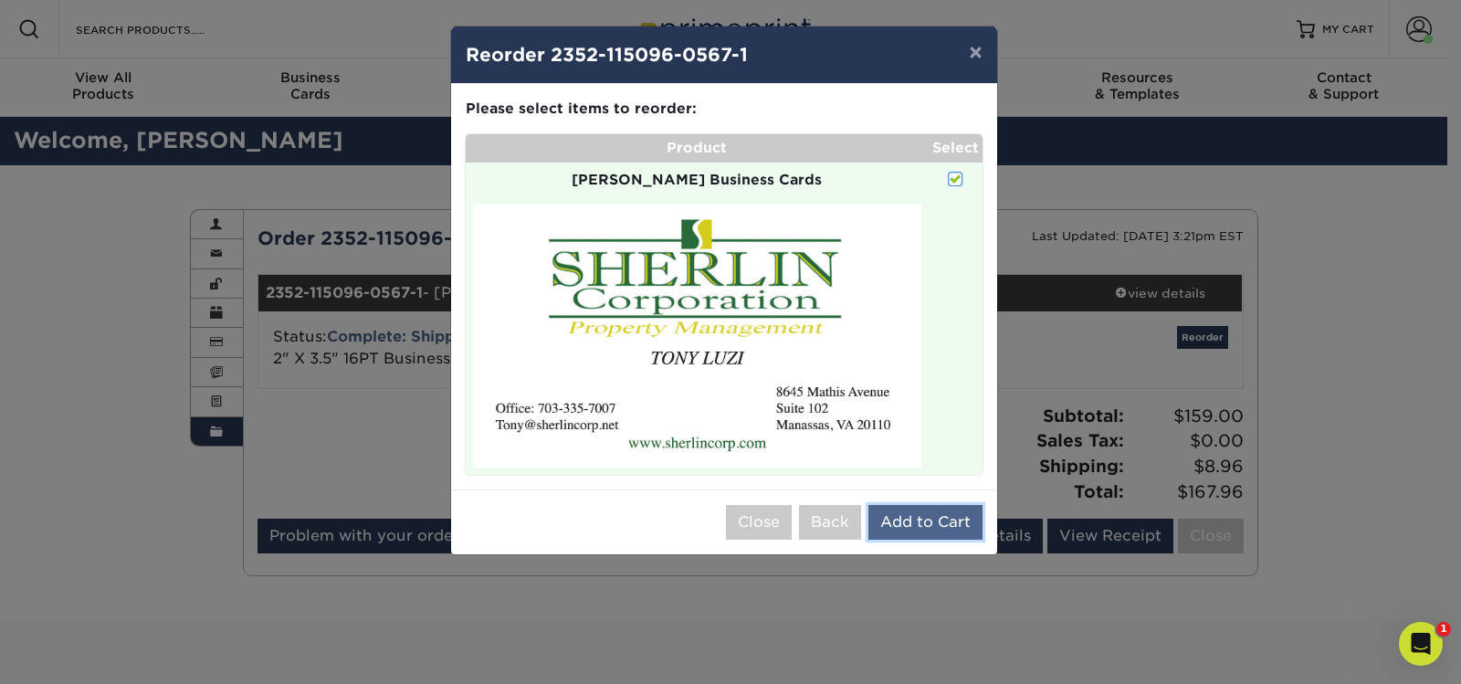
click at [914, 512] on button "Add to Cart" at bounding box center [925, 522] width 114 height 35
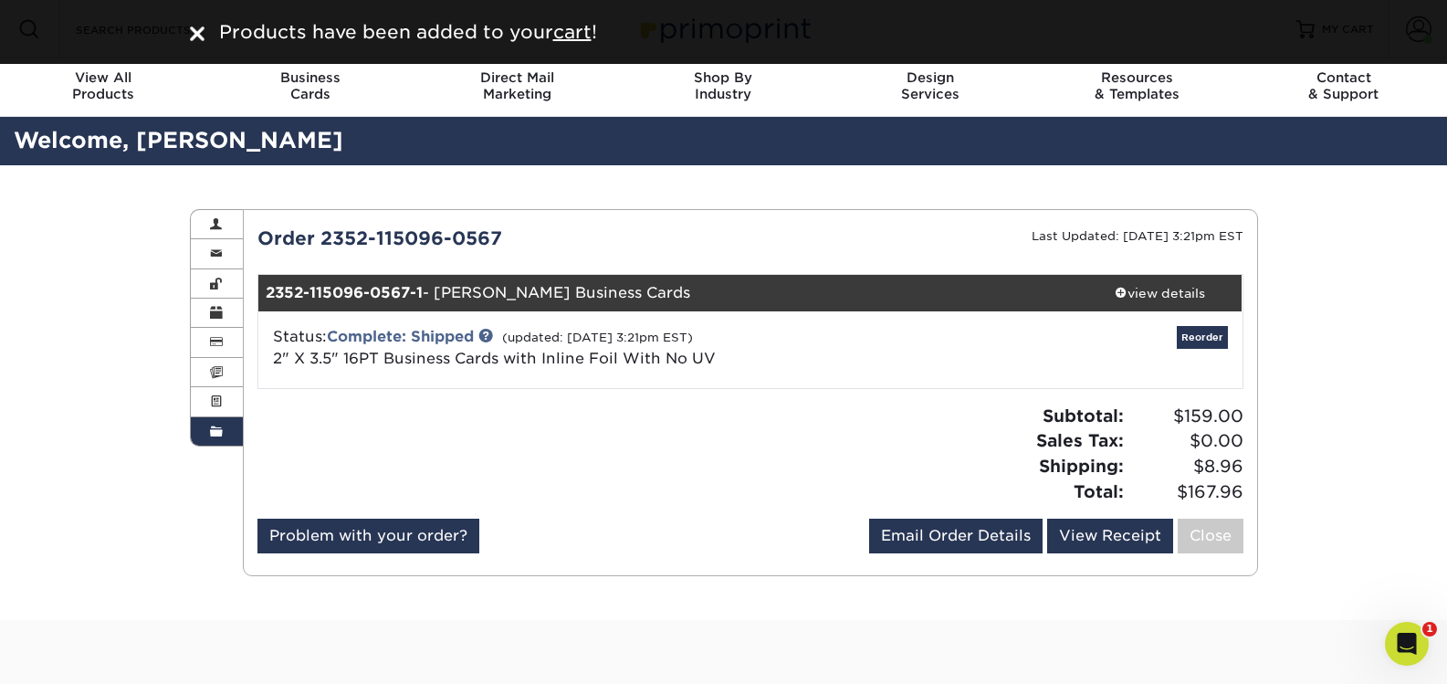
click at [68, 170] on div "Order History Account Overview Contact Information Change Password Address Book…" at bounding box center [723, 392] width 1447 height 455
click at [188, 39] on div "Products have been added to your cart !" at bounding box center [724, 31] width 1096 height 27
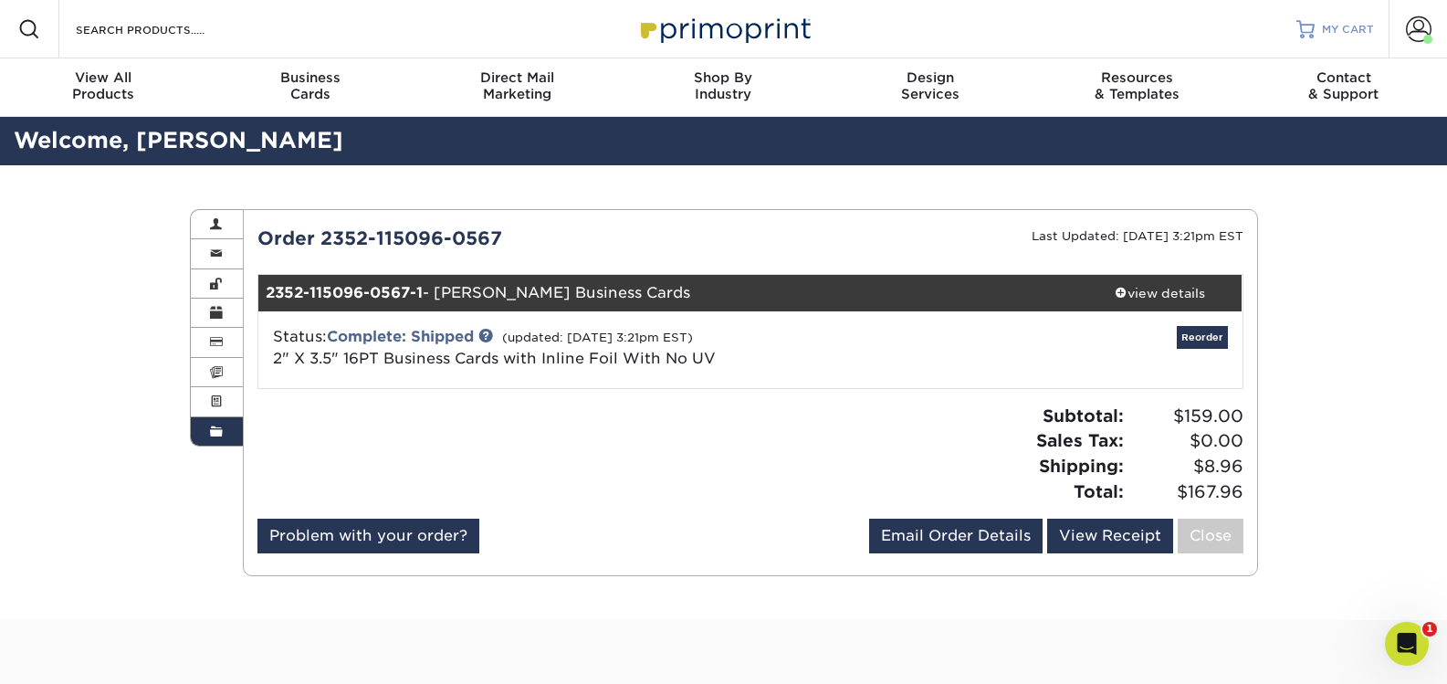
click at [1338, 27] on span "MY CART" at bounding box center [1348, 30] width 52 height 16
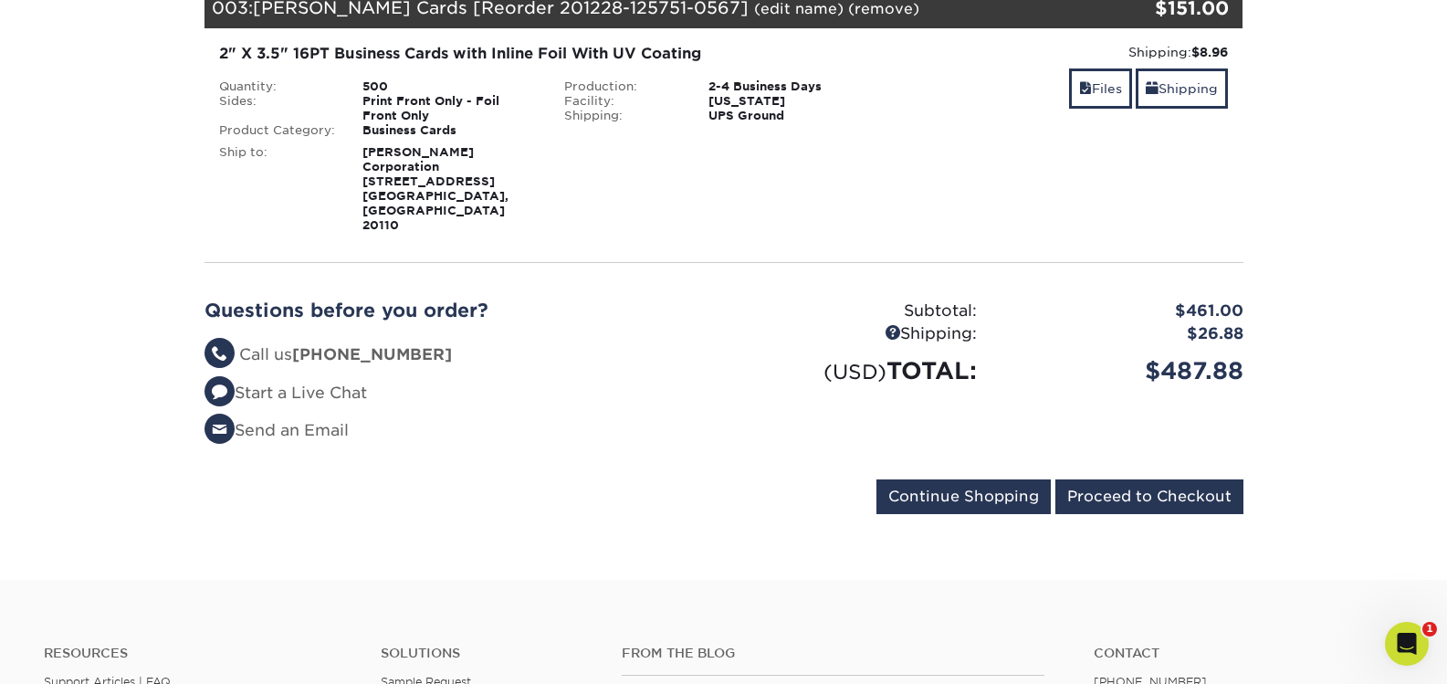
scroll to position [822, 0]
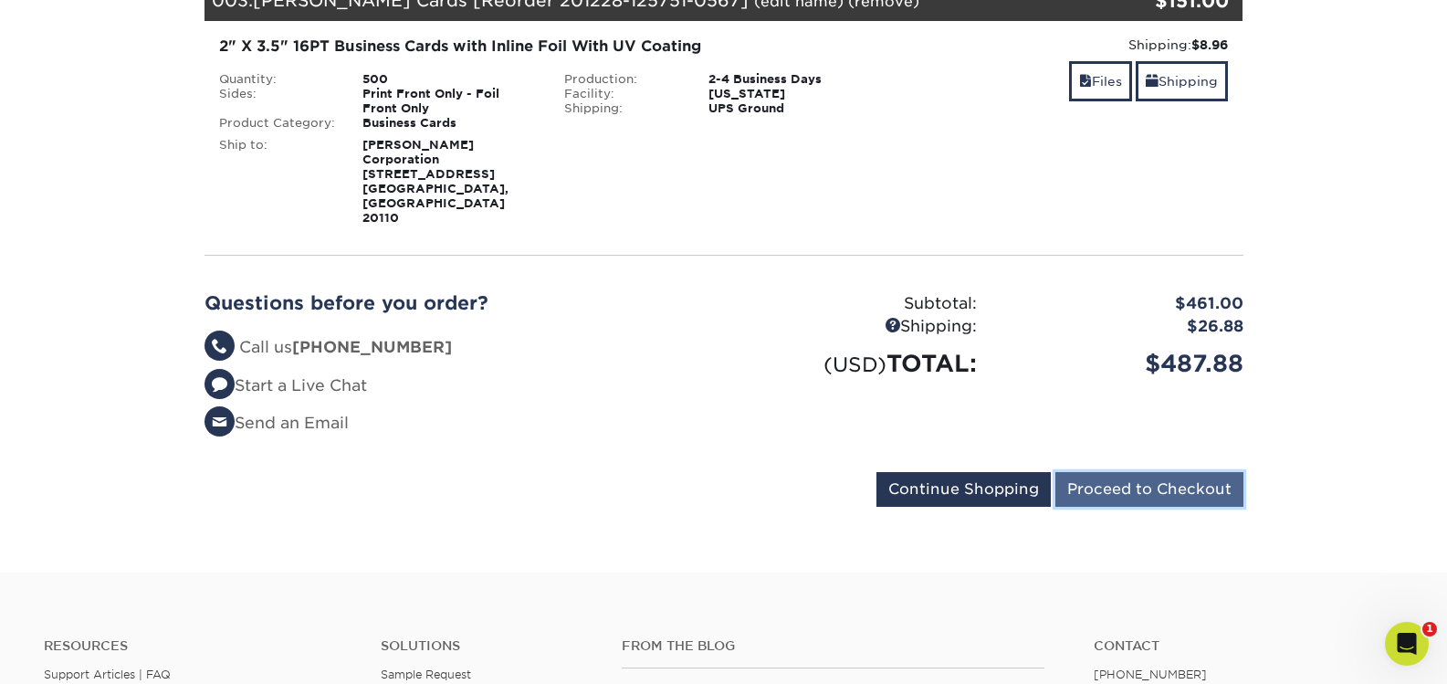
click at [1098, 472] on input "Proceed to Checkout" at bounding box center [1149, 489] width 188 height 35
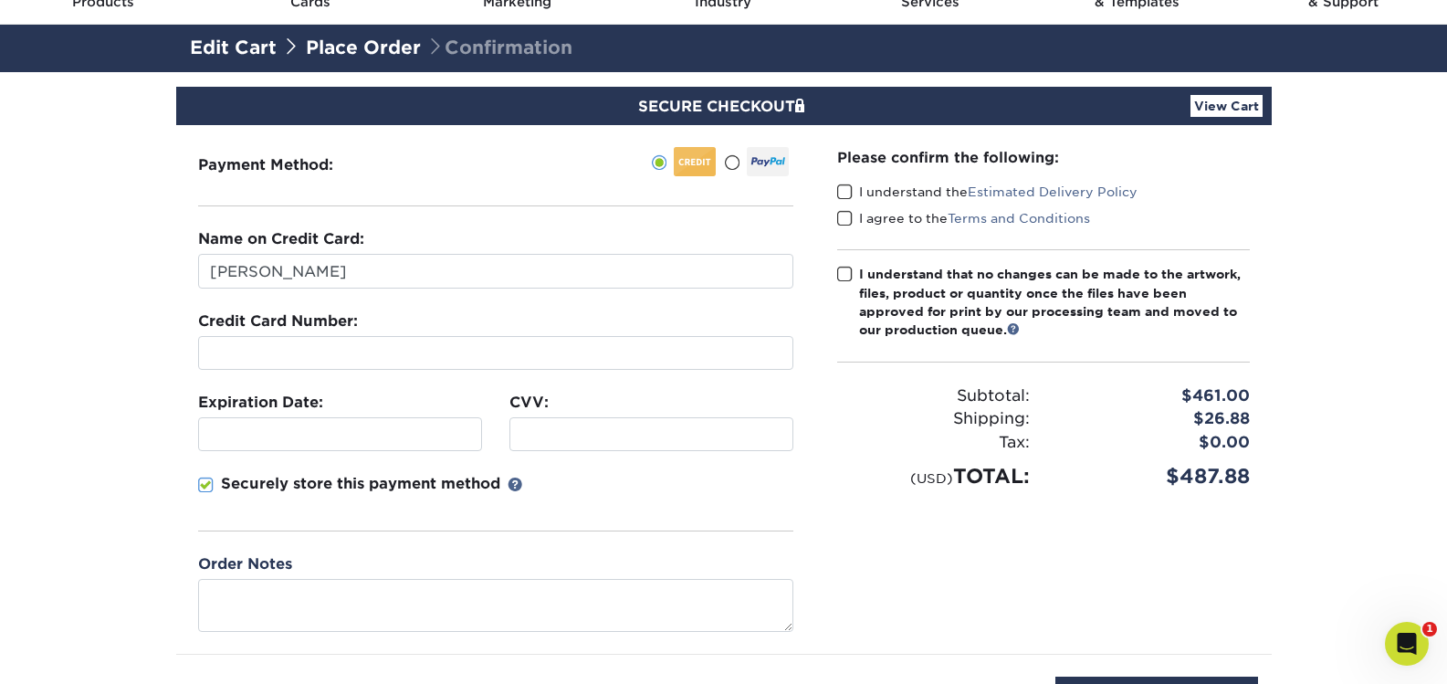
scroll to position [91, 0]
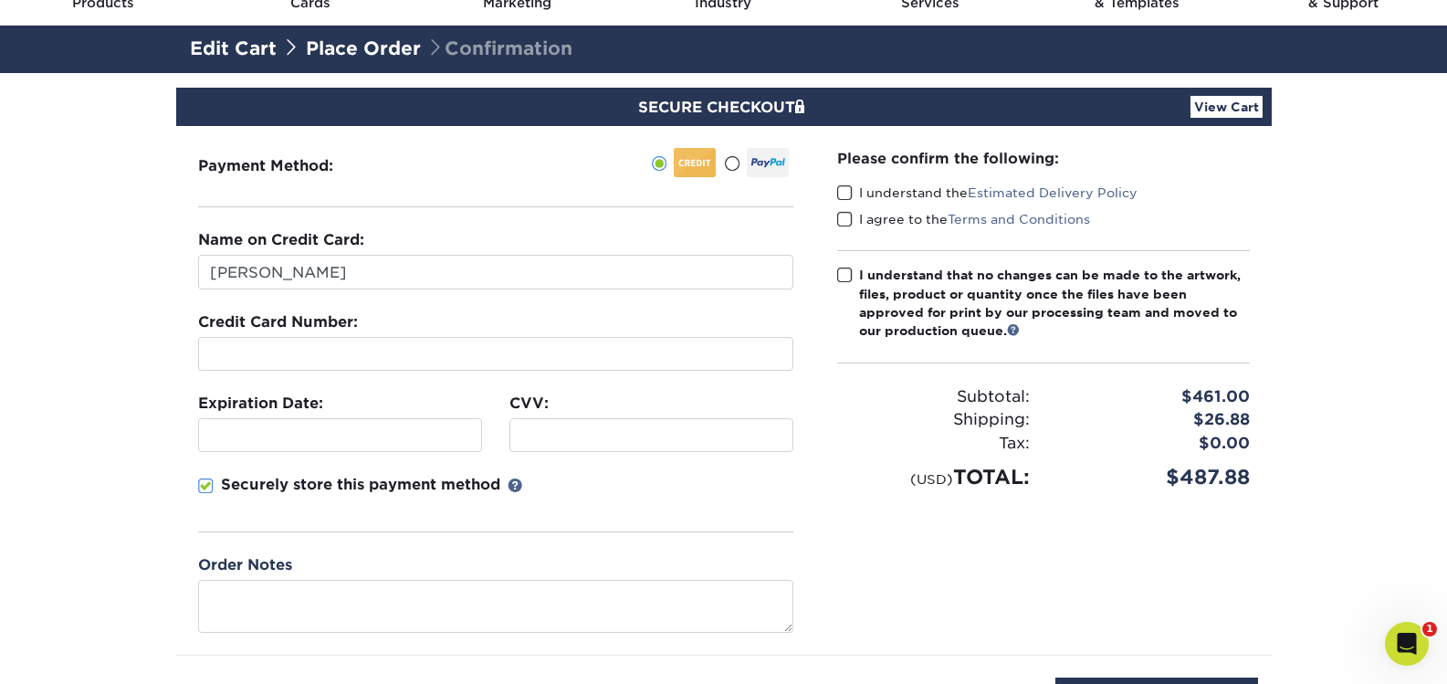
click at [361, 450] on div at bounding box center [340, 435] width 284 height 34
click at [597, 444] on iframe at bounding box center [652, 434] width 268 height 17
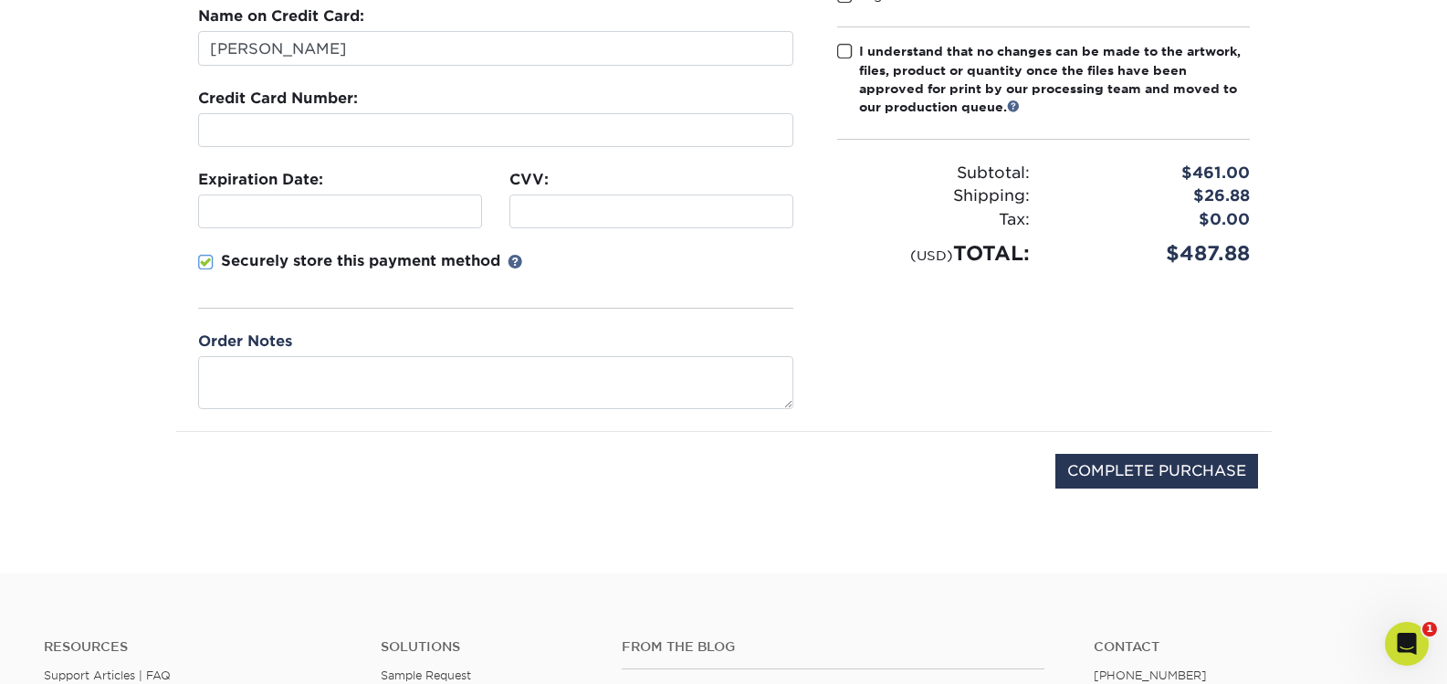
scroll to position [365, 0]
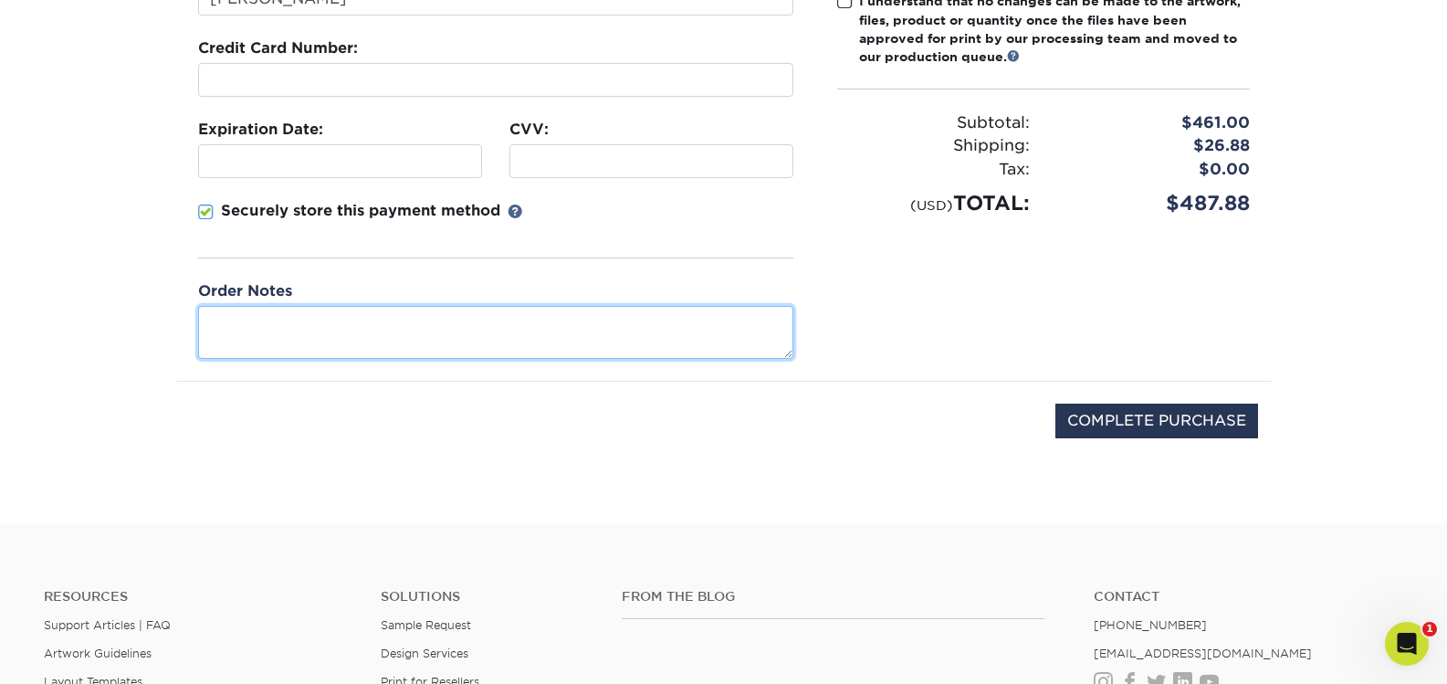
click at [357, 343] on textarea at bounding box center [495, 332] width 595 height 52
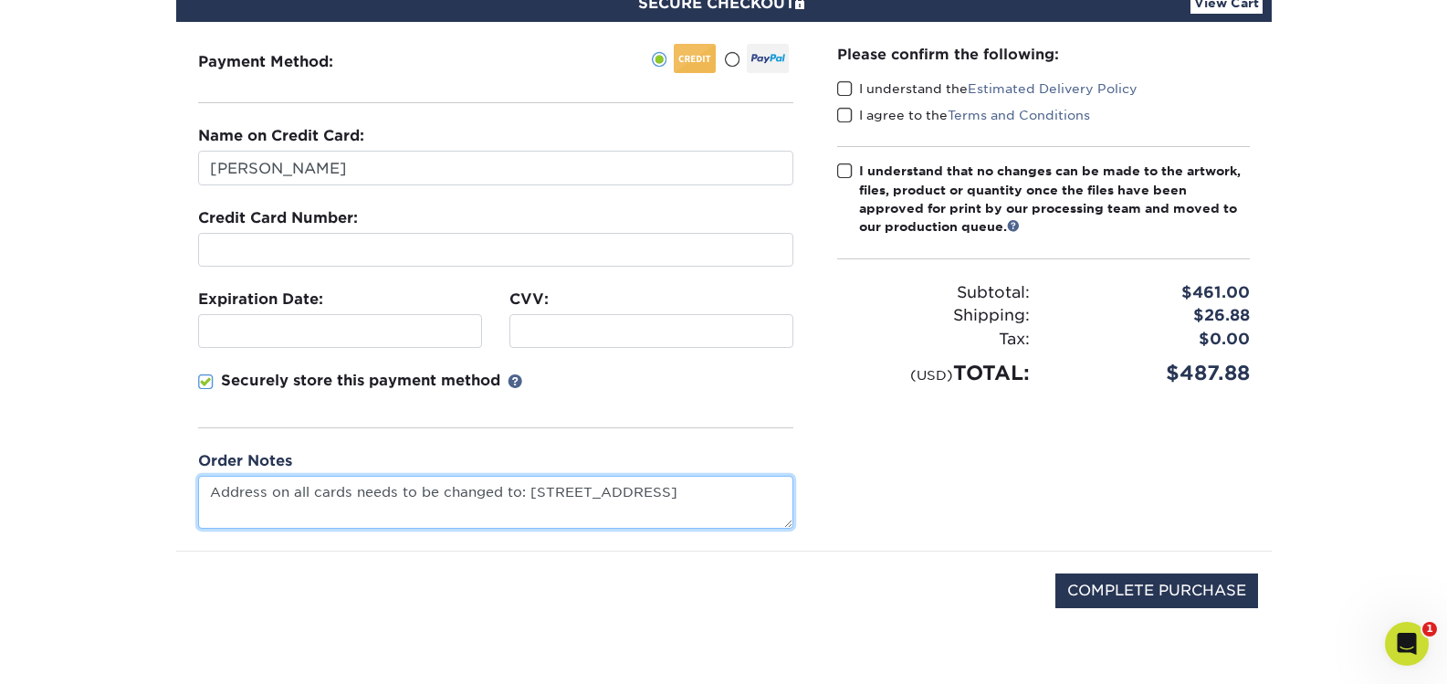
scroll to position [183, 0]
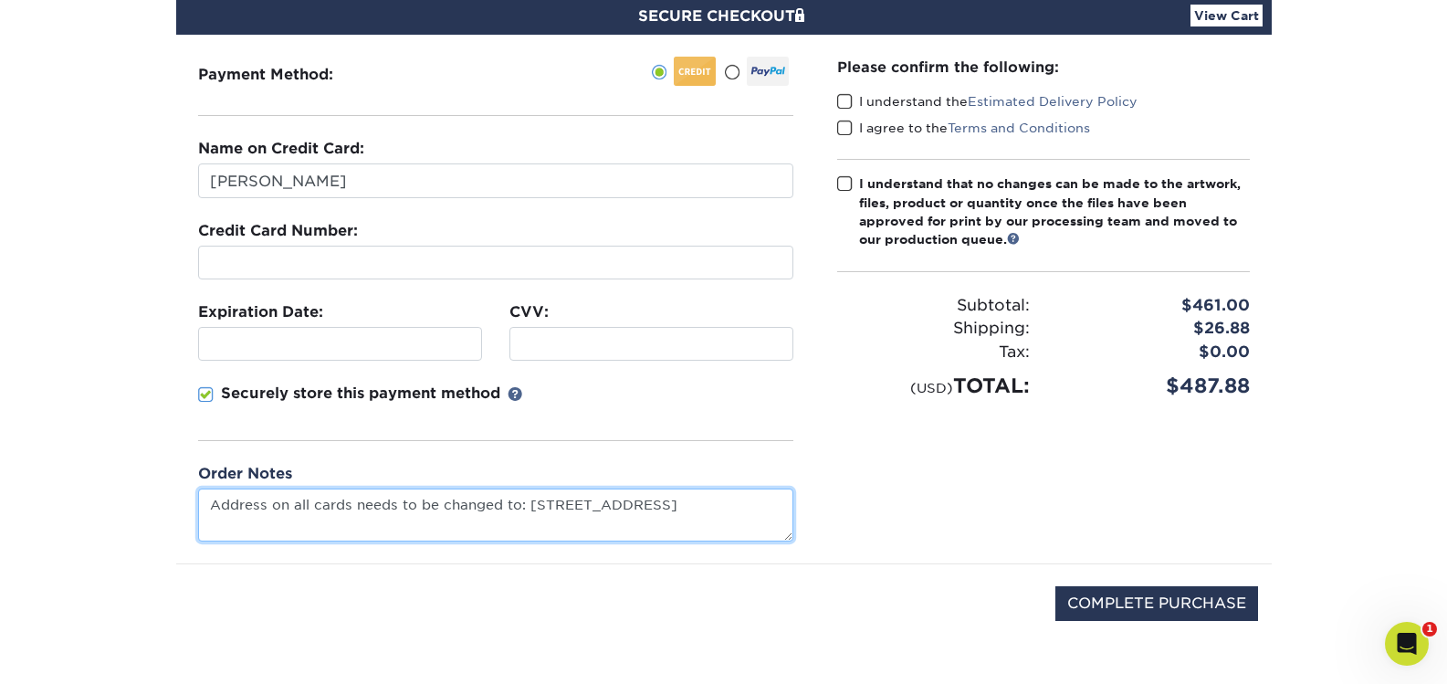
type textarea "Address on all cards needs to be changed to: [STREET_ADDRESS]"
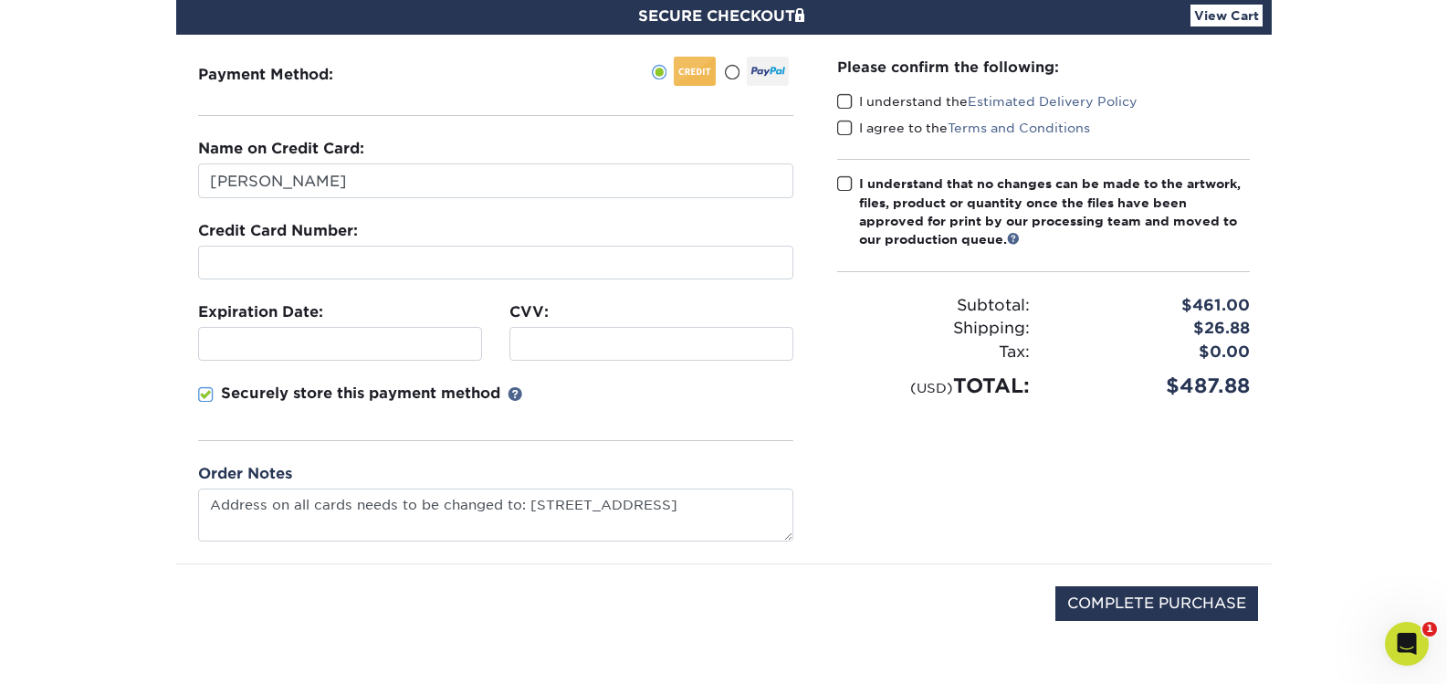
click at [845, 99] on span at bounding box center [845, 101] width 16 height 17
click at [0, 0] on input "I understand the Estimated Delivery Policy" at bounding box center [0, 0] width 0 height 0
click at [845, 127] on span at bounding box center [845, 128] width 16 height 17
click at [0, 0] on input "I agree to the Terms and Conditions" at bounding box center [0, 0] width 0 height 0
click at [849, 201] on label "I understand that no changes can be made to the artwork, files, product or quan…" at bounding box center [1043, 211] width 413 height 75
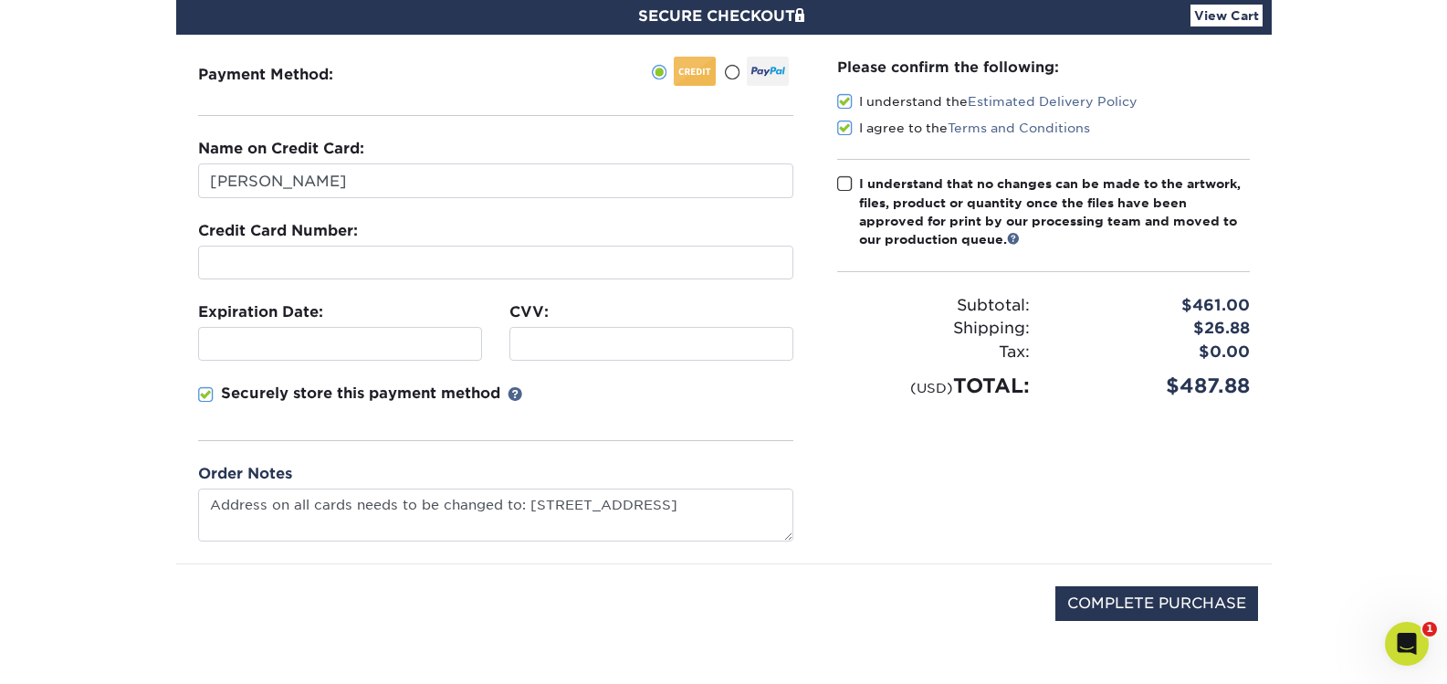
click at [0, 0] on input "I understand that no changes can be made to the artwork, files, product or quan…" at bounding box center [0, 0] width 0 height 0
click at [841, 178] on span at bounding box center [845, 183] width 16 height 17
click at [0, 0] on input "I understand that no changes can be made to the artwork, files, product or quan…" at bounding box center [0, 0] width 0 height 0
click at [852, 185] on span at bounding box center [845, 183] width 16 height 17
click at [0, 0] on input "I understand that no changes can be made to the artwork, files, product or quan…" at bounding box center [0, 0] width 0 height 0
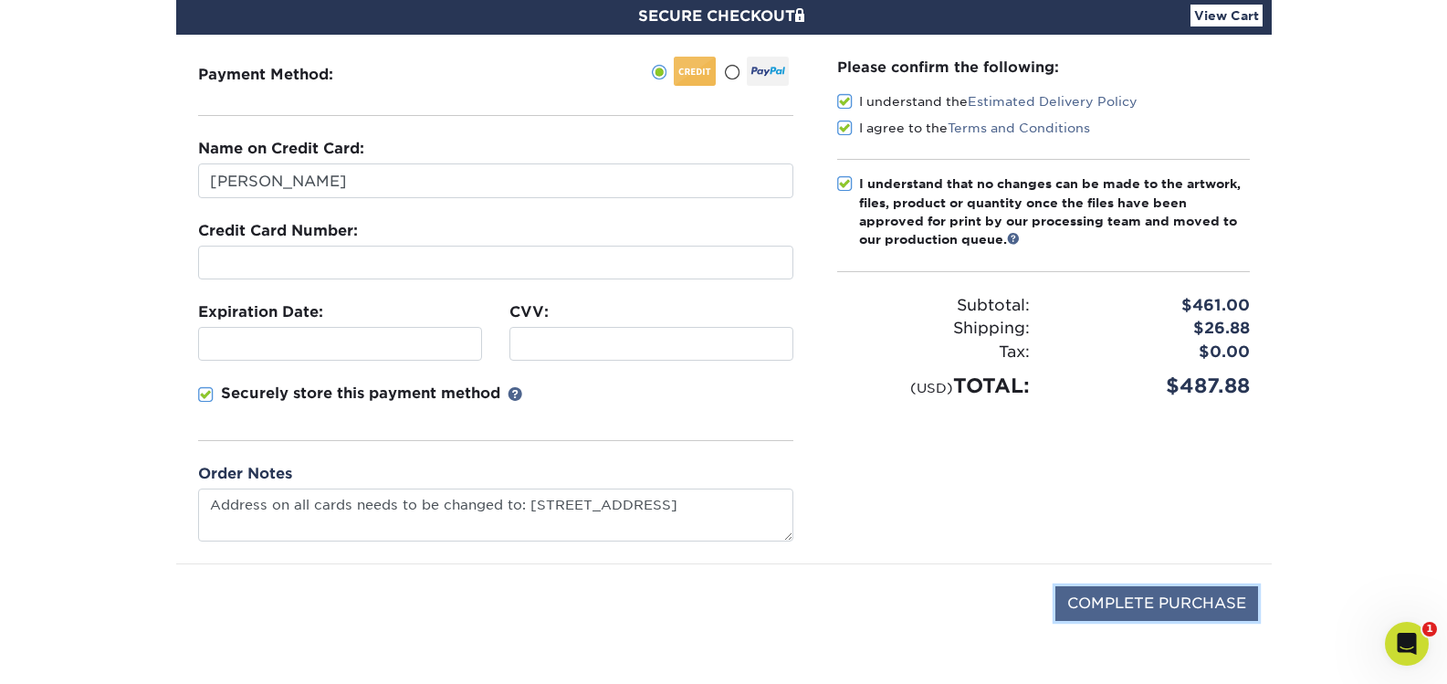
click at [1145, 597] on input "COMPLETE PURCHASE" at bounding box center [1156, 603] width 203 height 35
type input "PROCESSING, PLEASE WAIT..."
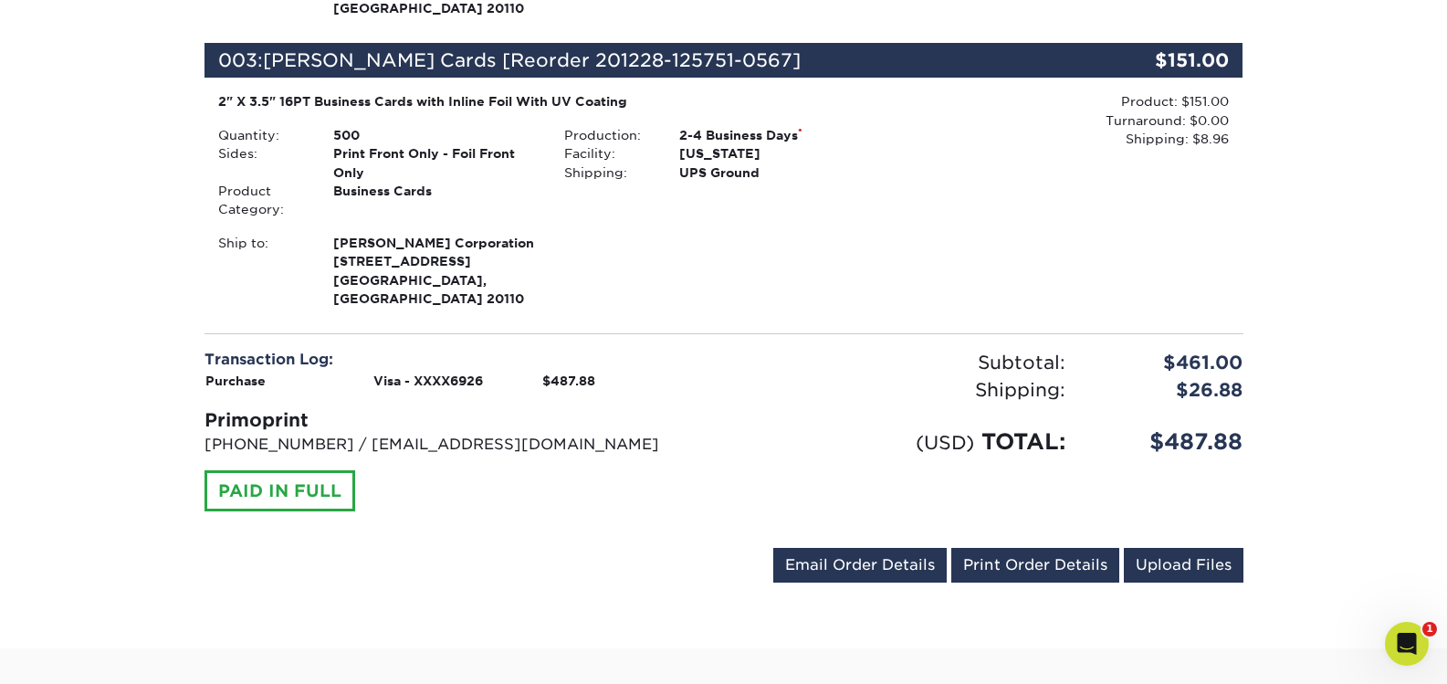
scroll to position [1096, 0]
